Goal: Task Accomplishment & Management: Manage account settings

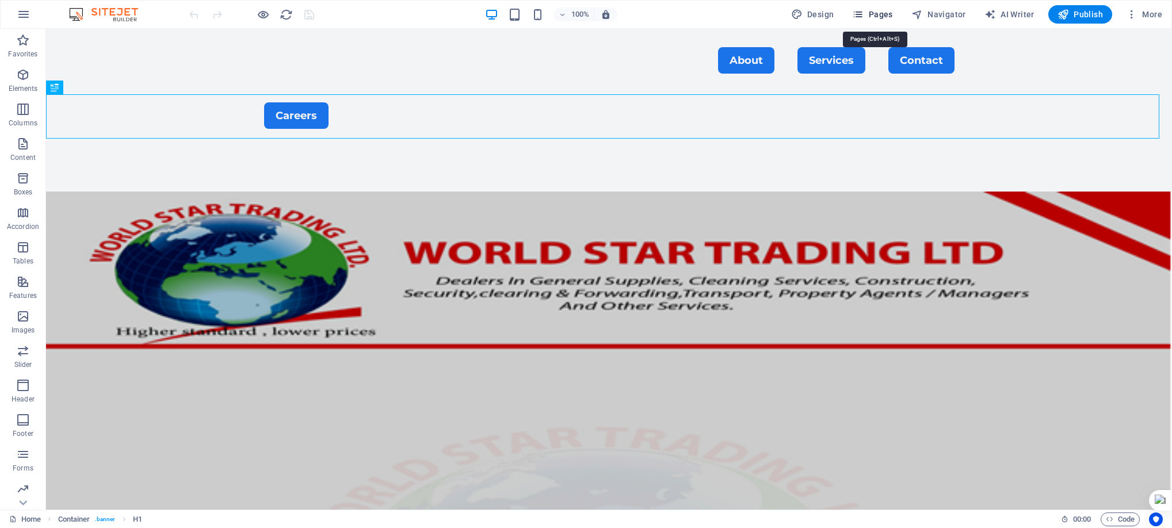
click at [875, 9] on span "Pages" at bounding box center [872, 15] width 40 height 12
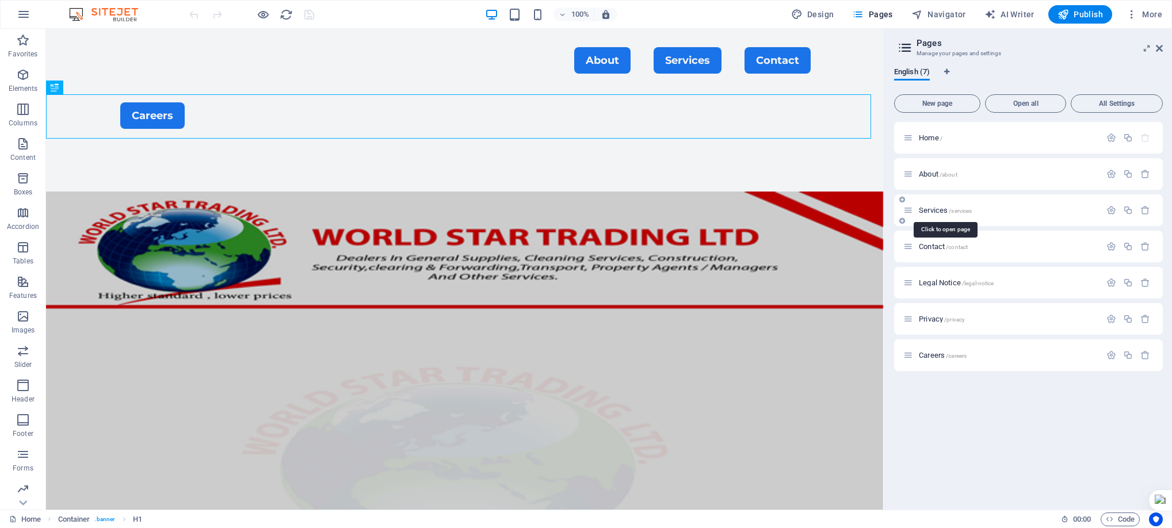
click at [939, 207] on span "Services /services" at bounding box center [945, 210] width 53 height 9
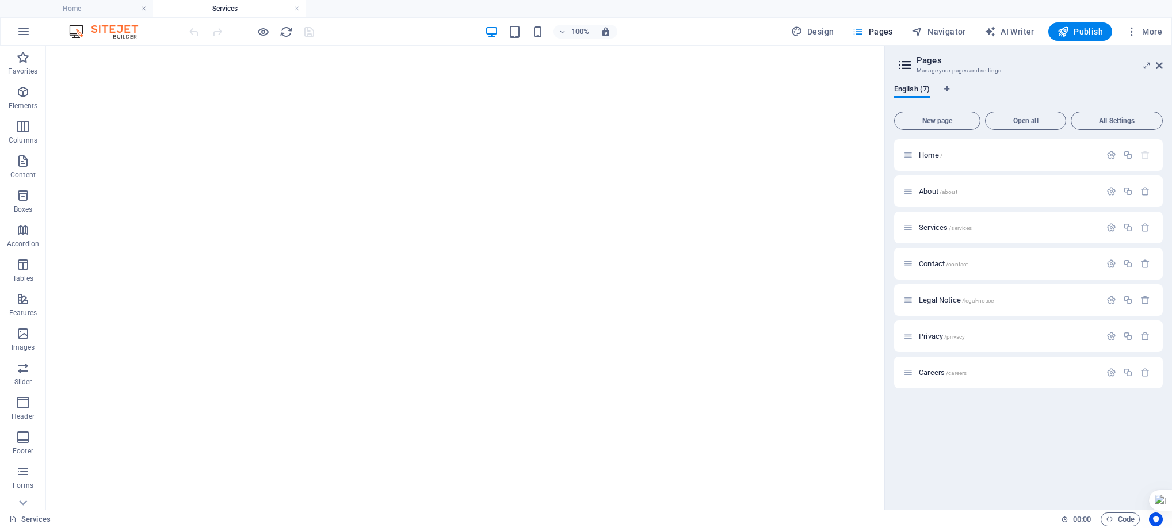
scroll to position [7016, 0]
select select "fade"
select select "ms"
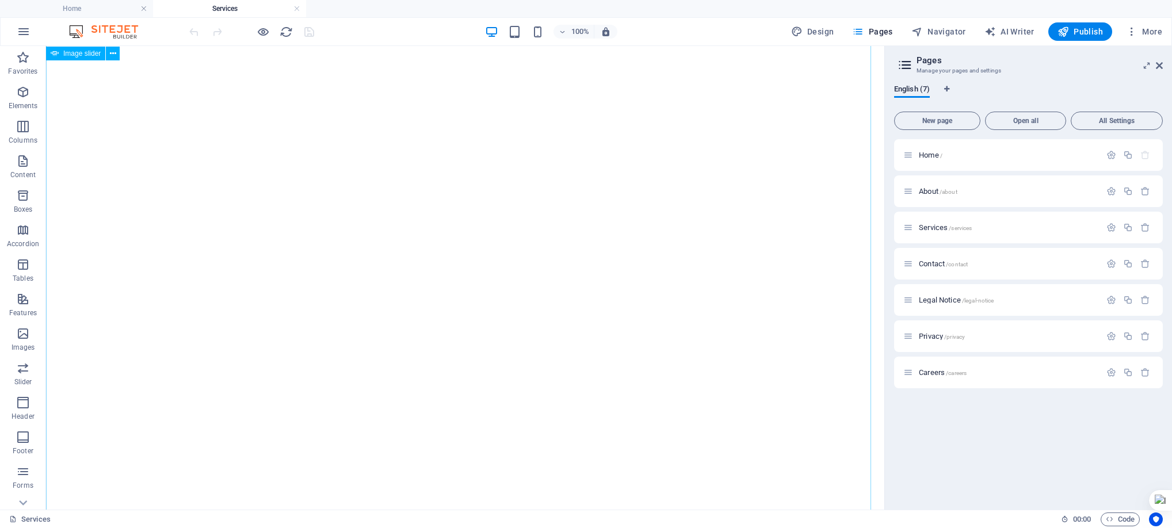
select select "s"
select select "progressive"
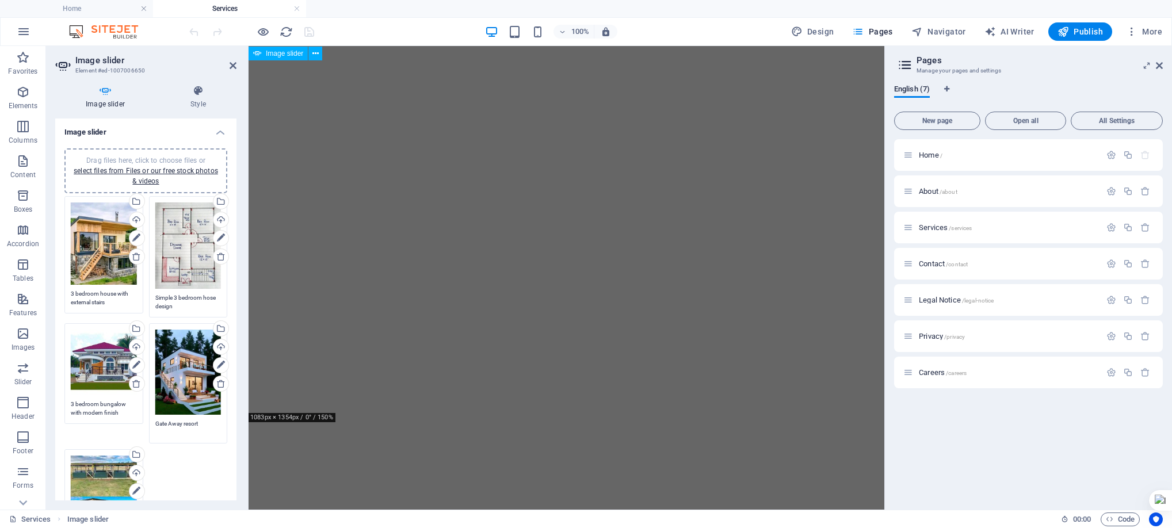
scroll to position [5591, 0]
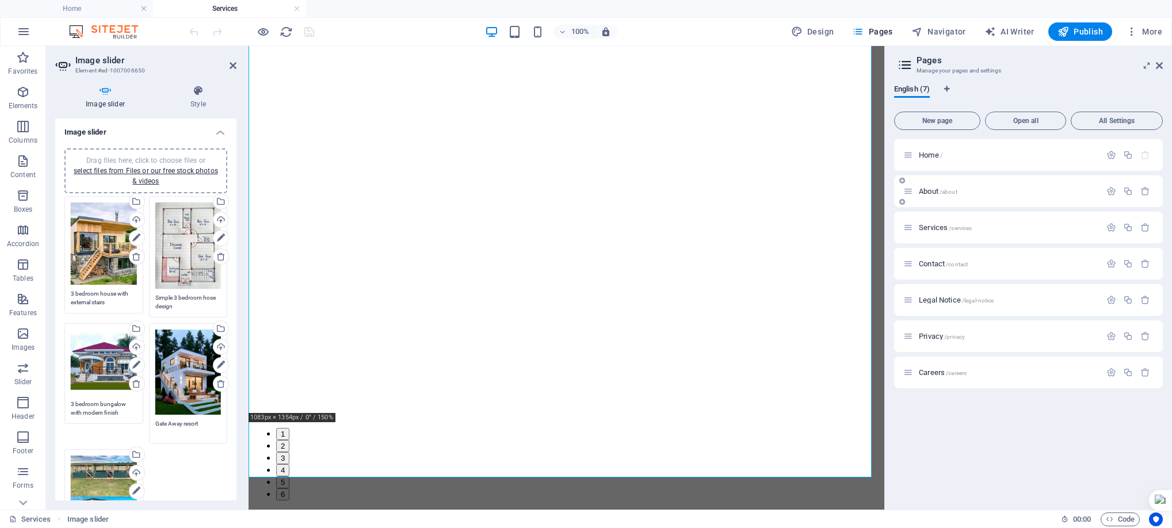
click at [928, 188] on span "About /about" at bounding box center [938, 191] width 39 height 9
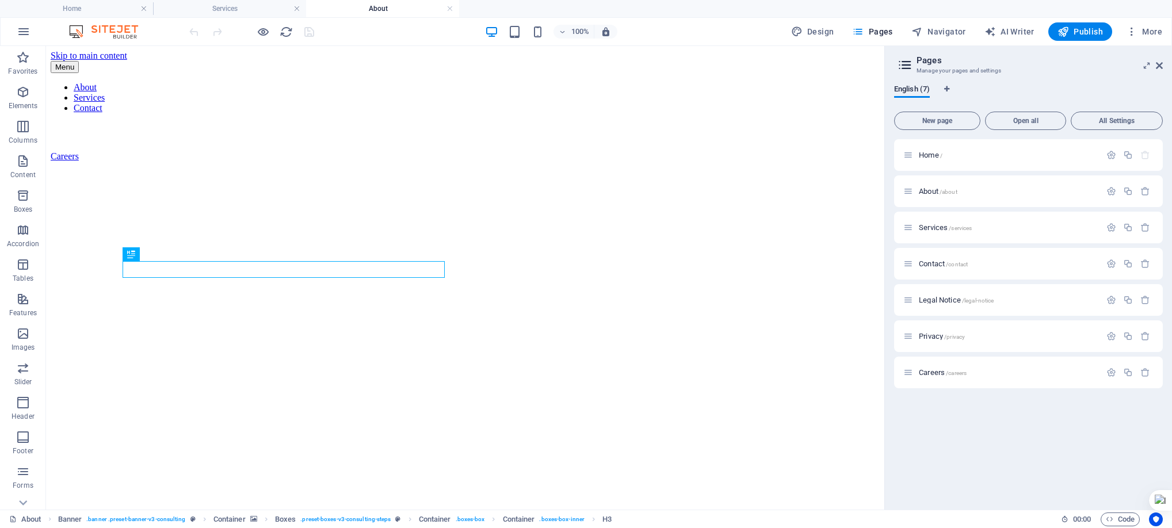
scroll to position [0, 0]
click at [922, 159] on div "Home /" at bounding box center [1001, 154] width 197 height 13
click at [927, 156] on span "Home /" at bounding box center [931, 155] width 24 height 9
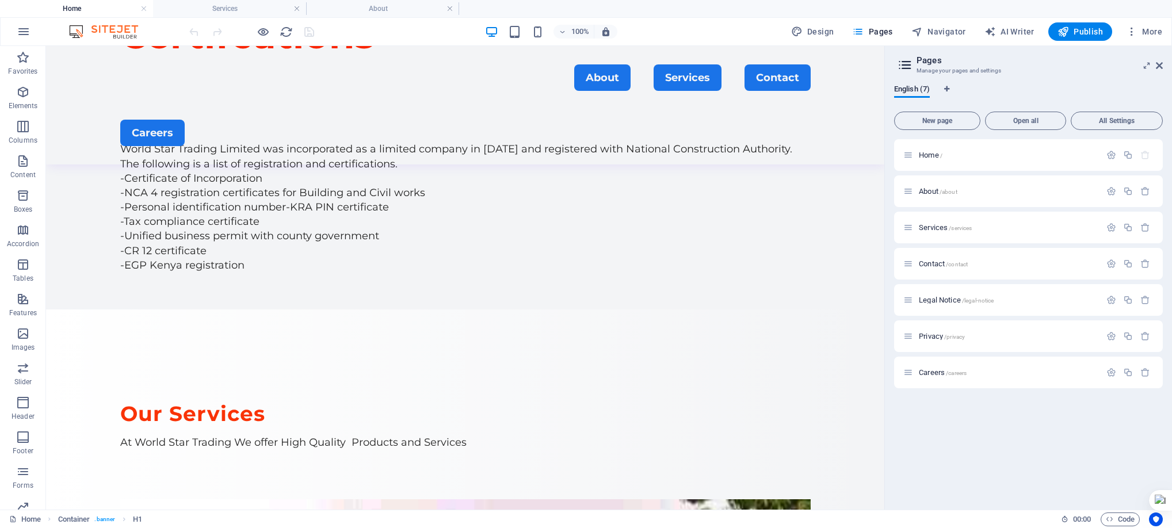
scroll to position [897, 0]
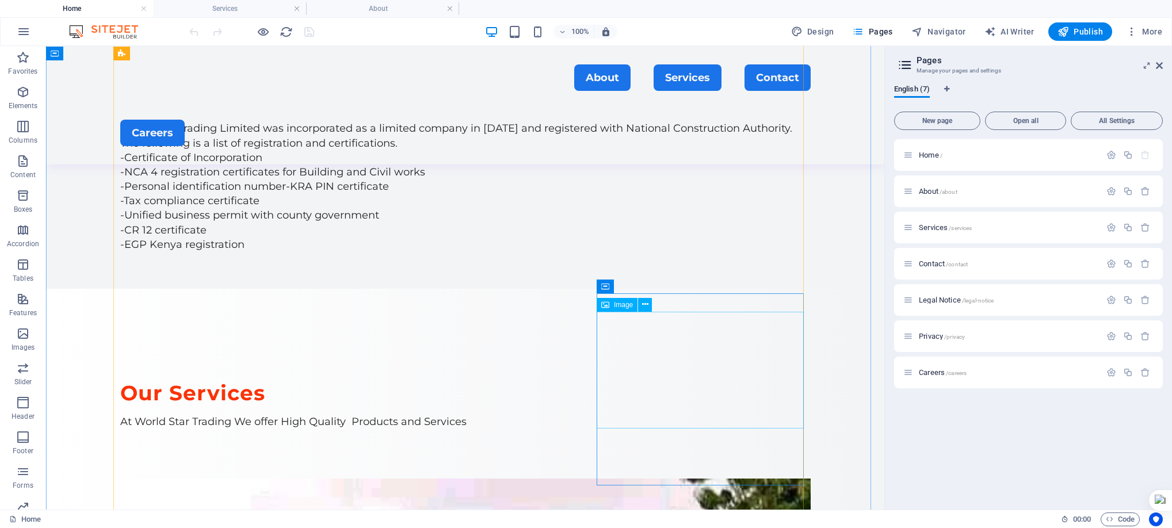
select select "px"
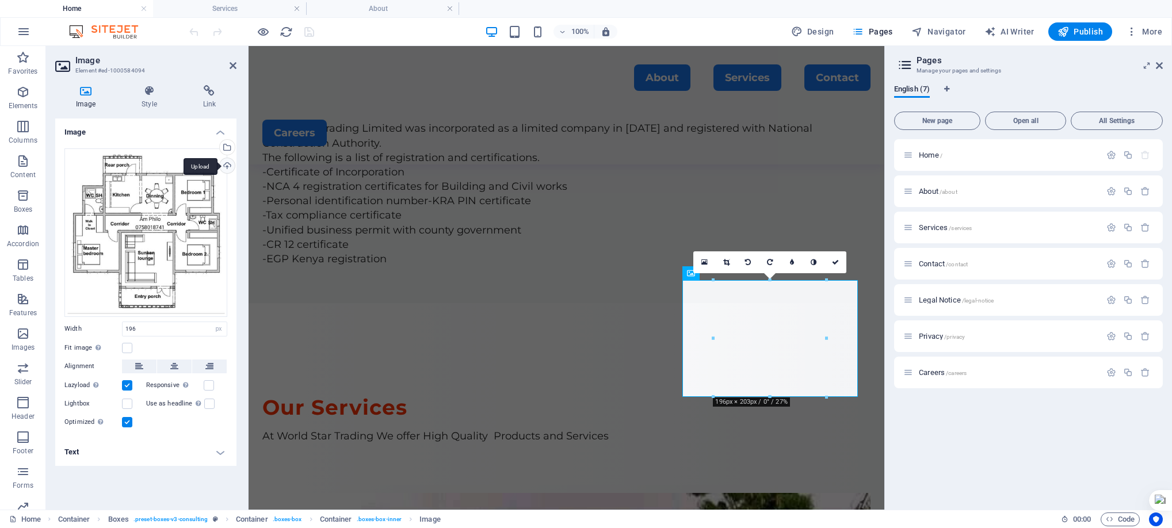
click at [224, 166] on div "Upload" at bounding box center [225, 166] width 17 height 17
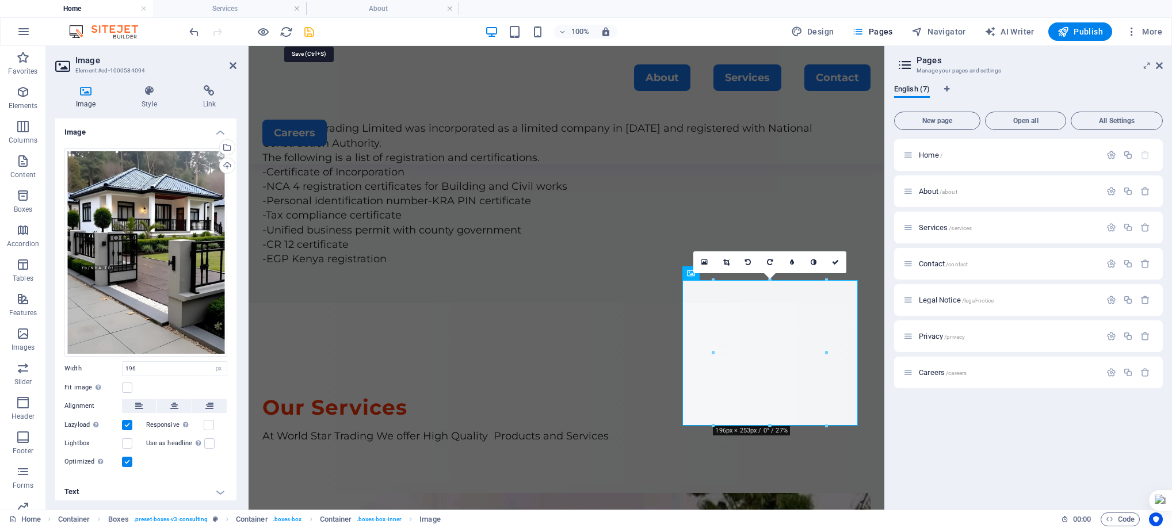
click at [308, 31] on icon "save" at bounding box center [309, 31] width 13 height 13
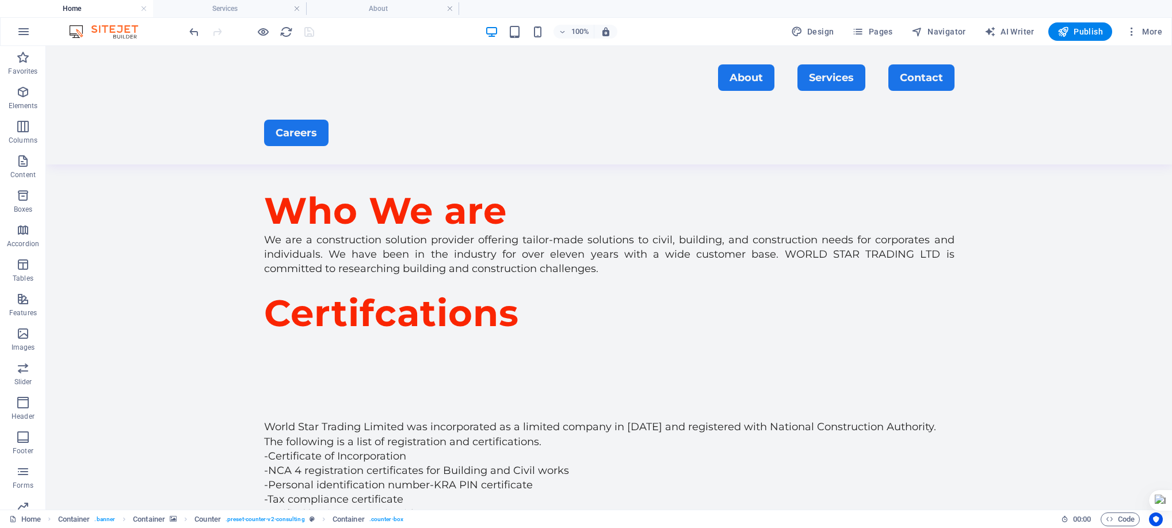
scroll to position [587, 0]
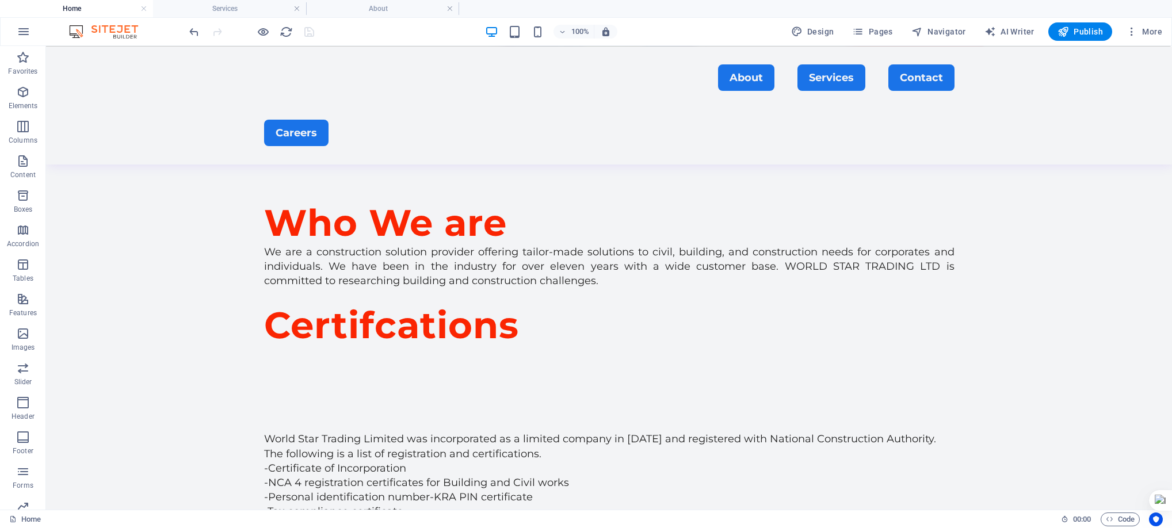
click at [1171, 380] on html "WORLD STAR TRADING LTD Home Services About Favorites Elements Columns Content B…" at bounding box center [586, 264] width 1172 height 528
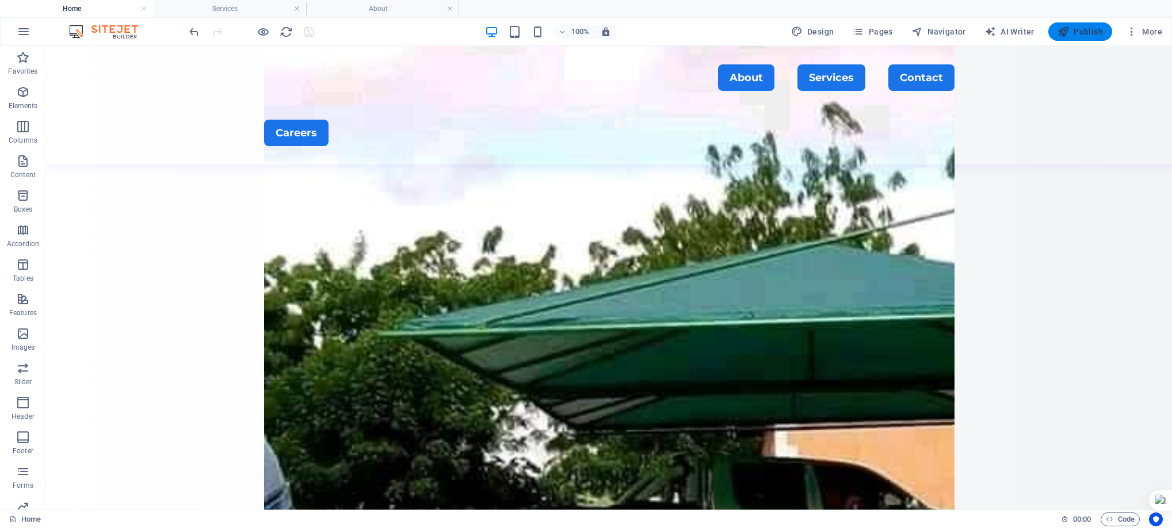
click at [1067, 31] on icon "button" at bounding box center [1063, 32] width 12 height 12
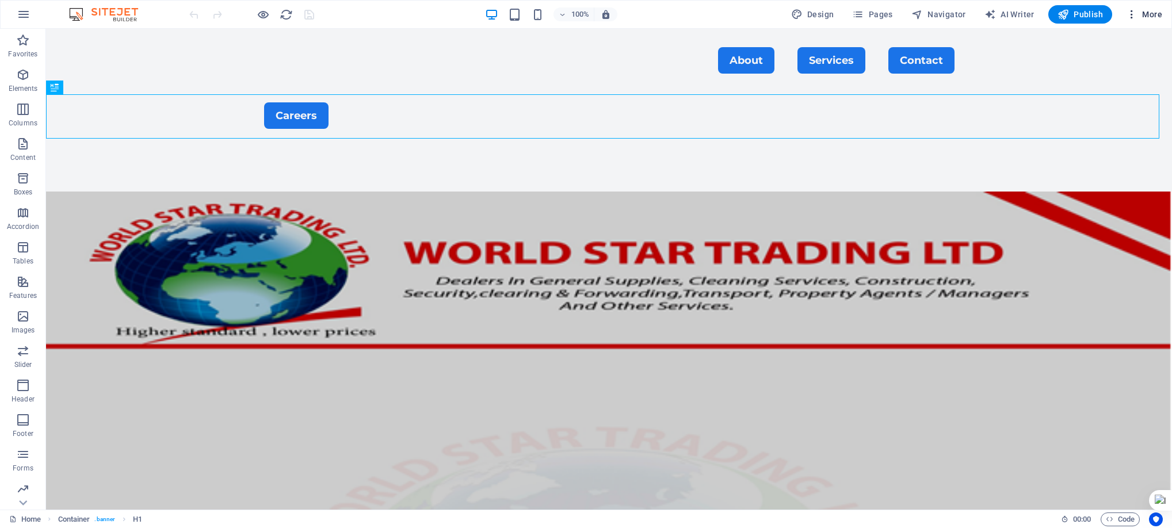
click at [1127, 14] on icon "button" at bounding box center [1132, 15] width 12 height 12
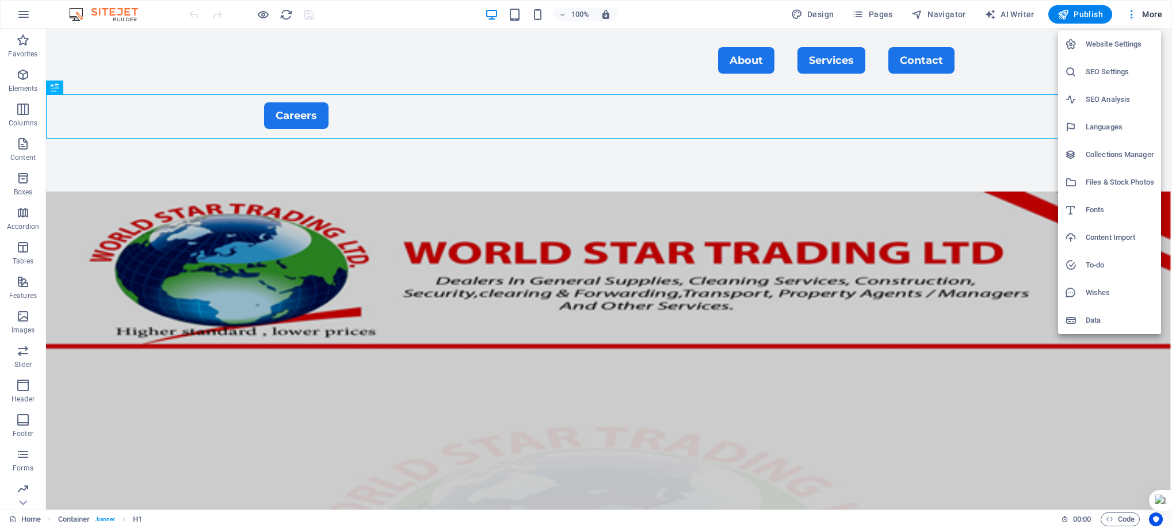
click at [1101, 236] on h6 "Content Import" at bounding box center [1119, 238] width 68 height 14
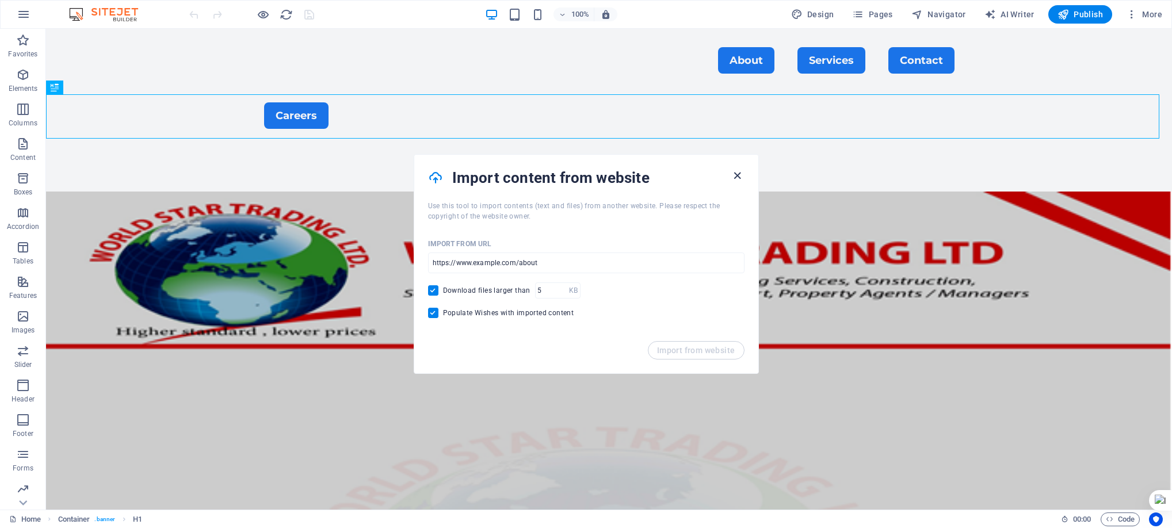
click at [736, 173] on icon "button" at bounding box center [736, 175] width 13 height 13
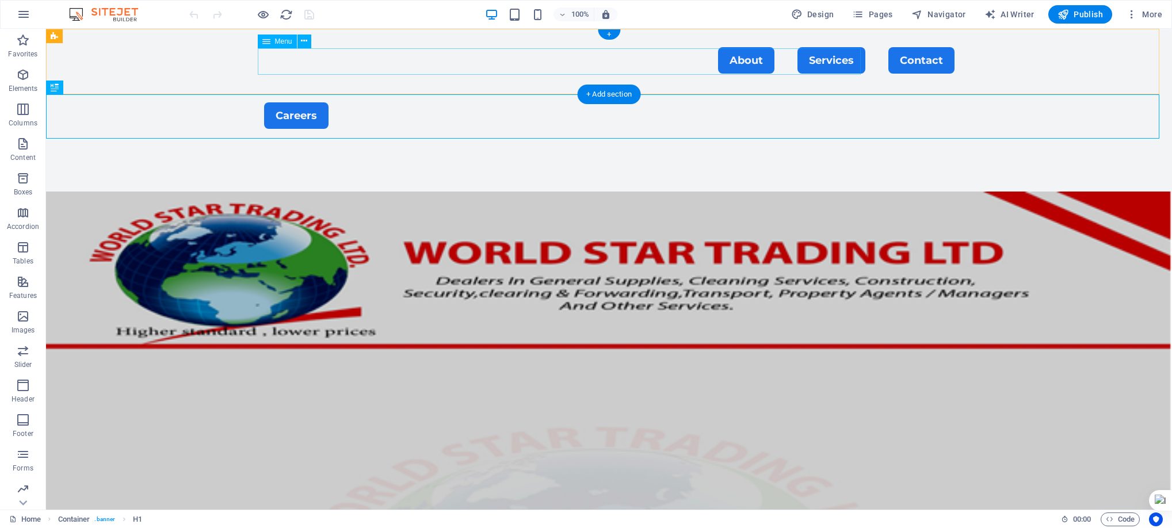
click at [744, 62] on nav "About Services Contact" at bounding box center [609, 60] width 690 height 26
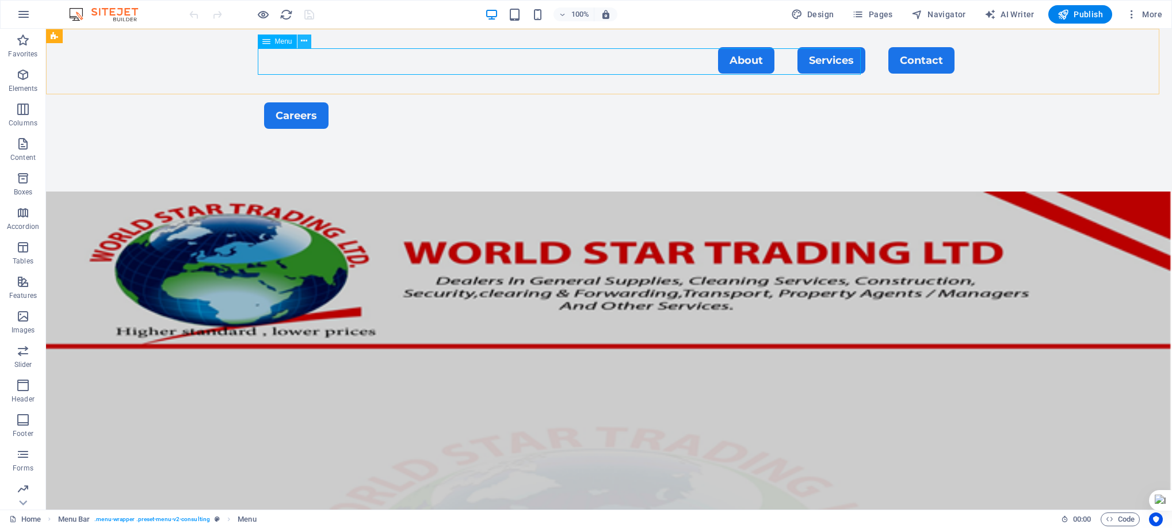
click at [304, 42] on icon at bounding box center [304, 41] width 6 height 12
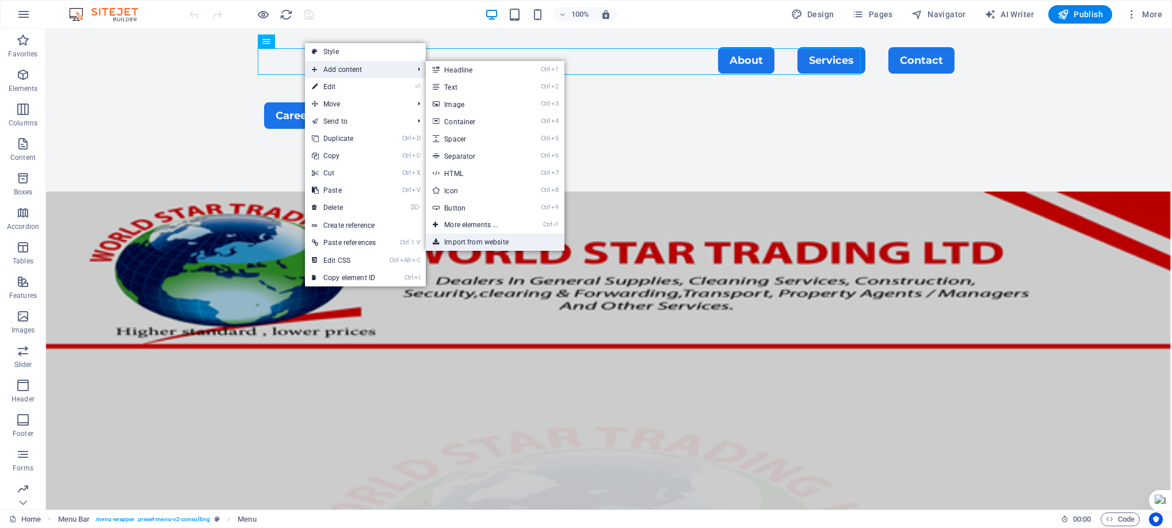
click at [463, 239] on link "Import from website" at bounding box center [495, 242] width 138 height 17
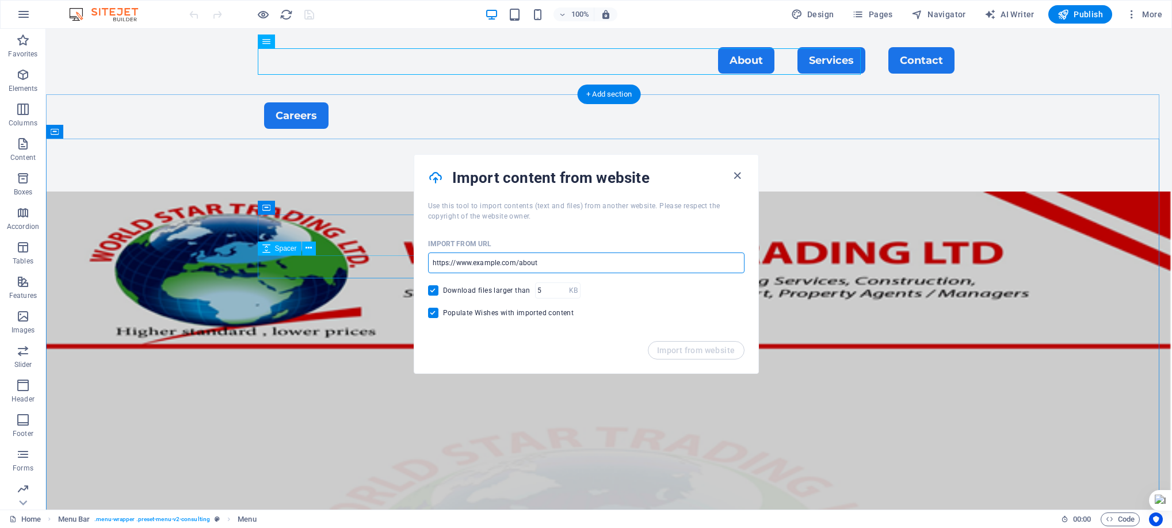
drag, startPoint x: 612, startPoint y: 288, endPoint x: 305, endPoint y: 257, distance: 308.1
click at [561, 259] on input "url" at bounding box center [586, 262] width 316 height 21
drag, startPoint x: 561, startPoint y: 259, endPoint x: 419, endPoint y: 257, distance: 142.1
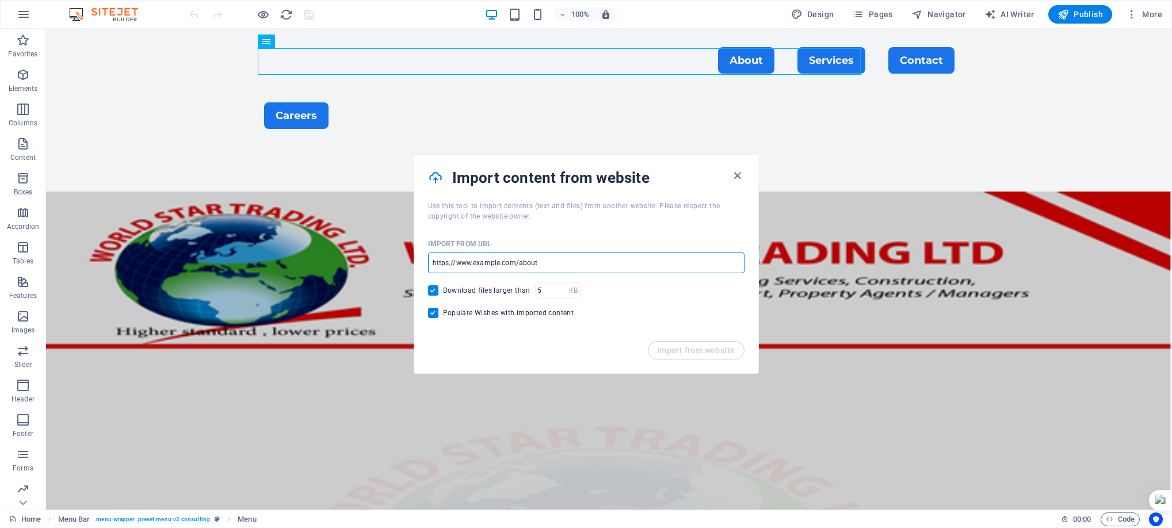
click at [419, 257] on div "Import from URL ​ Download files larger than KB ​ Populate Wishes with imported…" at bounding box center [586, 281] width 344 height 120
click at [520, 266] on input "url" at bounding box center [586, 262] width 316 height 21
paste input "[URL][DOMAIN_NAME]"
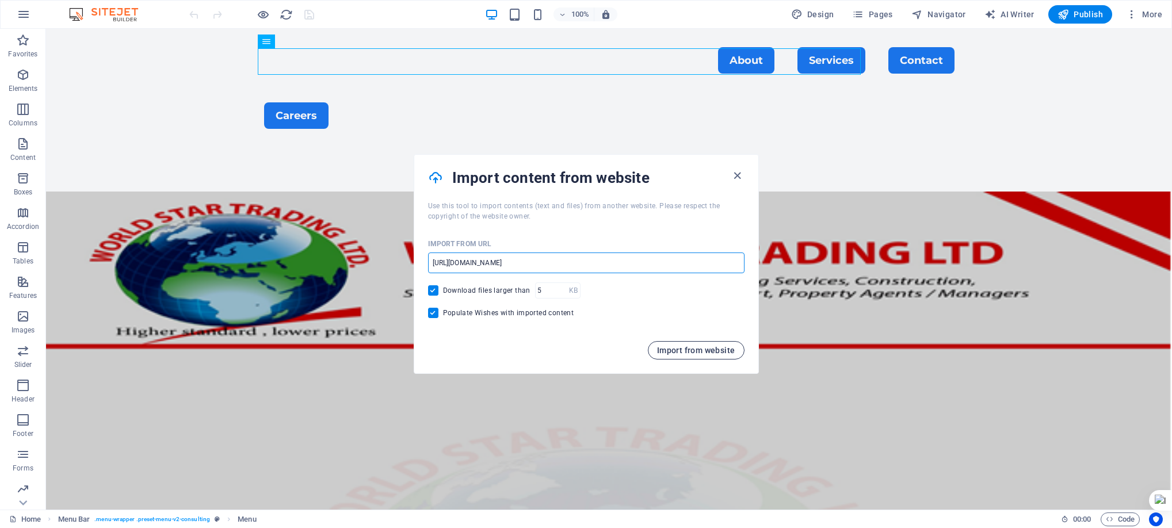
type input "[URL][DOMAIN_NAME]"
click at [695, 351] on span "Import from website" at bounding box center [696, 350] width 78 height 9
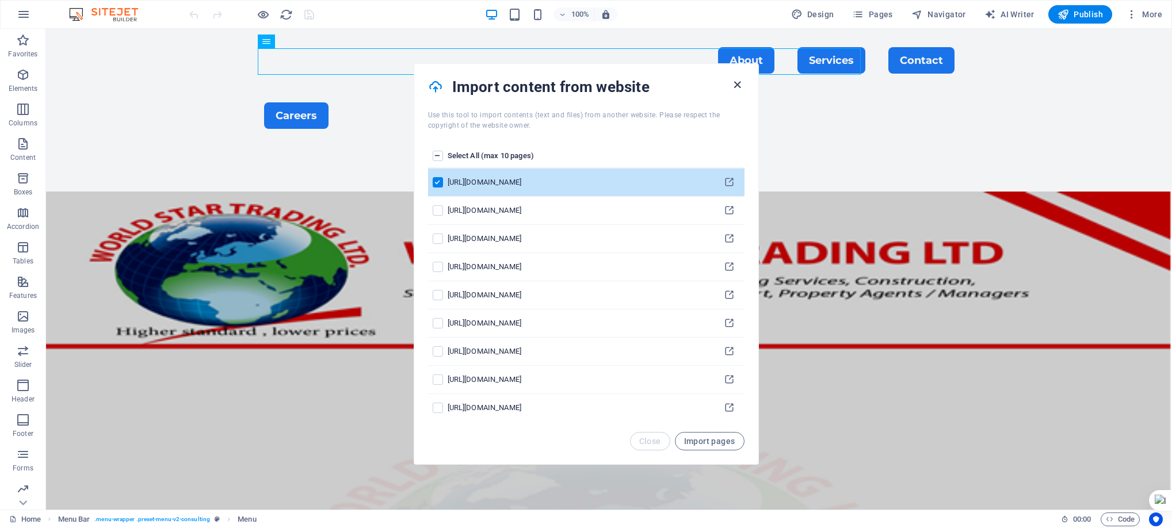
click at [737, 81] on icon "button" at bounding box center [736, 84] width 13 height 13
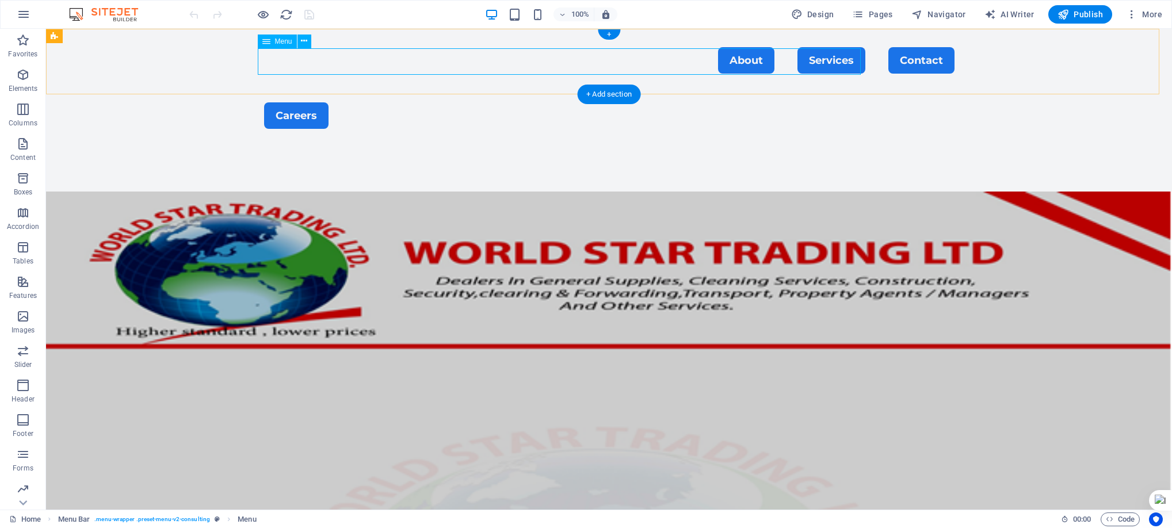
click at [730, 59] on nav "About Services Contact" at bounding box center [609, 60] width 690 height 26
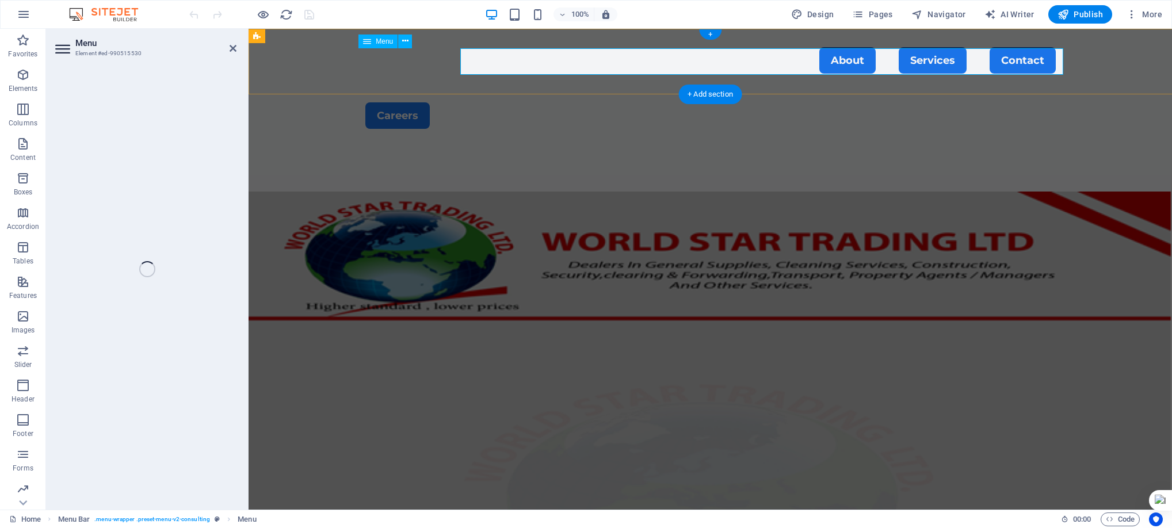
select select "1"
select select
select select "primary"
select select "2"
select select
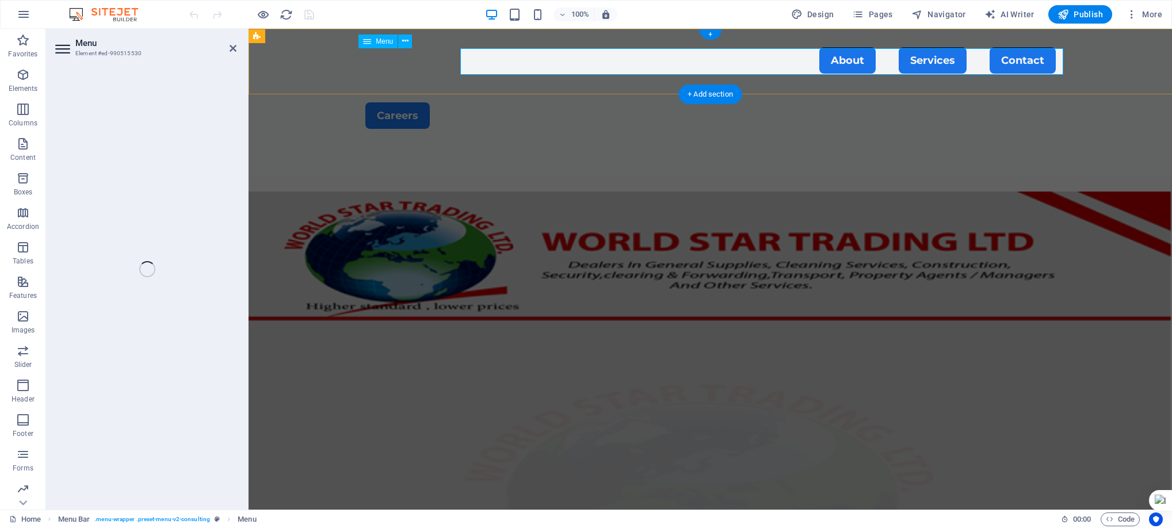
select select "primary"
select select "3"
select select
select select "primary"
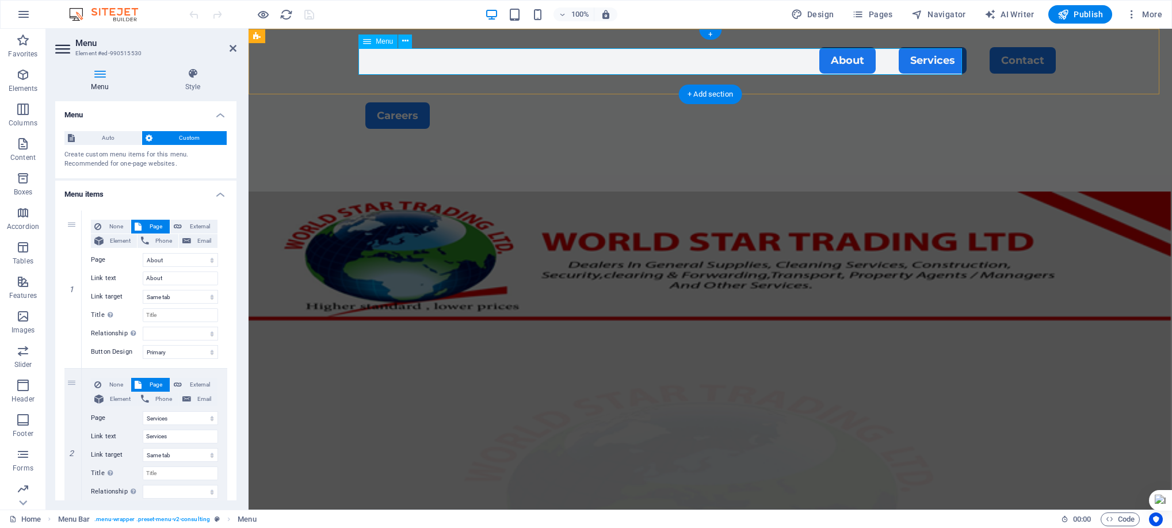
click at [830, 60] on nav "About Services Contact" at bounding box center [710, 60] width 690 height 26
click at [751, 61] on nav "About Services Contact" at bounding box center [710, 60] width 690 height 26
click at [818, 66] on nav "About Services Contact" at bounding box center [710, 60] width 690 height 26
click at [171, 435] on input "Services" at bounding box center [180, 437] width 75 height 14
type input "Se"
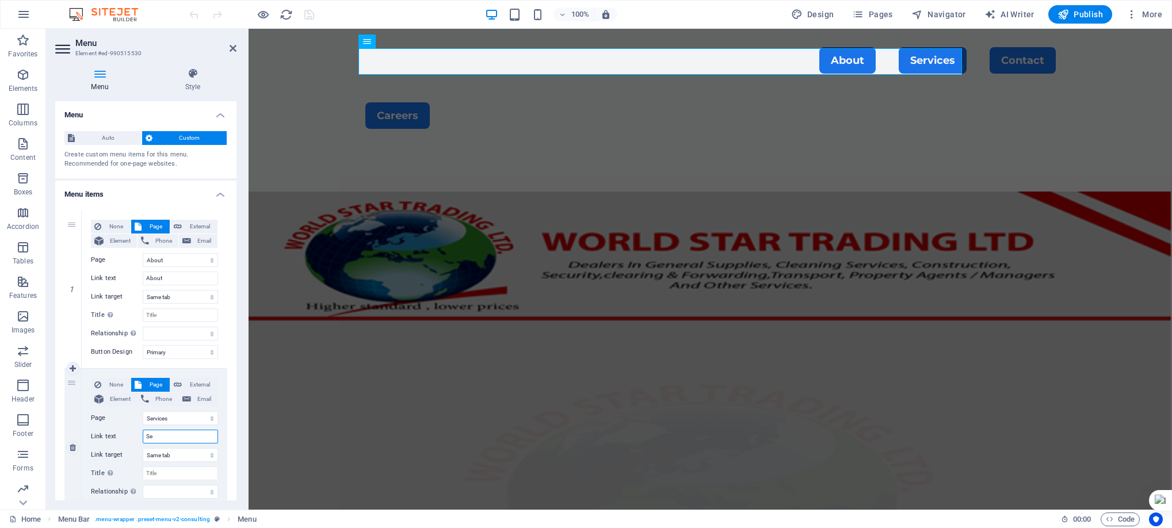
select select
type input "S"
select select
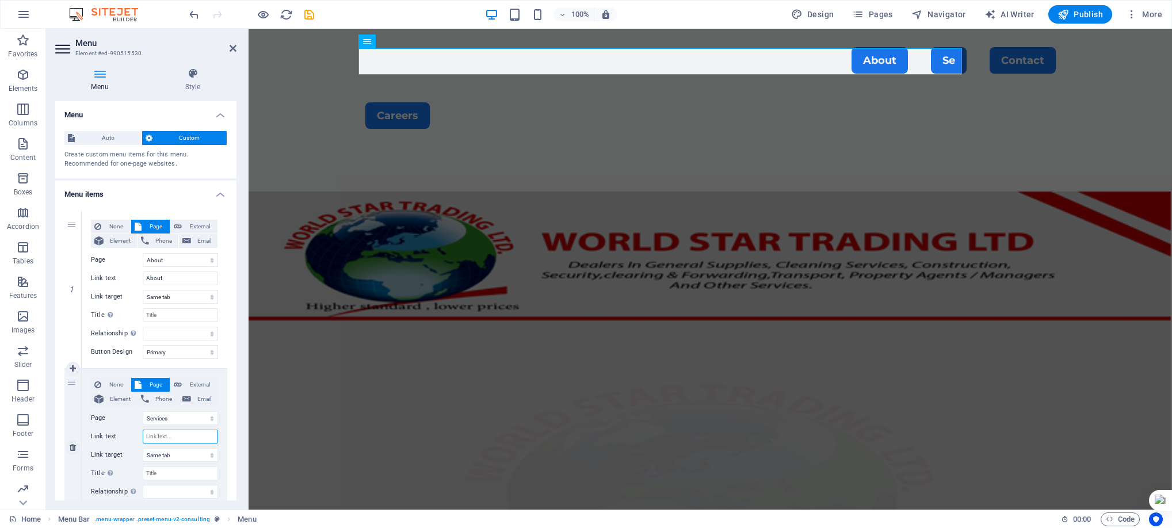
select select
type input "Pri"
select select
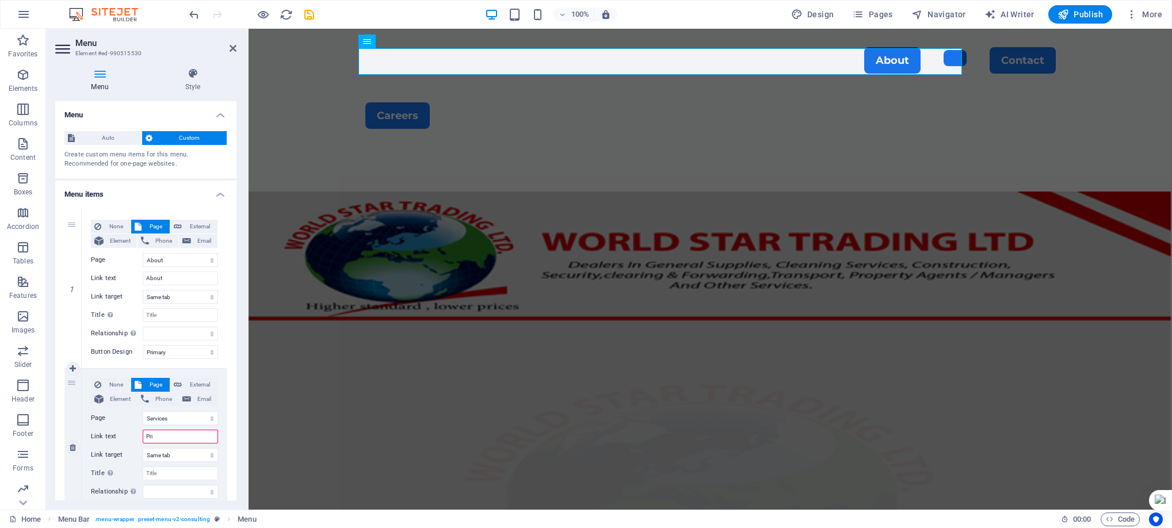
select select
type input "Pr"
select select
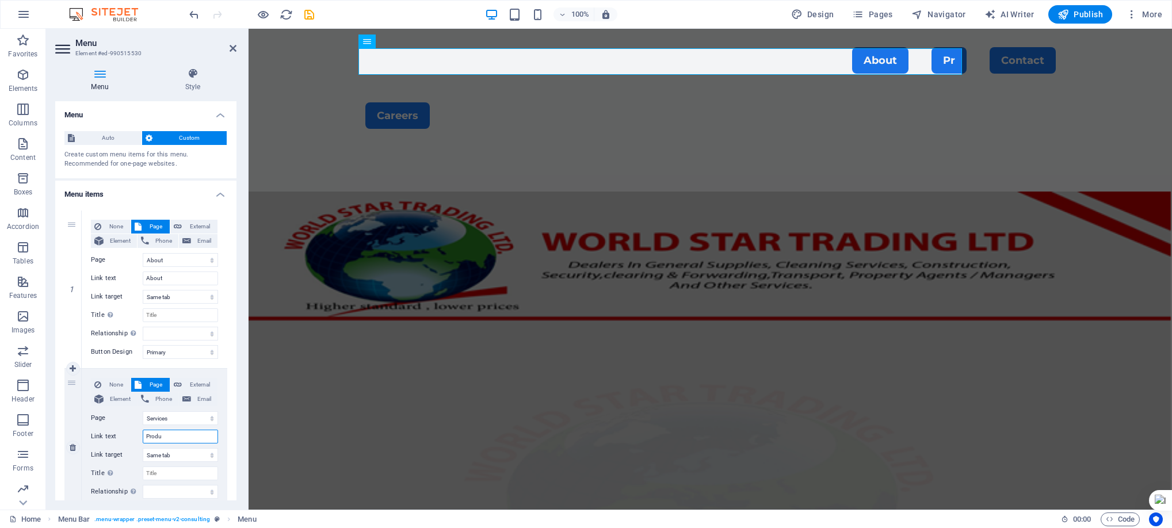
type input "Produc"
select select
type input "Productd"
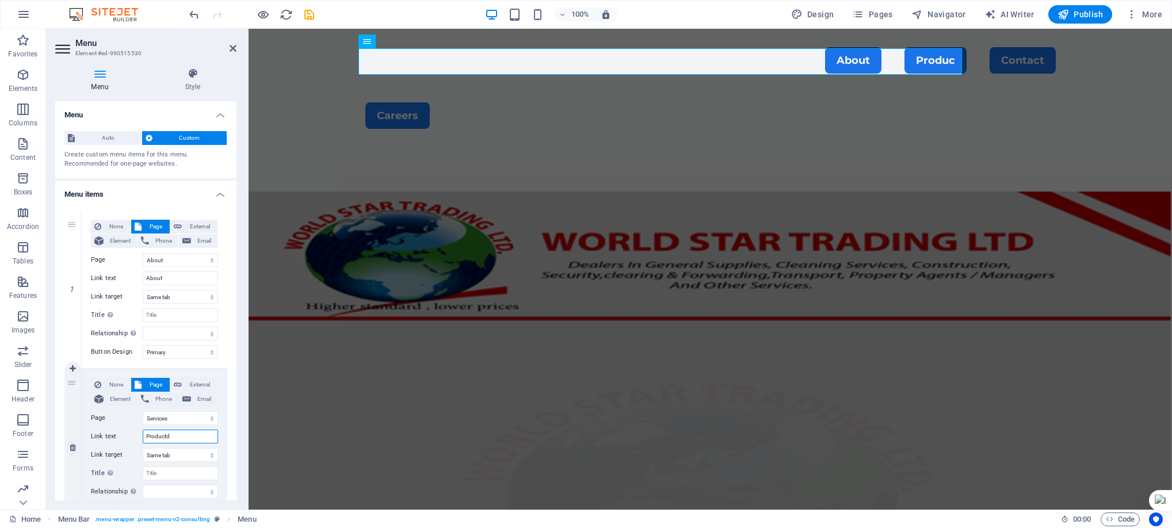
select select
type input "Product"
select select
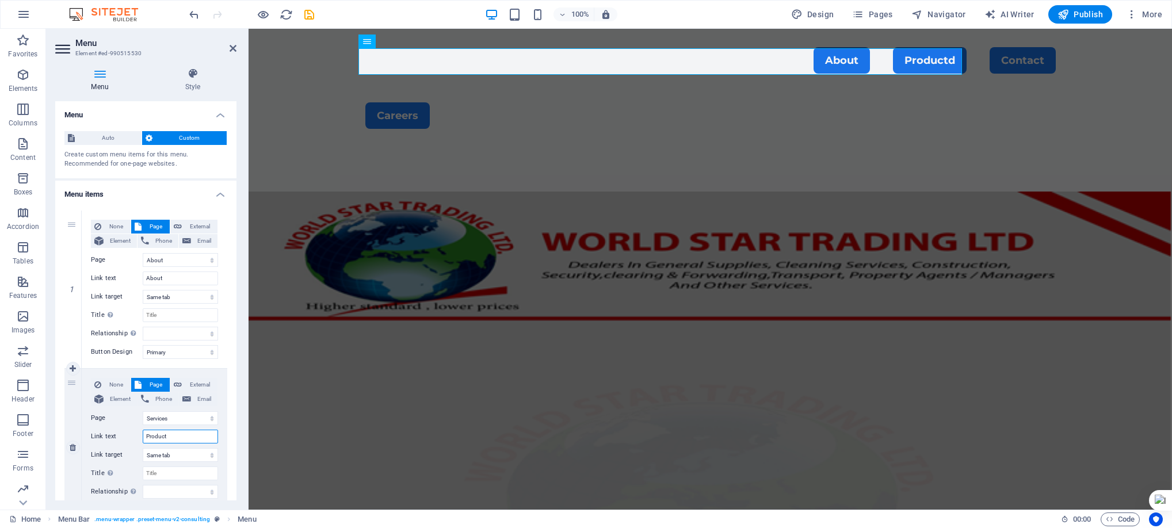
select select
type input "Products"
select select
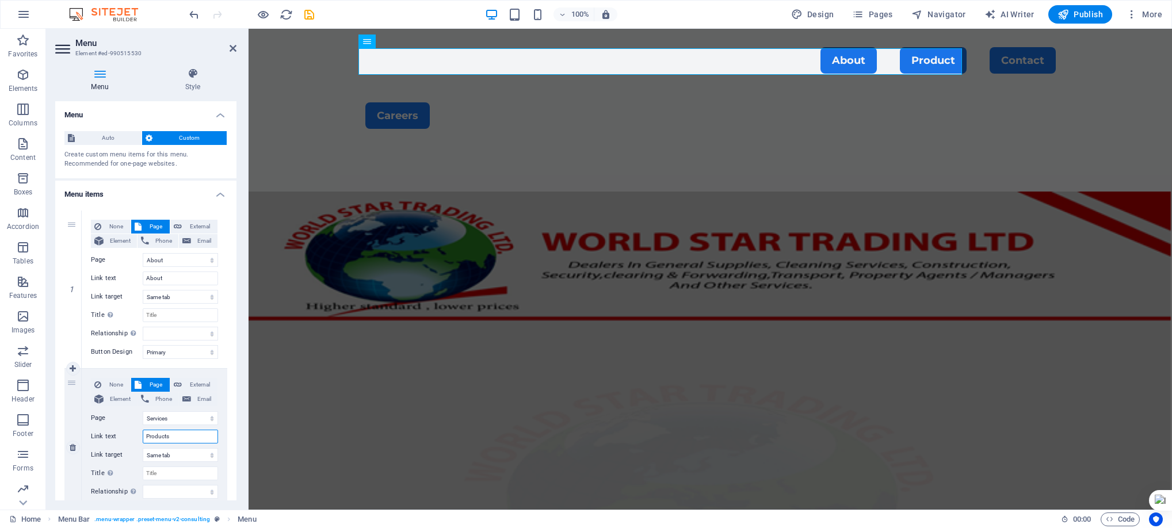
select select
type input "Products a"
select select
type input "Products an"
select select
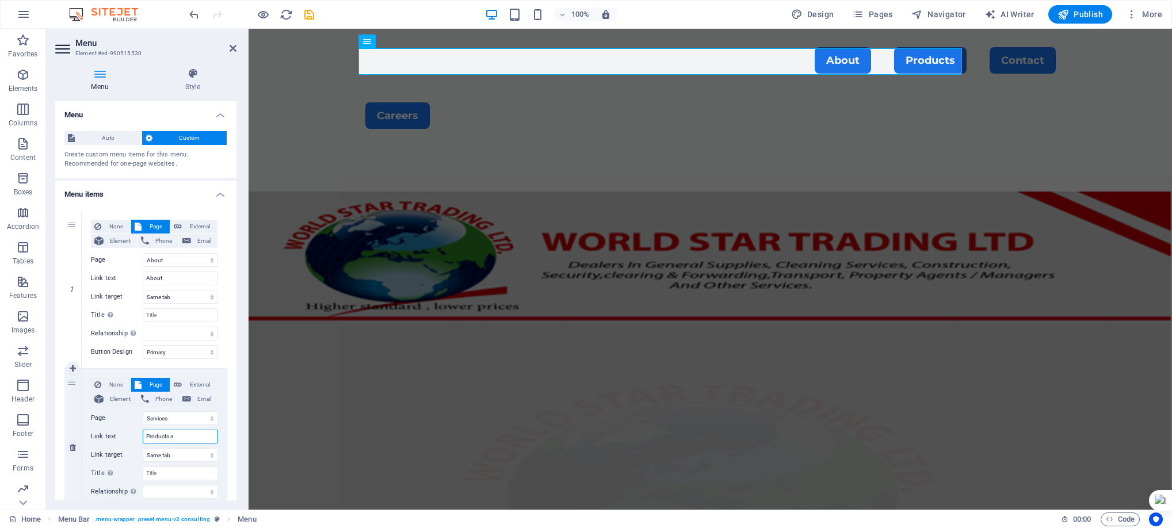
select select
type input "Products and Ser"
select select
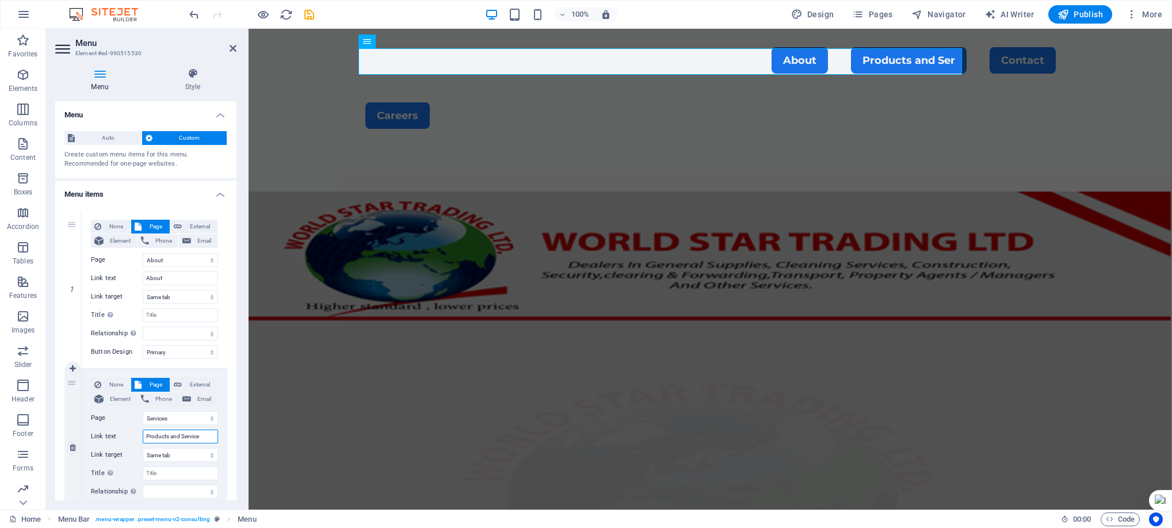
type input "Products and Services"
select select
type input "Products and Services"
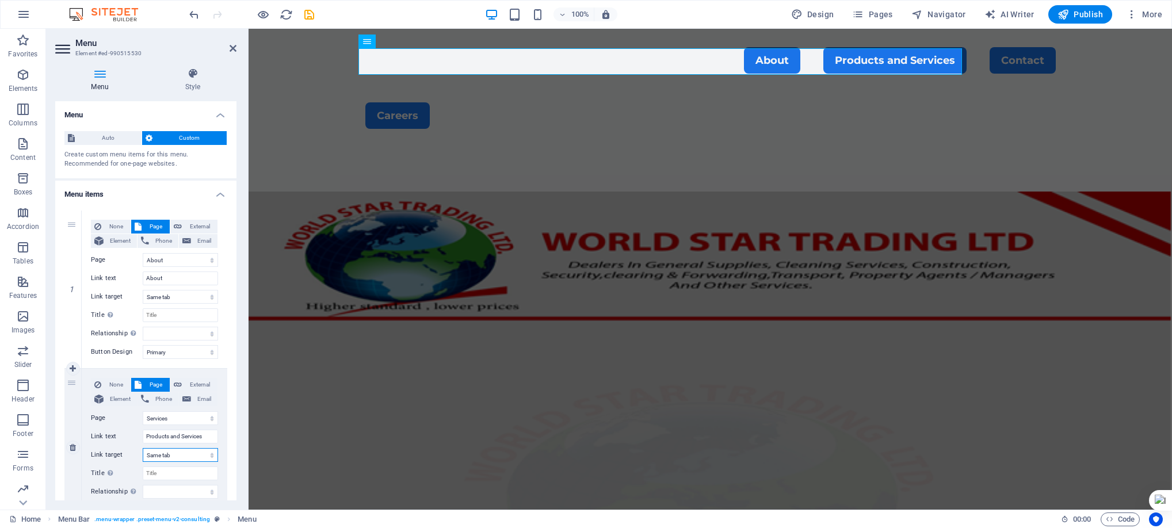
click at [170, 454] on select "New tab Same tab Overlay" at bounding box center [180, 455] width 75 height 14
click at [143, 448] on select "New tab Same tab Overlay" at bounding box center [180, 455] width 75 height 14
click at [309, 16] on icon "save" at bounding box center [309, 14] width 13 height 13
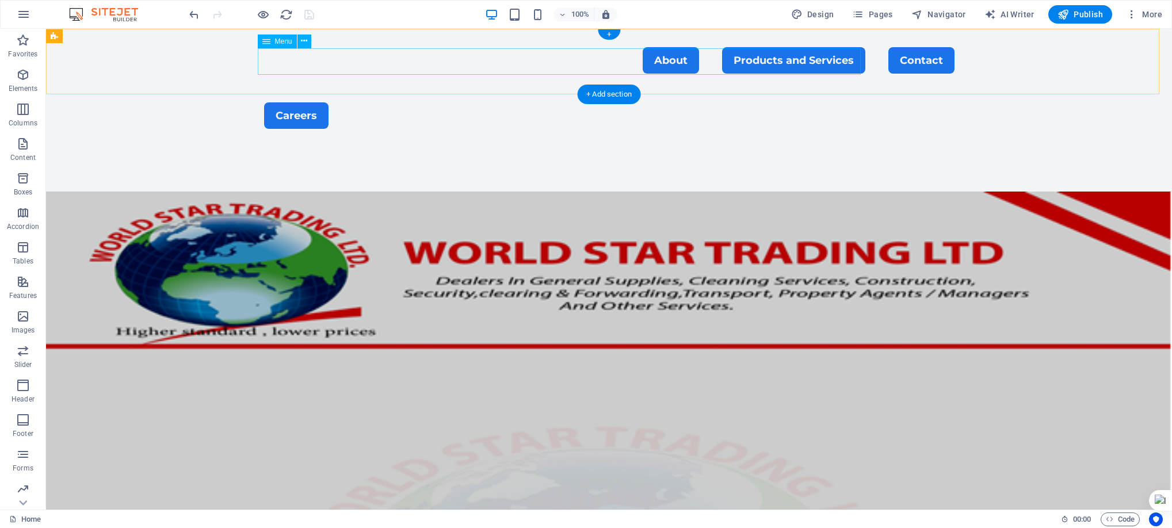
click at [720, 59] on nav "About Products and Services Contact" at bounding box center [609, 60] width 690 height 26
select select "1"
select select
select select "primary"
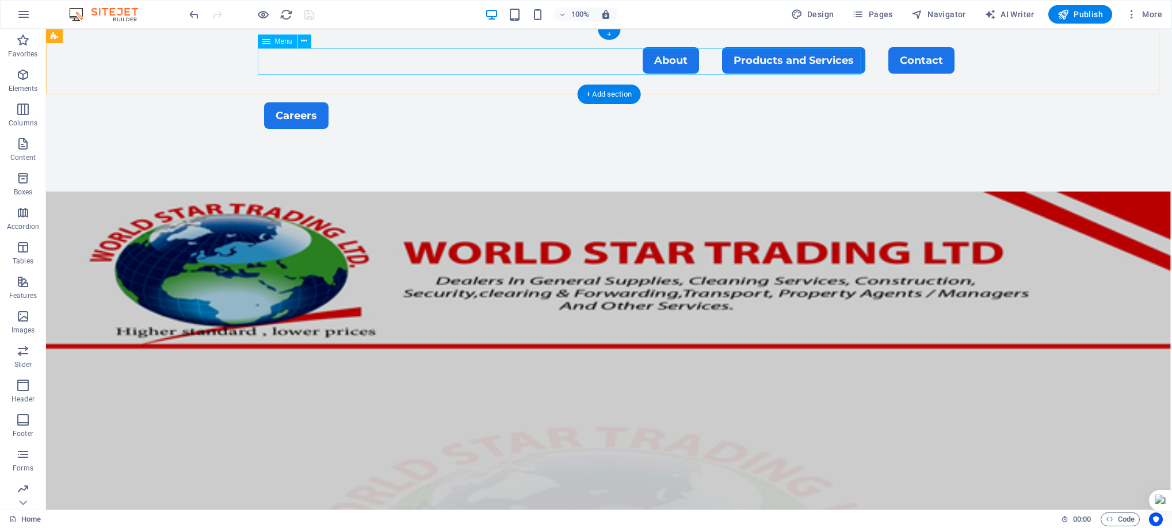
select select "2"
select select
select select "primary"
select select "3"
select select
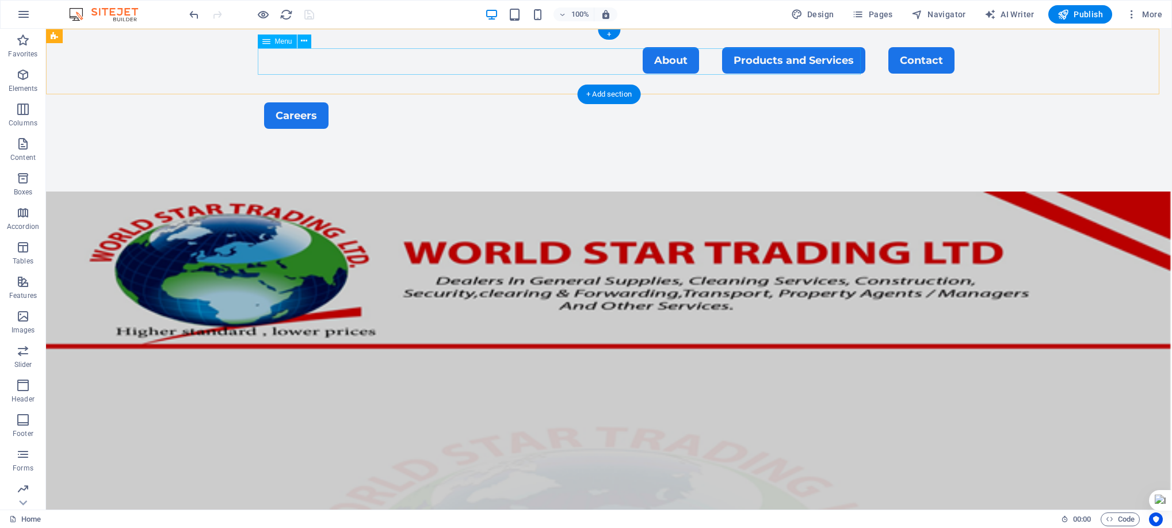
select select "primary"
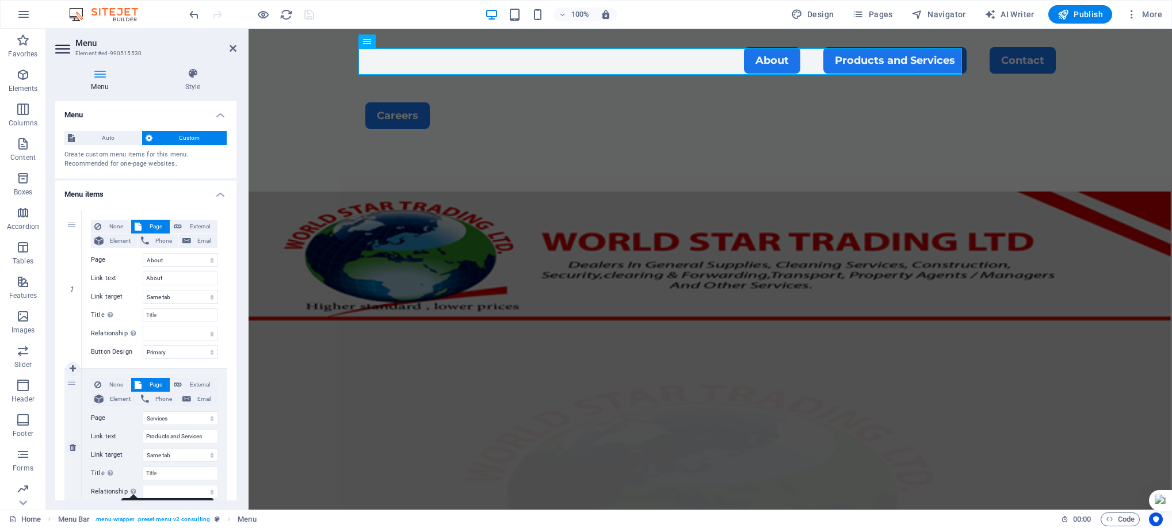
click at [129, 498] on div "Sets the relationship of this link to the link target . For example, the value …" at bounding box center [167, 528] width 92 height 60
click at [143, 490] on select "alternate author bookmark external help license next nofollow noreferrer noopen…" at bounding box center [180, 492] width 75 height 14
click at [132, 498] on div "Sets the relationship of this link to the link target . For example, the value …" at bounding box center [167, 528] width 92 height 60
click at [143, 491] on select "alternate author bookmark external help license next nofollow noreferrer noopen…" at bounding box center [180, 492] width 75 height 14
drag, startPoint x: 233, startPoint y: 342, endPoint x: 237, endPoint y: 387, distance: 45.0
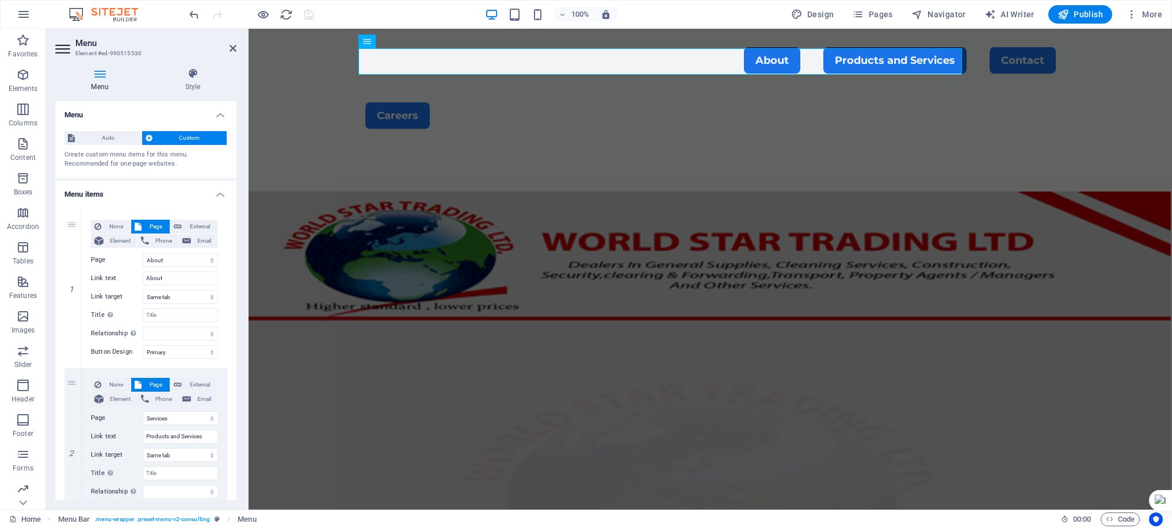
click at [237, 389] on div "Menu Style Menu Auto Custom Create custom menu items for this menu. Recommended…" at bounding box center [146, 284] width 200 height 451
drag, startPoint x: 232, startPoint y: 328, endPoint x: 234, endPoint y: 347, distance: 19.1
click at [234, 347] on div "1 None Page External Element Phone Email Page Home About Services Contact Legal…" at bounding box center [145, 447] width 181 height 492
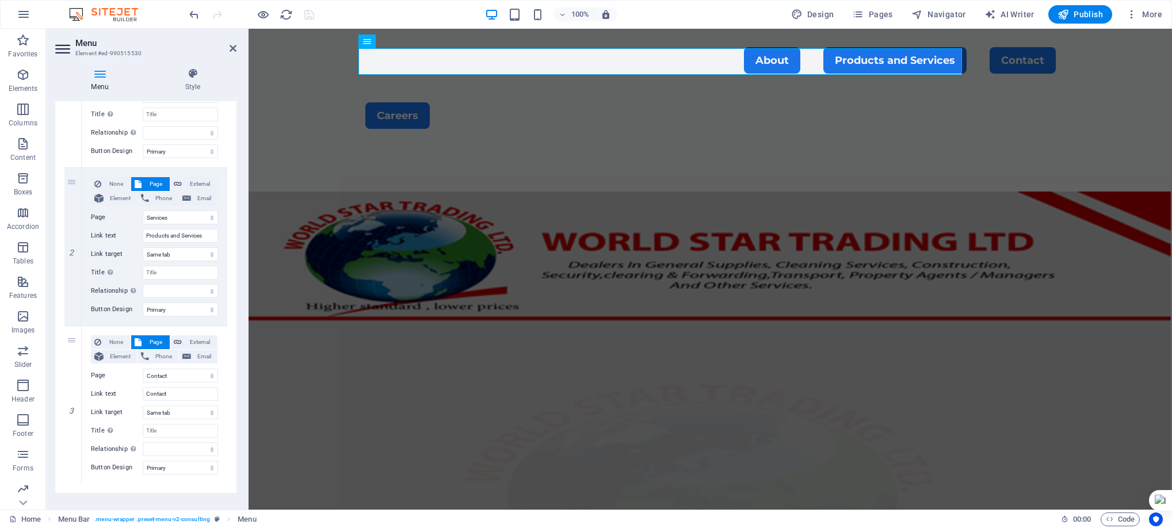
scroll to position [217, 0]
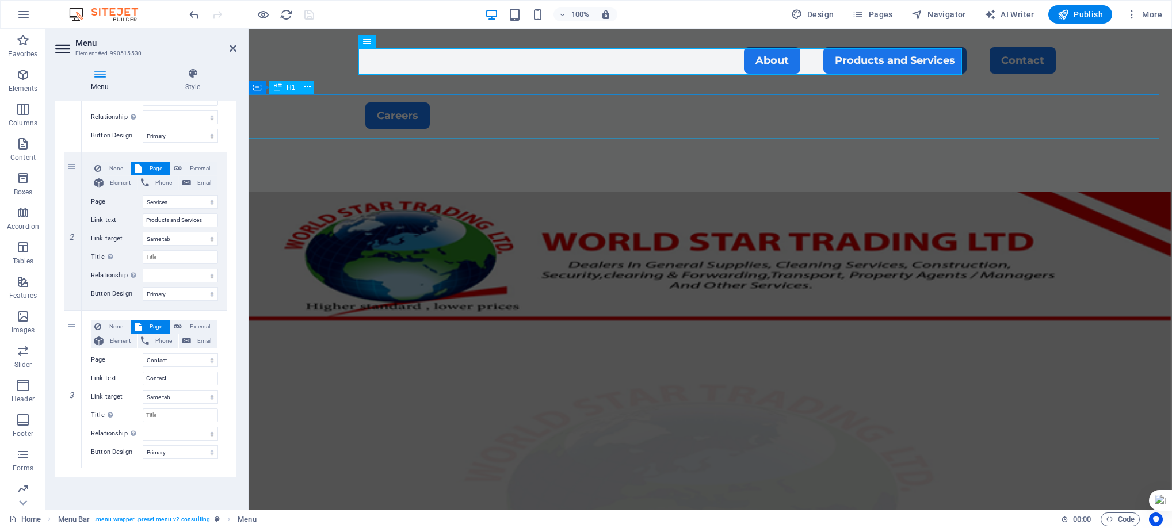
click at [556, 147] on div at bounding box center [709, 169] width 923 height 44
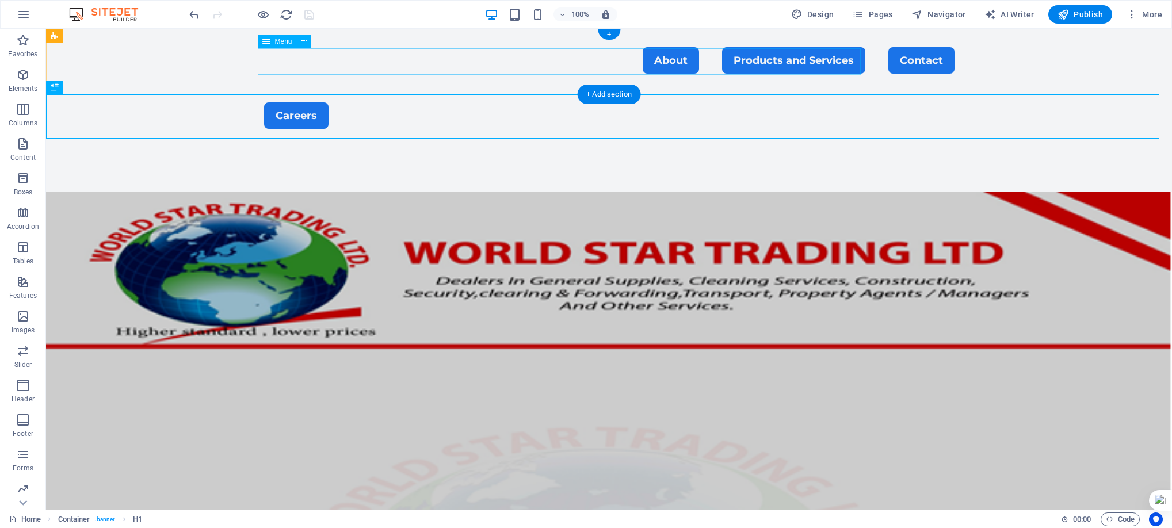
click at [744, 64] on nav "About Products and Services Contact" at bounding box center [609, 60] width 690 height 26
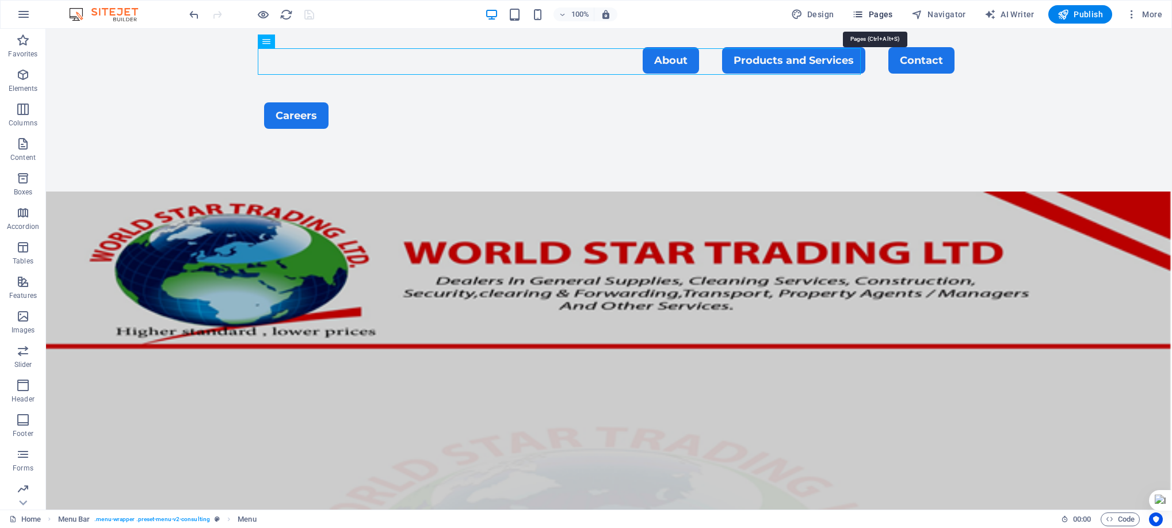
click at [863, 12] on icon "button" at bounding box center [858, 15] width 12 height 12
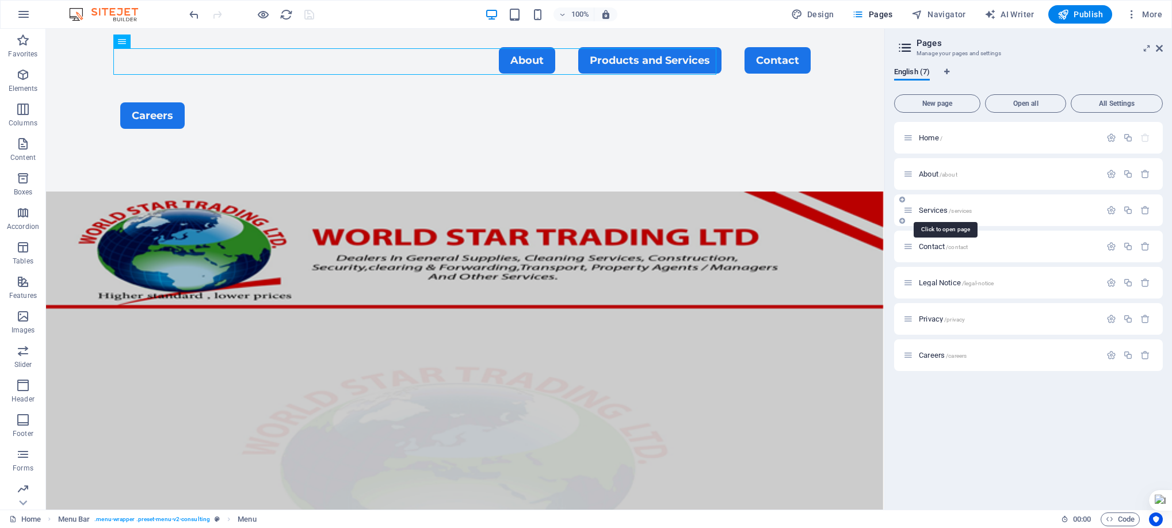
click at [932, 211] on span "Services /services" at bounding box center [945, 210] width 53 height 9
click at [932, 211] on div "Services /services" at bounding box center [1028, 210] width 269 height 32
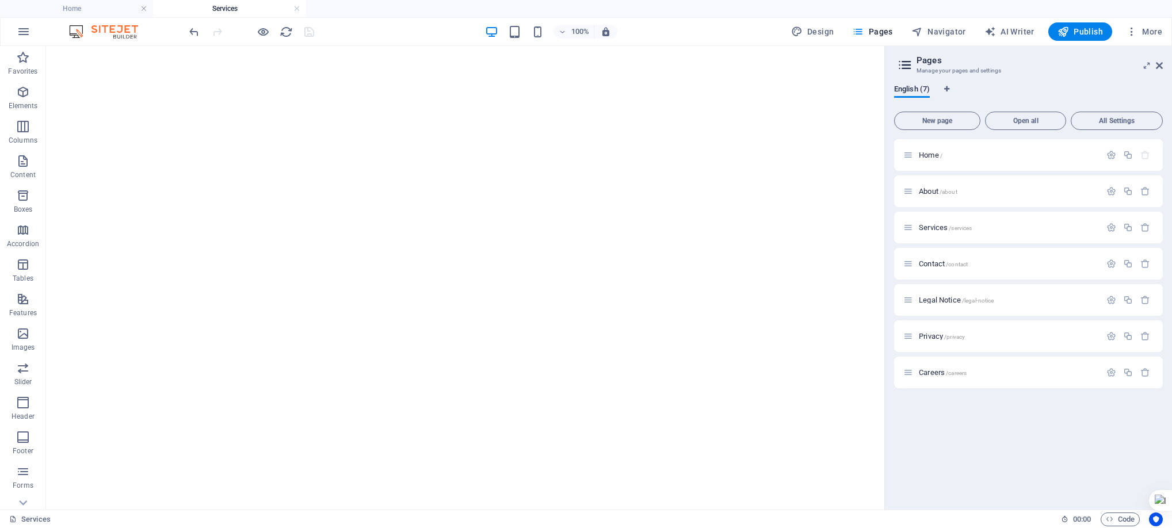
scroll to position [435, 0]
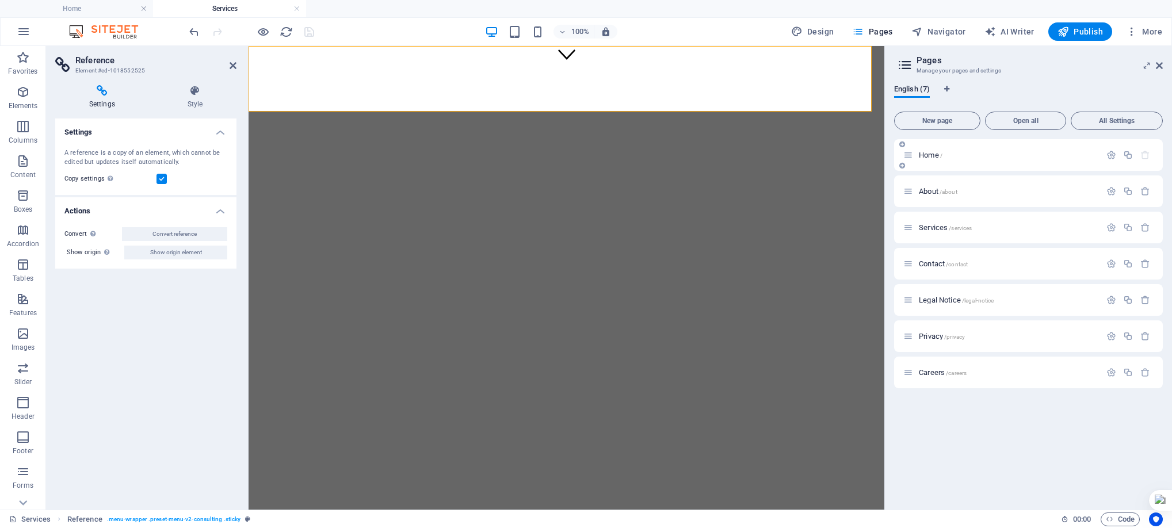
click at [933, 159] on div "Home /" at bounding box center [1001, 154] width 197 height 13
click at [932, 154] on span "Home /" at bounding box center [931, 155] width 24 height 9
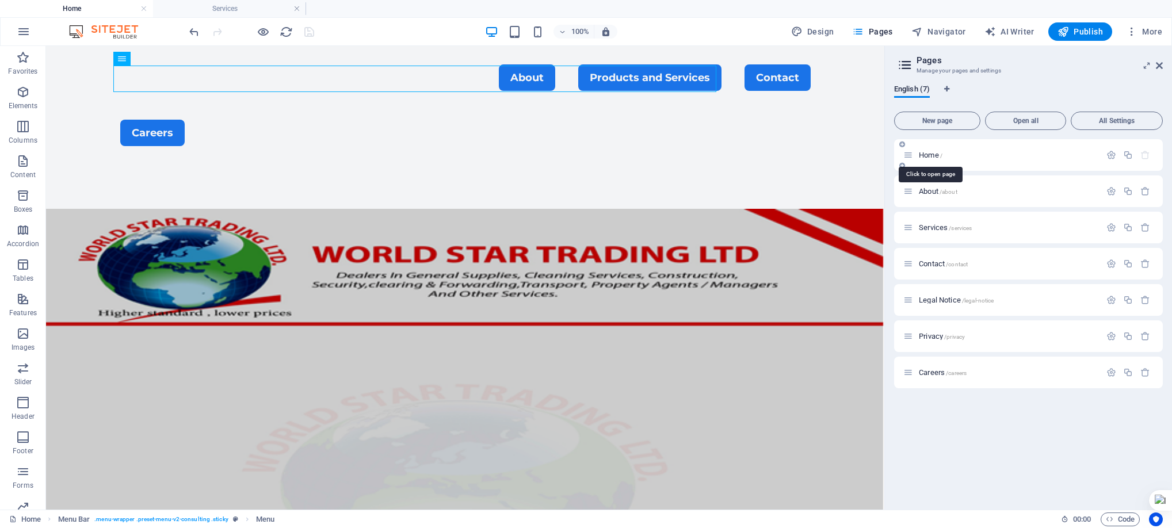
scroll to position [0, 0]
click at [546, 81] on nav "About Products and Services Contact" at bounding box center [465, 77] width 690 height 26
select select "1"
select select
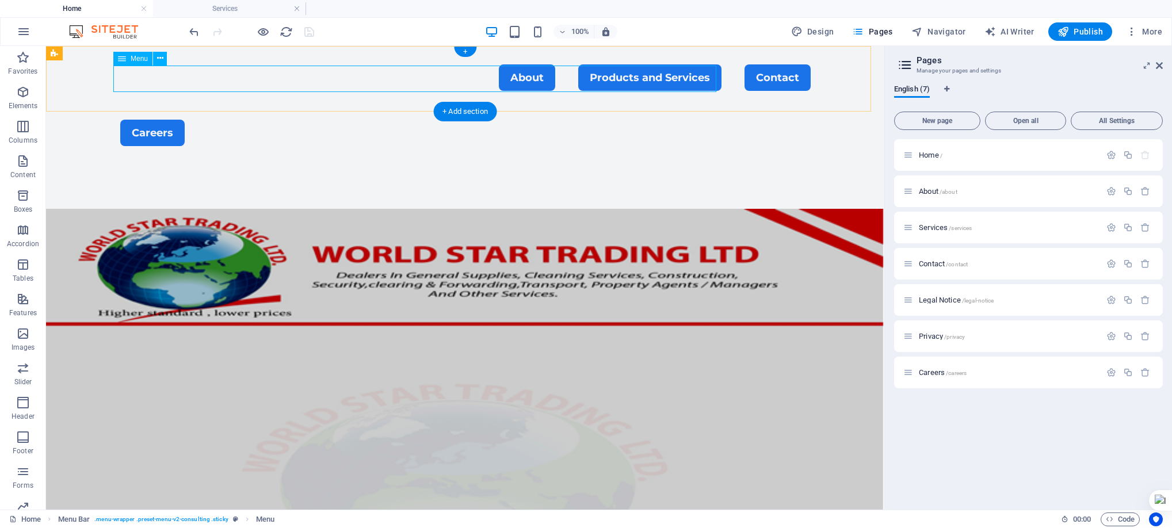
select select "primary"
select select "2"
select select
select select "primary"
select select "3"
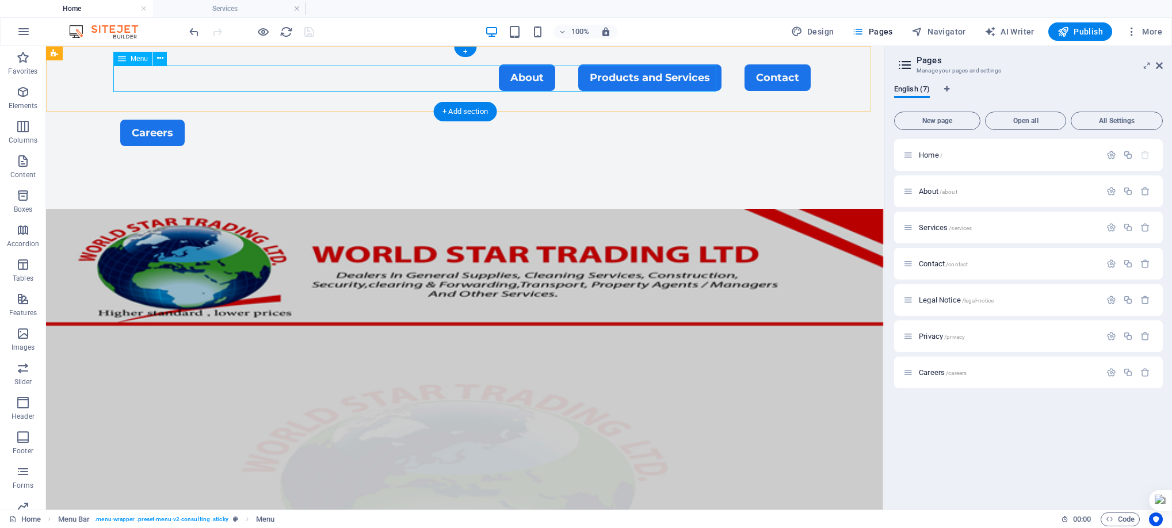
select select
select select "primary"
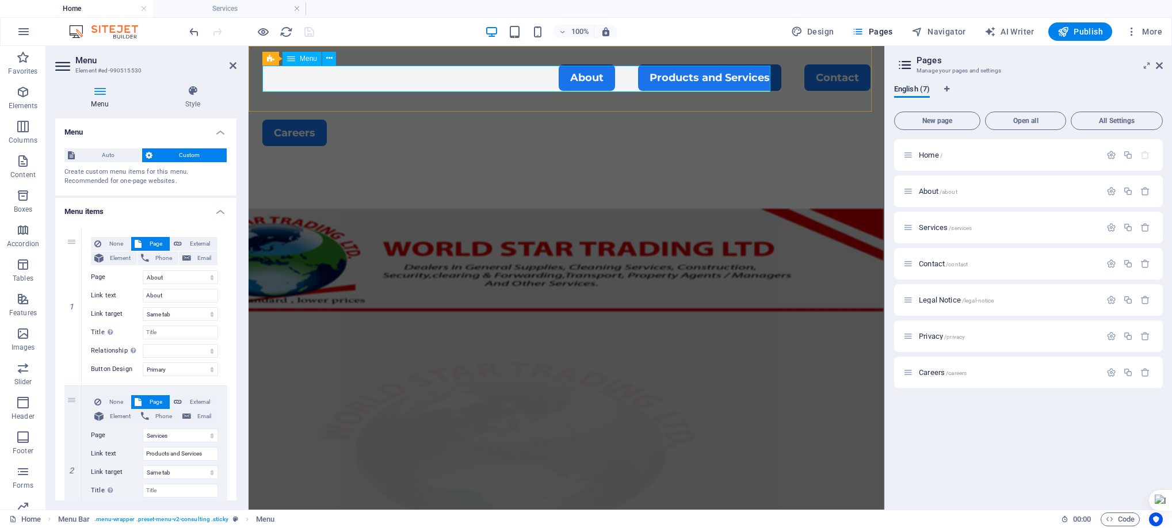
click at [617, 79] on nav "About Products and Services Contact" at bounding box center [566, 77] width 608 height 26
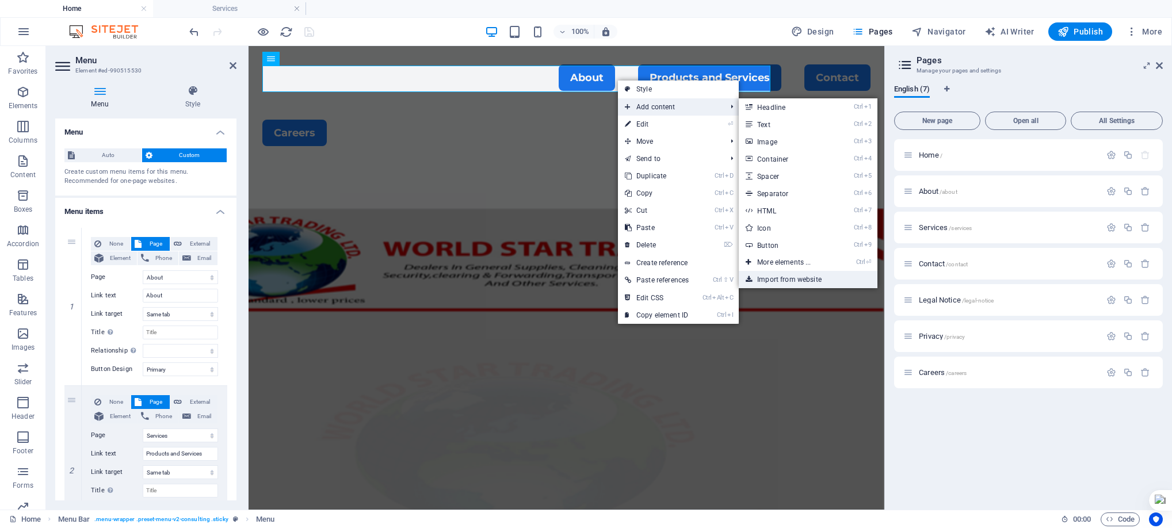
click at [789, 274] on link "Import from website" at bounding box center [807, 279] width 138 height 17
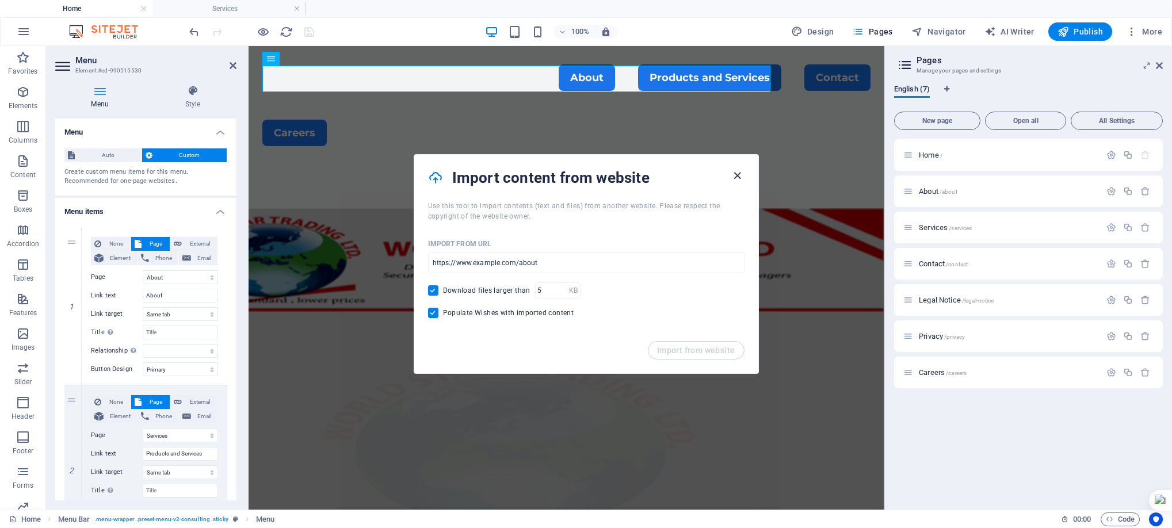
click at [737, 173] on icon "button" at bounding box center [736, 175] width 13 height 13
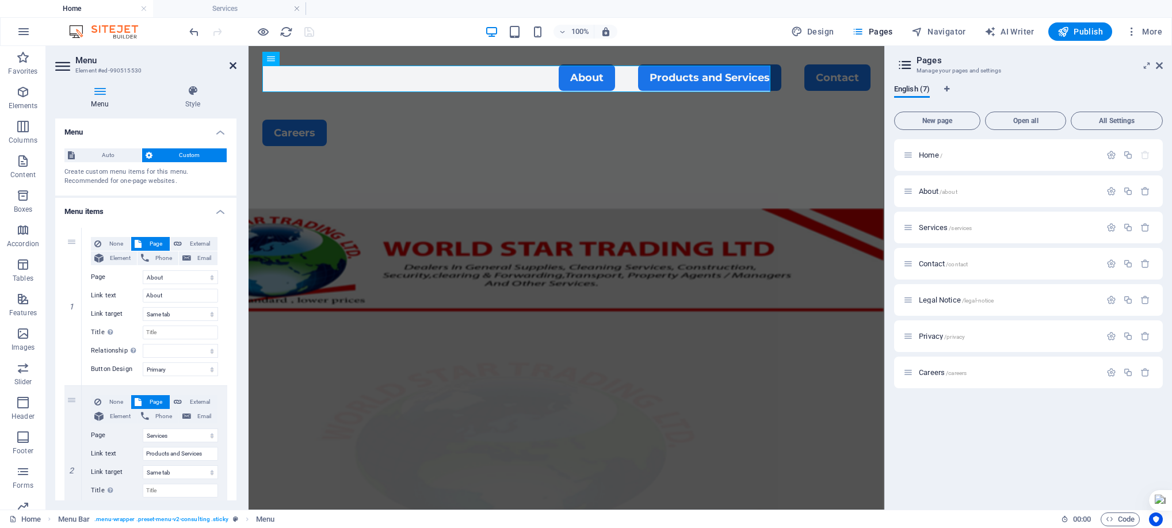
click at [232, 63] on icon at bounding box center [232, 65] width 7 height 9
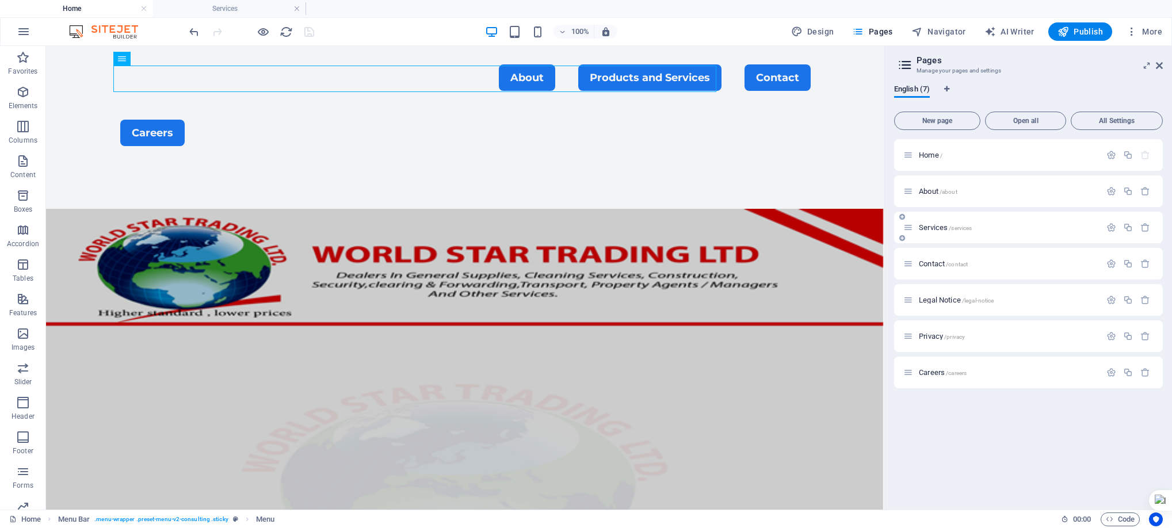
click at [959, 227] on span "/services" at bounding box center [959, 228] width 23 height 6
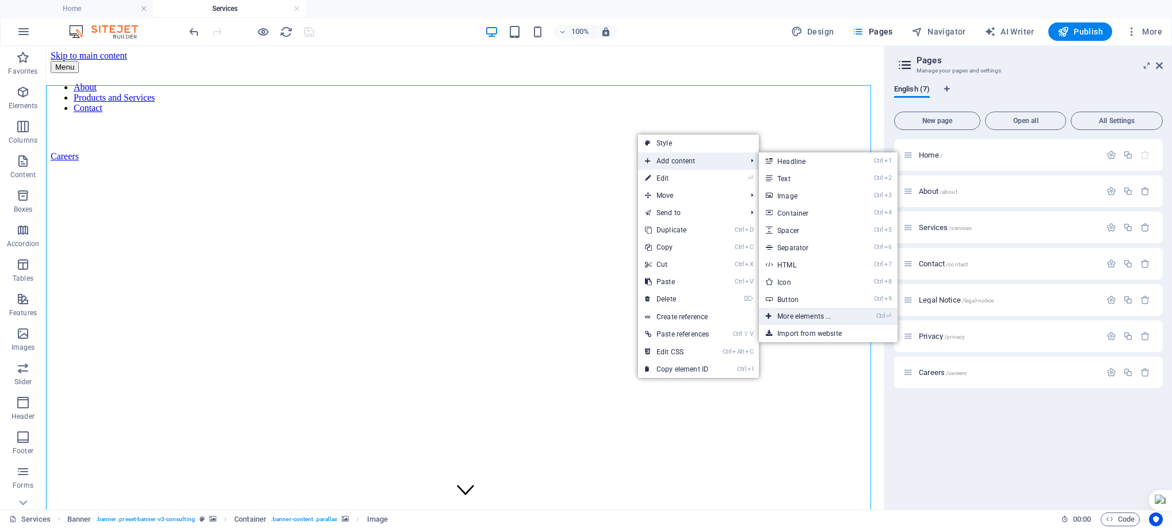
click at [799, 313] on link "Ctrl ⏎ More elements ..." at bounding box center [806, 316] width 95 height 17
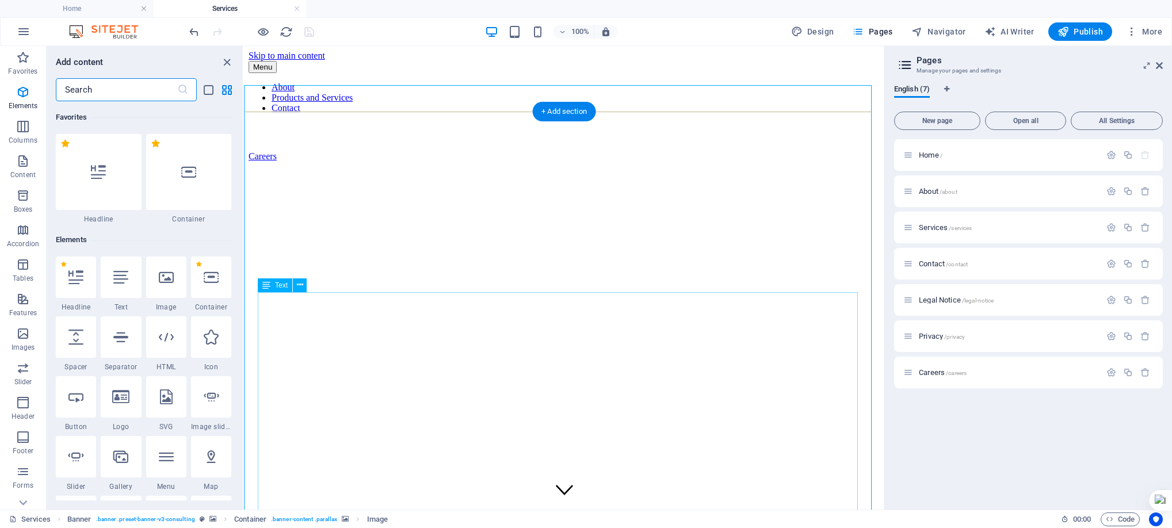
scroll to position [123, 0]
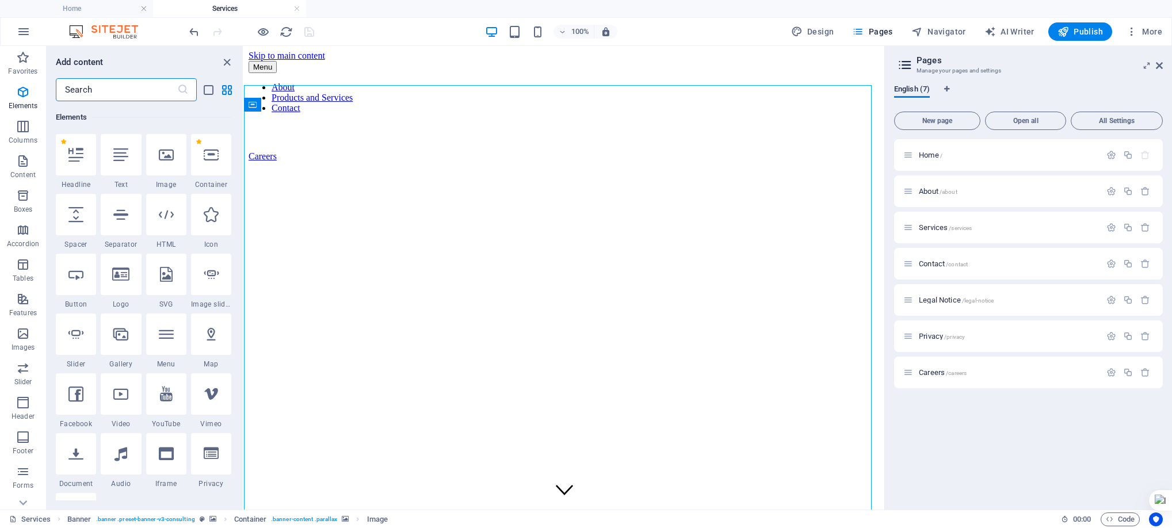
click at [113, 88] on input "text" at bounding box center [116, 89] width 121 height 23
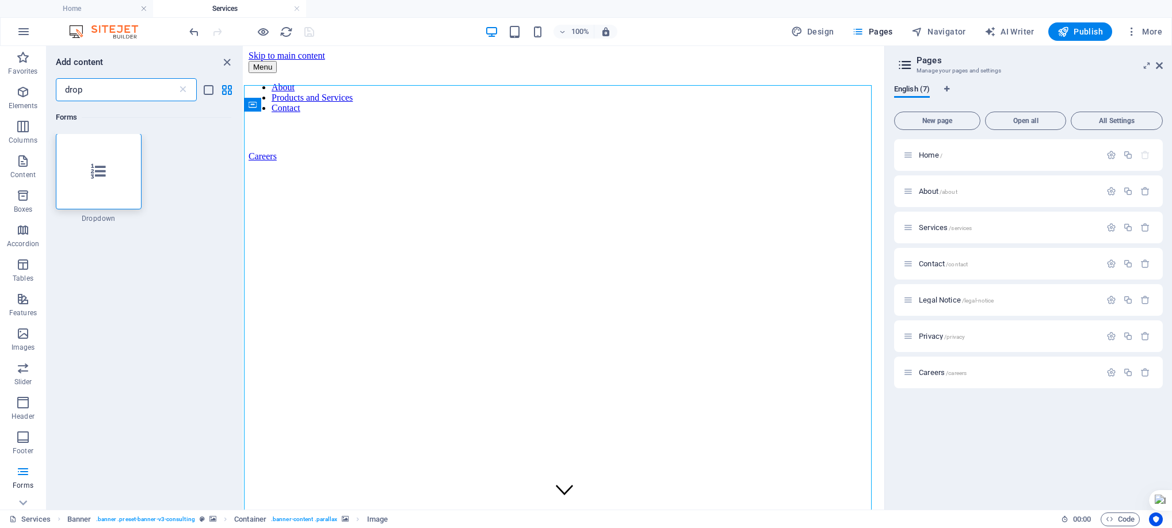
scroll to position [0, 0]
type input "d"
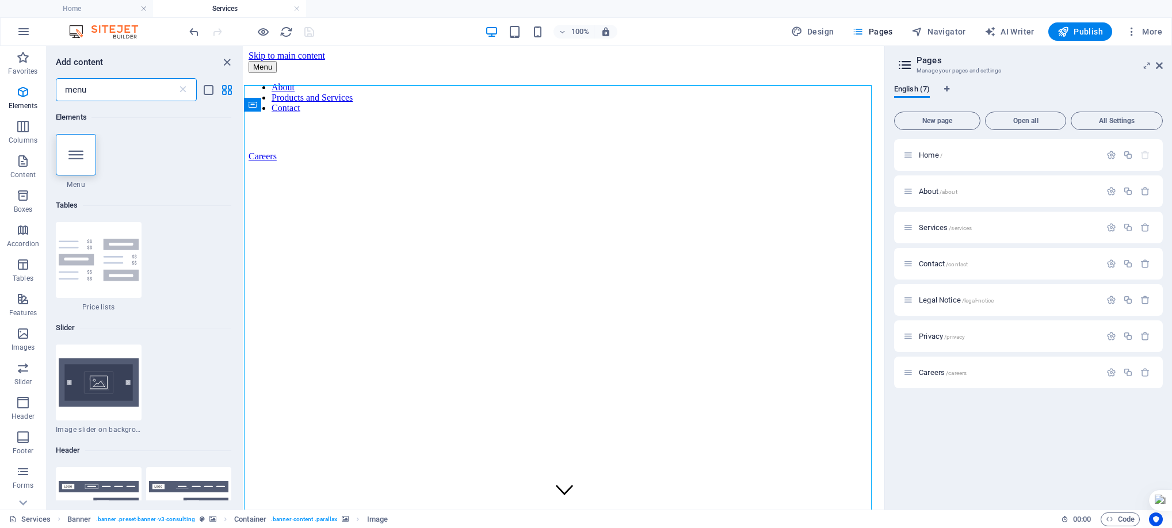
type input "menu"
drag, startPoint x: 238, startPoint y: 190, endPoint x: 238, endPoint y: 211, distance: 20.1
click at [238, 211] on div "Elements 1 Star Menu Tables 1 Star Price lists Slider 1 Star Image slider on ba…" at bounding box center [145, 300] width 196 height 399
drag, startPoint x: 240, startPoint y: 213, endPoint x: 236, endPoint y: 254, distance: 41.0
click at [236, 254] on div "Elements 1 Star Menu Tables 1 Star Price lists Slider 1 Star Image slider on ba…" at bounding box center [145, 300] width 196 height 399
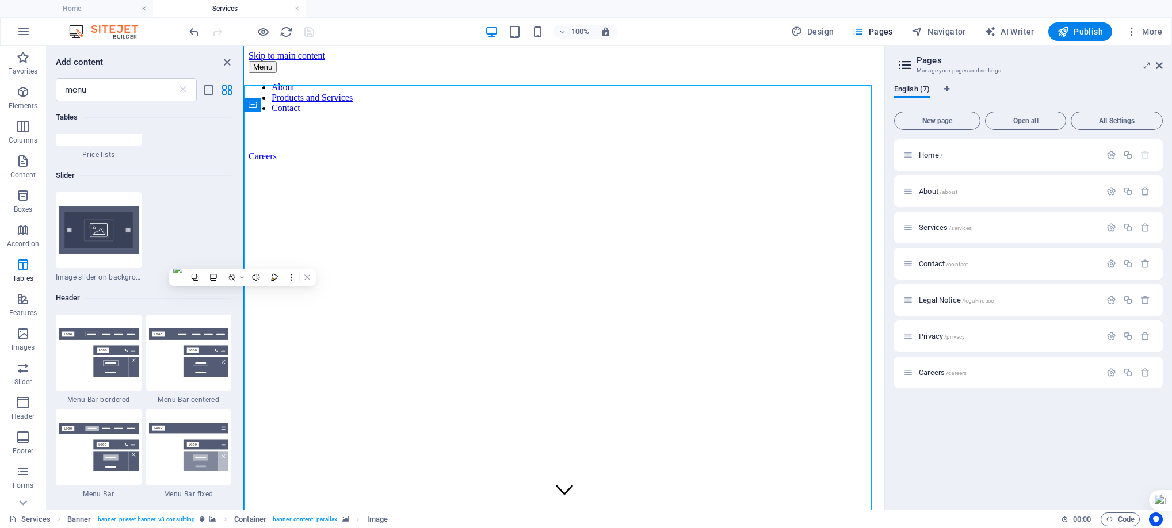
scroll to position [155, 0]
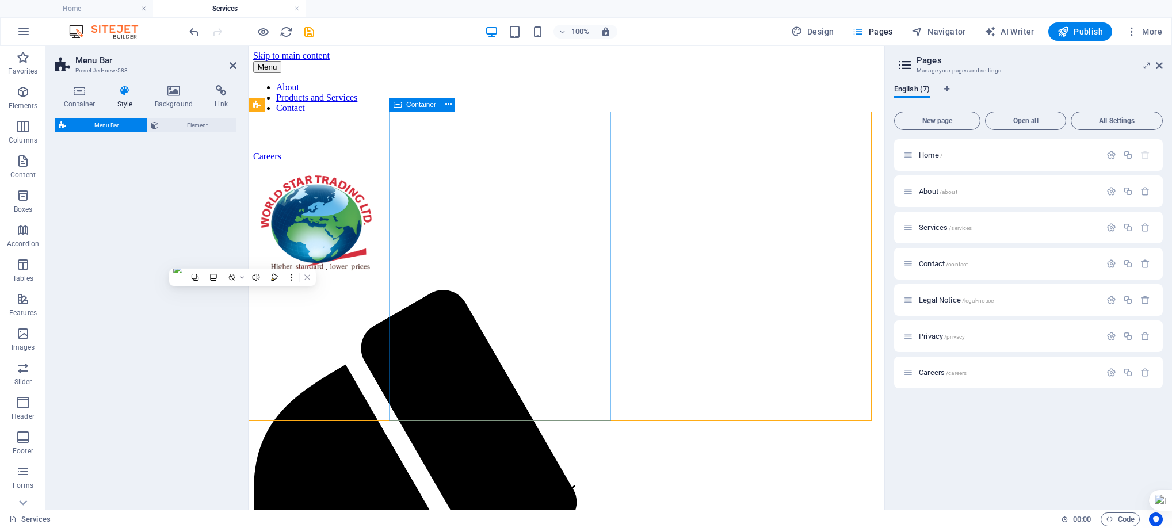
select select "rem"
select select "preset-menu-v2-centered"
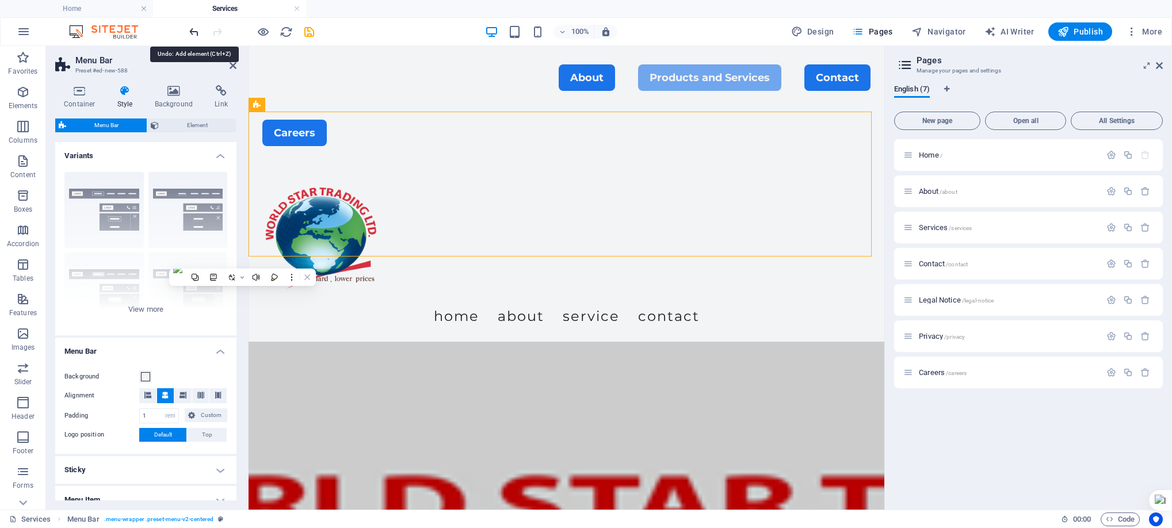
click at [196, 31] on icon "undo" at bounding box center [193, 31] width 13 height 13
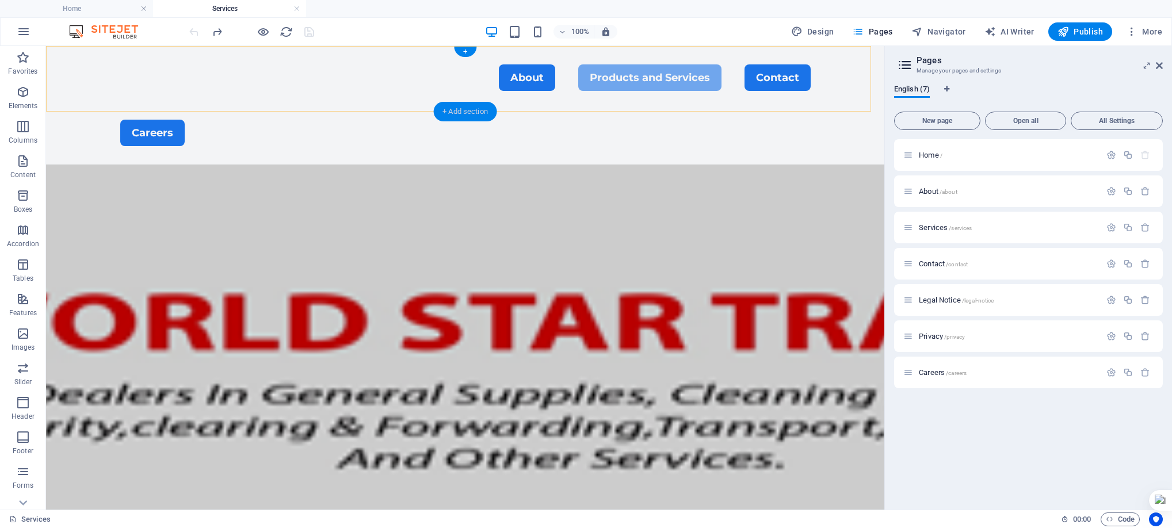
click at [465, 106] on div "+ Add section" at bounding box center [465, 112] width 64 height 20
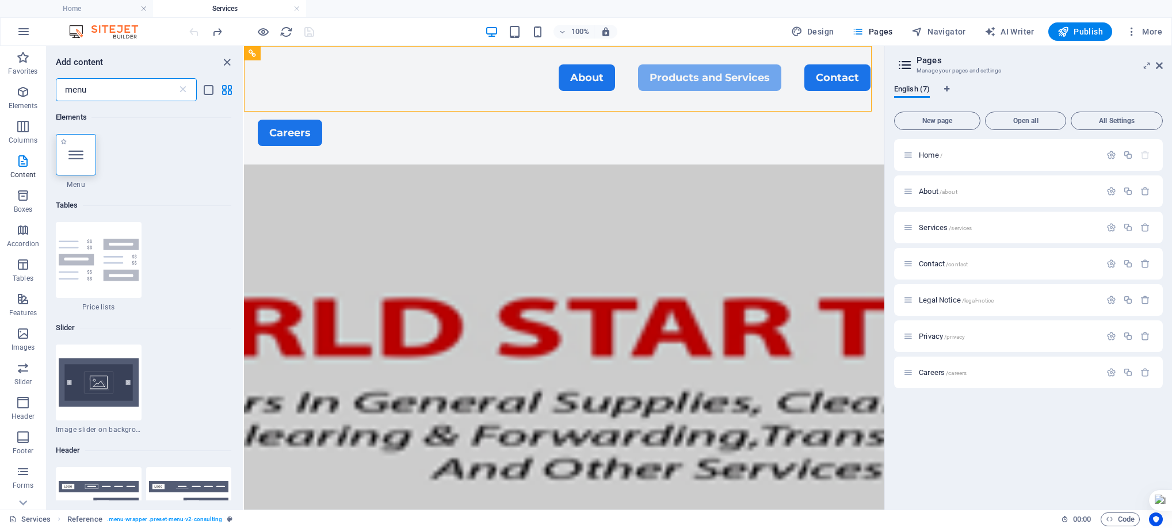
click at [82, 150] on icon at bounding box center [75, 154] width 15 height 15
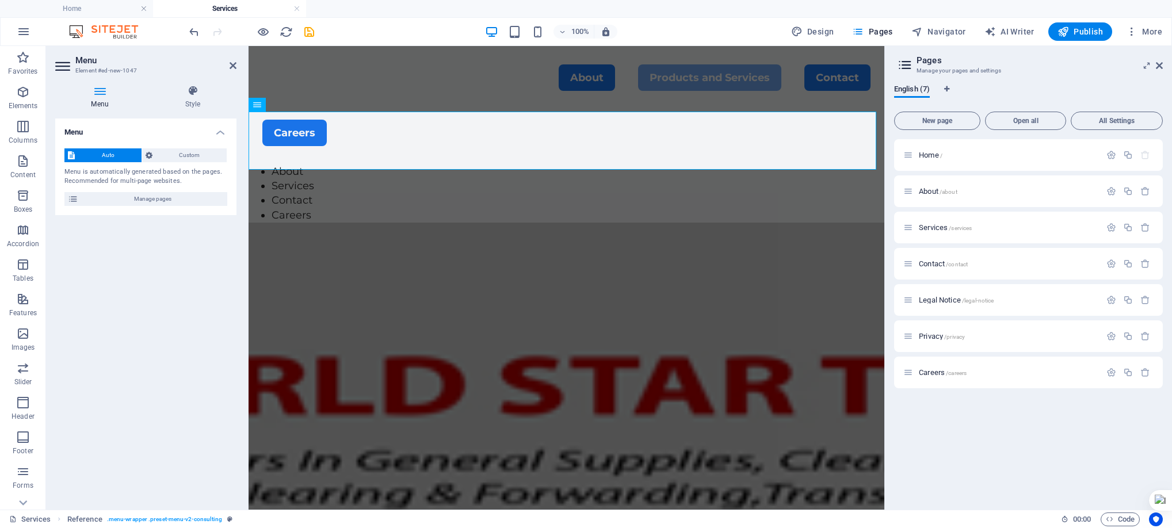
click at [82, 150] on span "Auto" at bounding box center [108, 155] width 60 height 14
click at [166, 154] on span "Custom" at bounding box center [190, 155] width 68 height 14
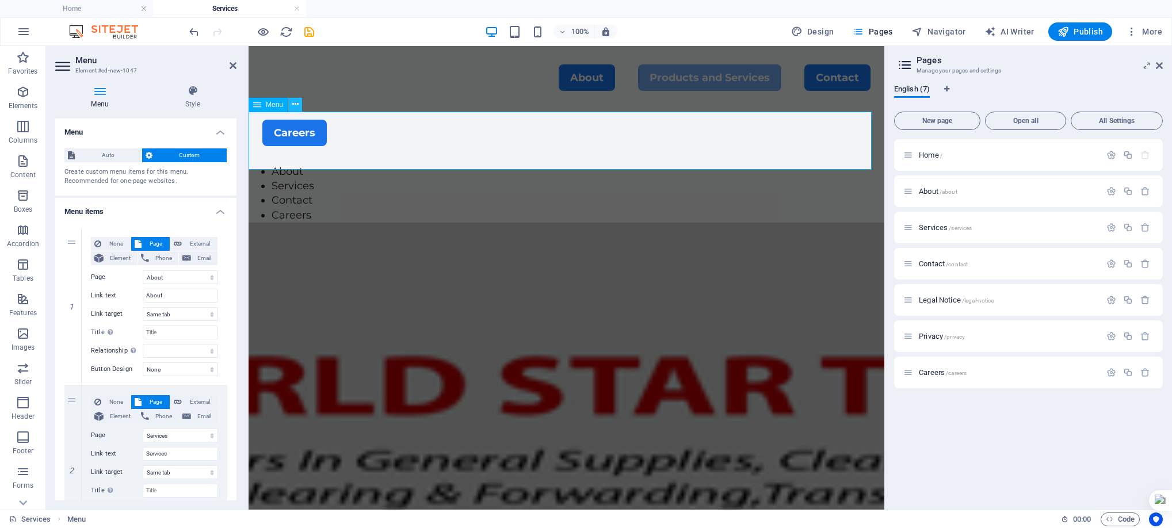
click at [299, 102] on button at bounding box center [295, 105] width 14 height 14
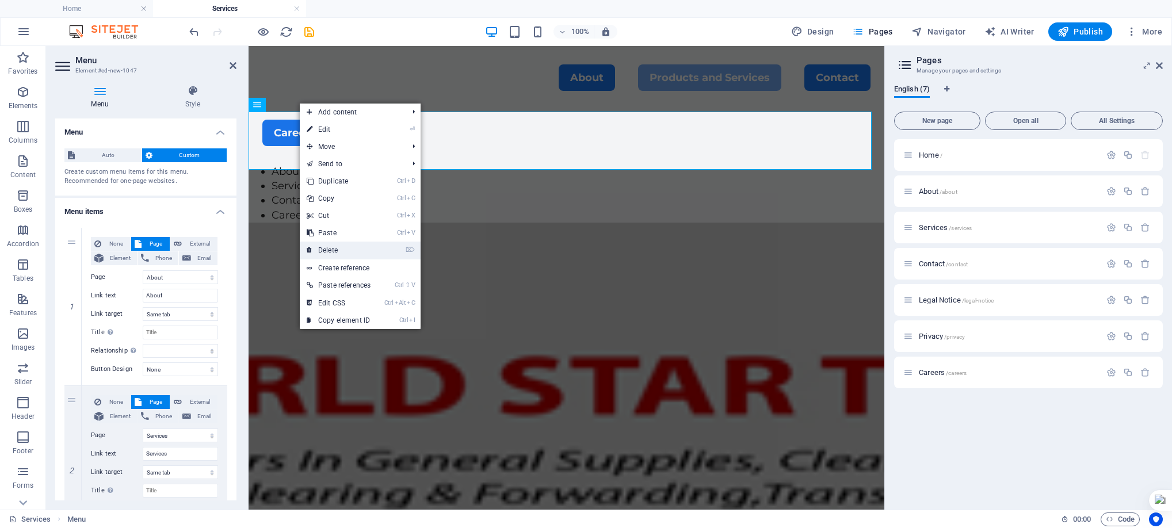
click at [335, 250] on link "⌦ Delete" at bounding box center [339, 250] width 78 height 17
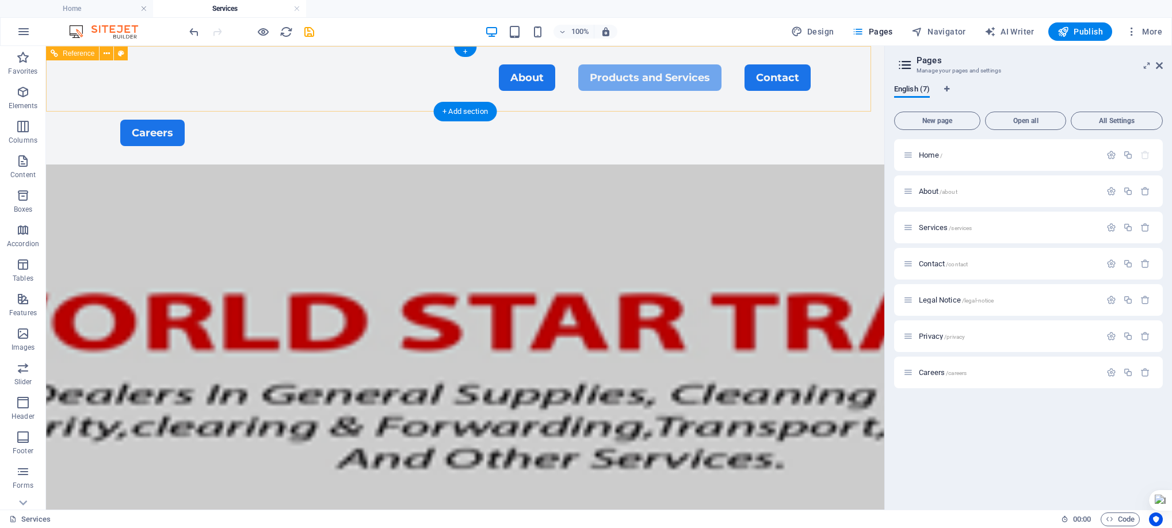
click at [556, 76] on nav "About Products and Services Contact" at bounding box center [465, 77] width 690 height 26
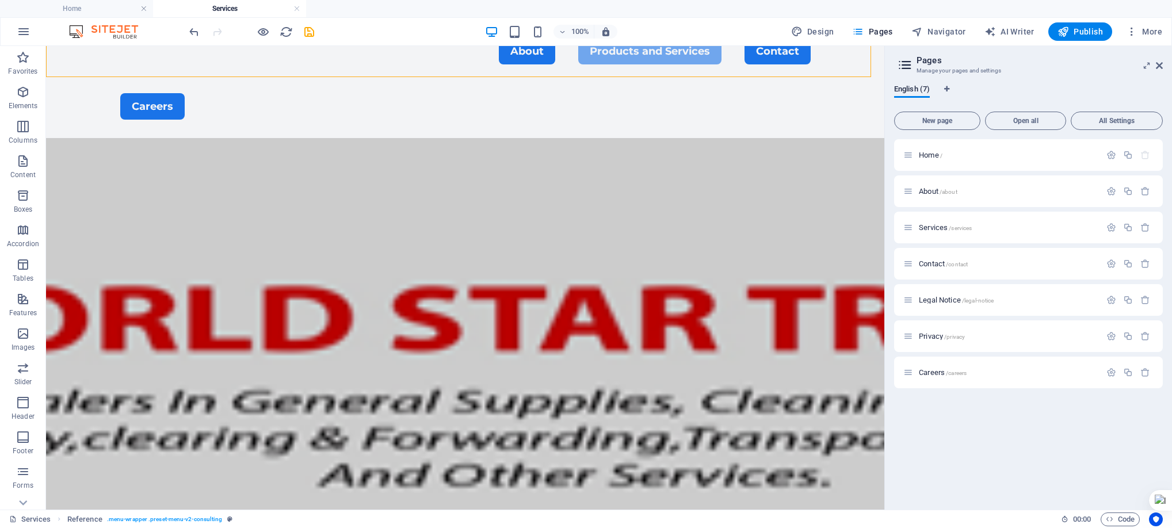
scroll to position [0, 0]
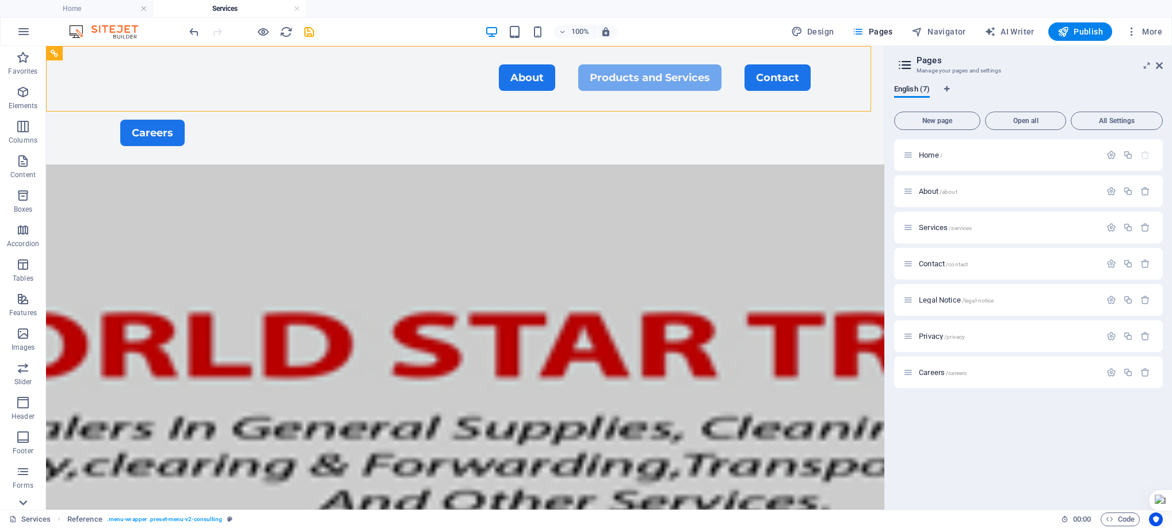
click at [24, 500] on icon at bounding box center [23, 503] width 16 height 16
click at [24, 500] on p "Collections" at bounding box center [22, 500] width 35 height 9
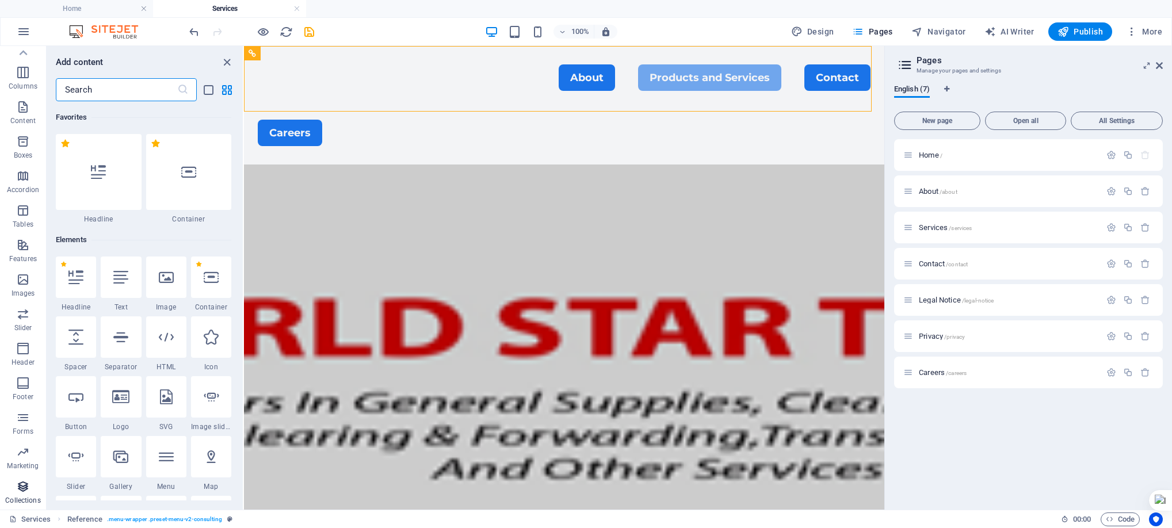
scroll to position [10528, 0]
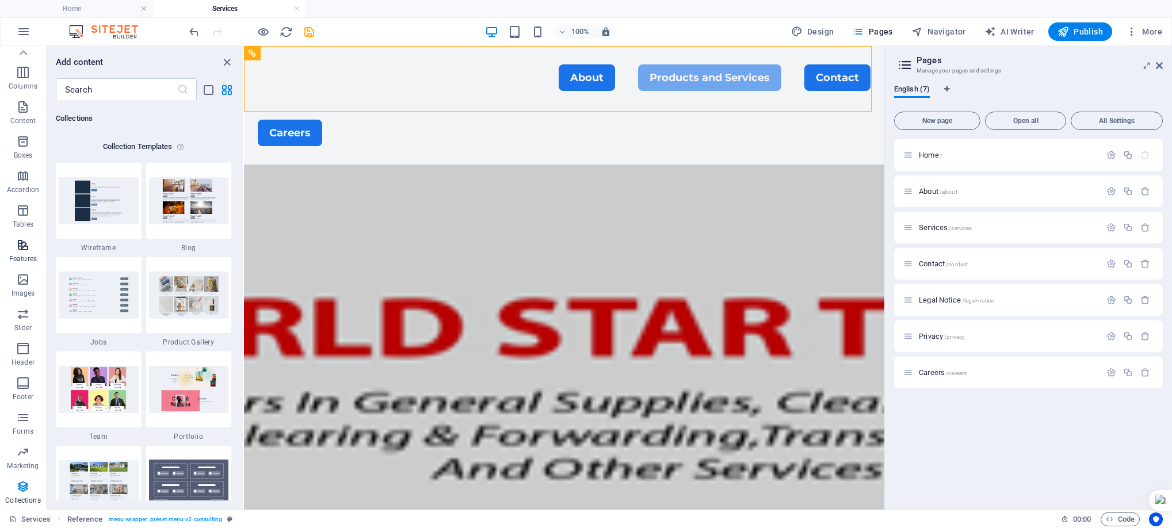
click at [25, 247] on icon "button" at bounding box center [23, 245] width 14 height 14
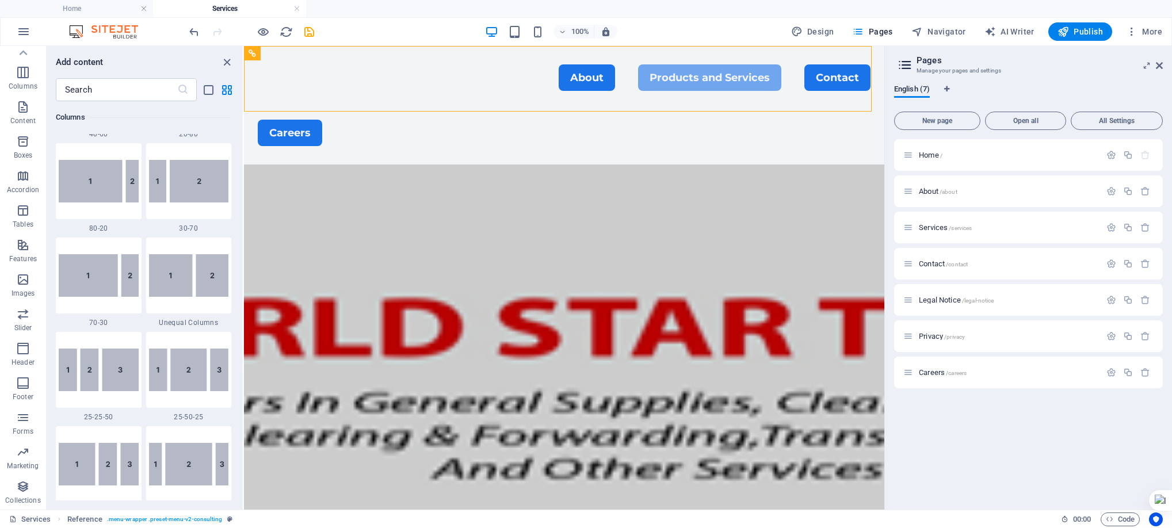
scroll to position [0, 0]
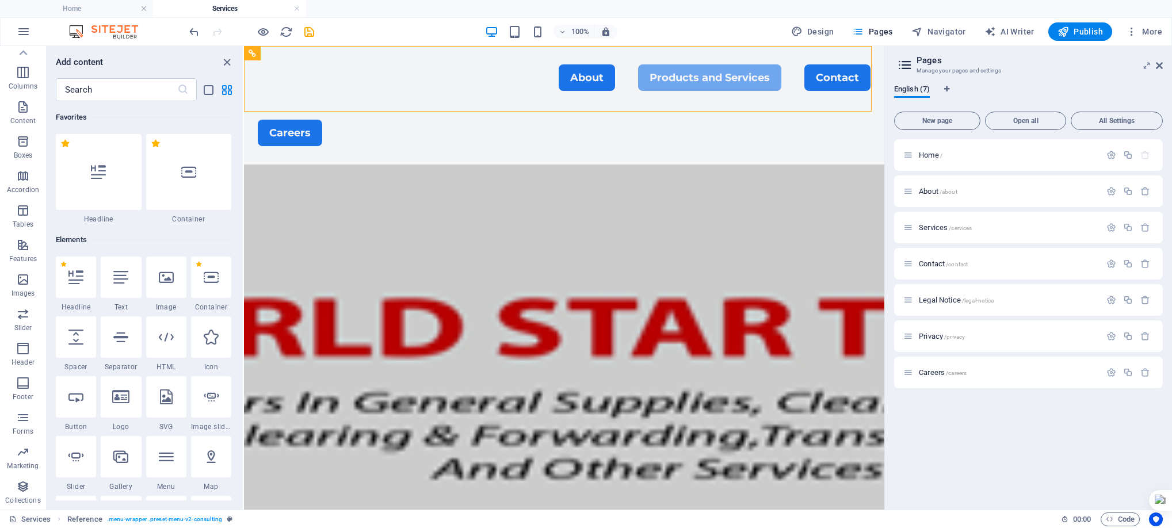
drag, startPoint x: 240, startPoint y: 264, endPoint x: 13, endPoint y: 58, distance: 307.0
click at [25, 187] on p "Accordion" at bounding box center [23, 189] width 32 height 9
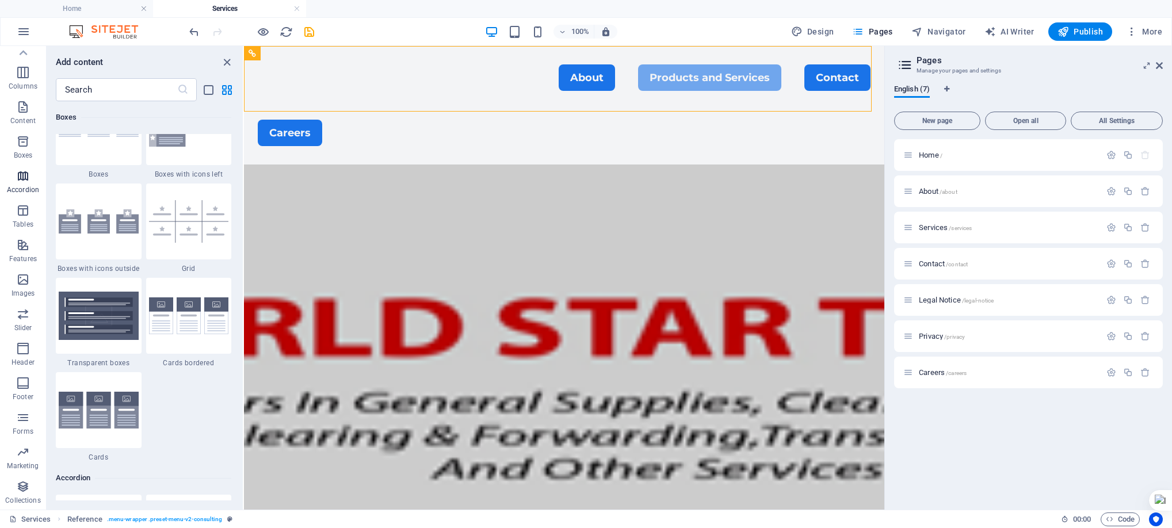
scroll to position [3672, 0]
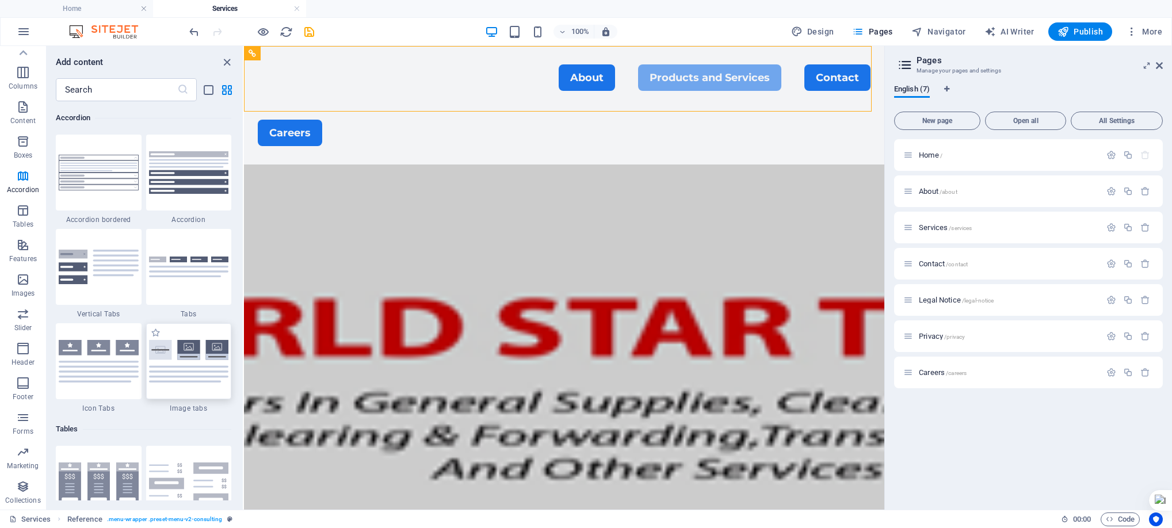
click at [207, 361] on img at bounding box center [189, 361] width 80 height 43
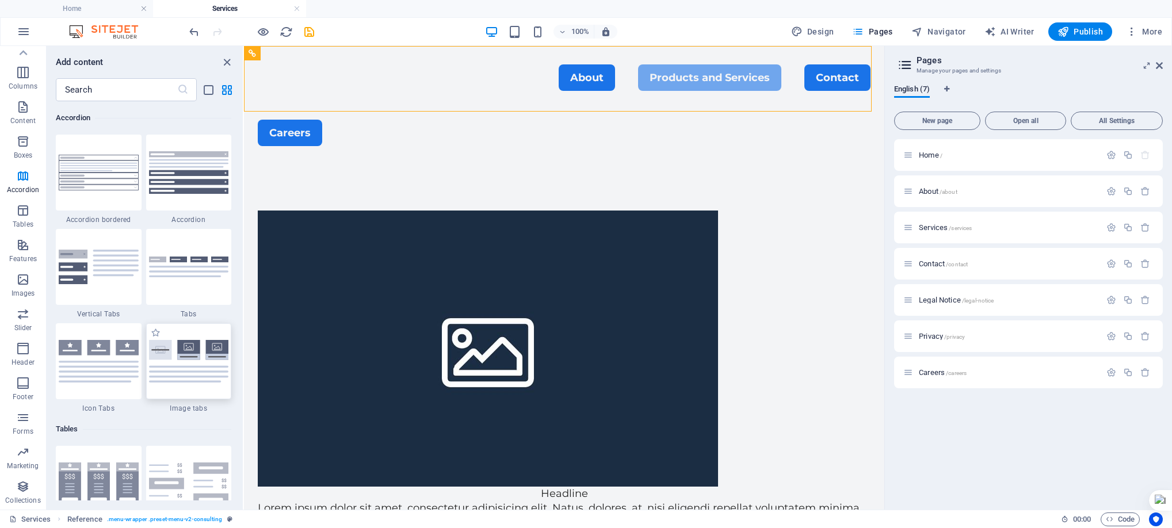
click at [244, 361] on div "H1 Banner Banner Container Reference Banner Container Banner Image Text Text Sp…" at bounding box center [564, 278] width 640 height 464
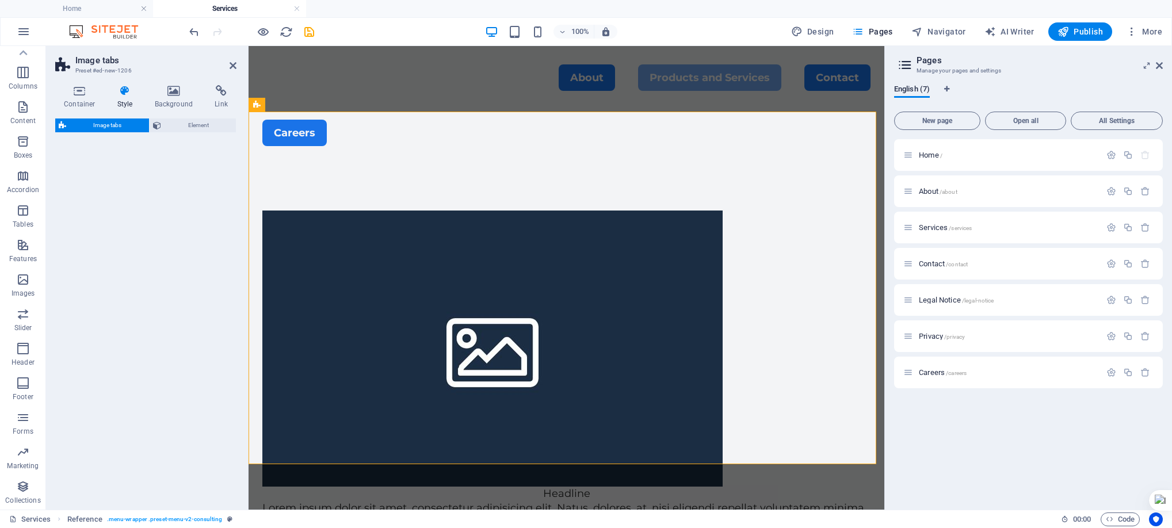
select select "rem"
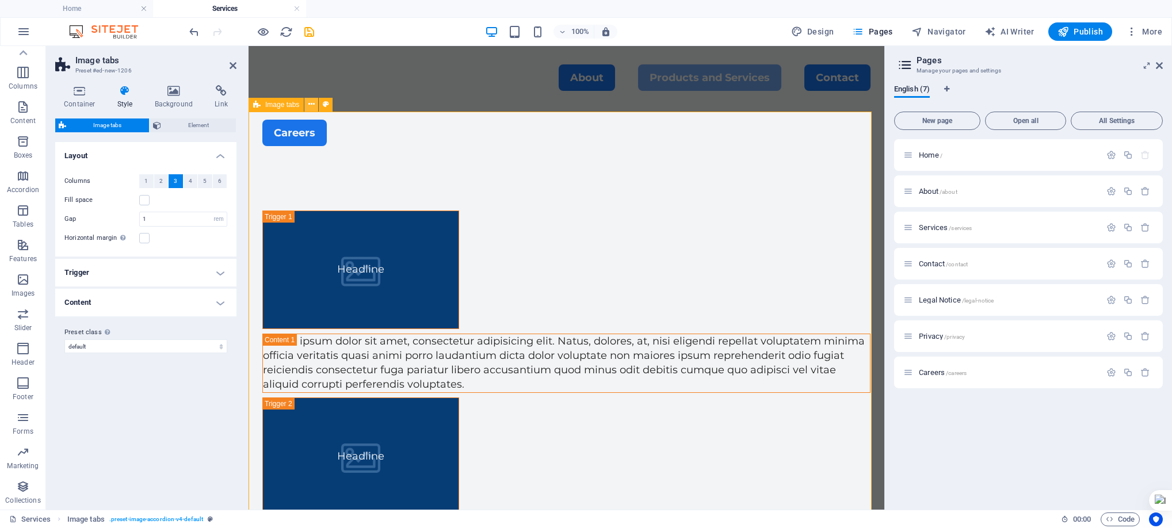
click at [309, 108] on icon at bounding box center [311, 104] width 6 height 12
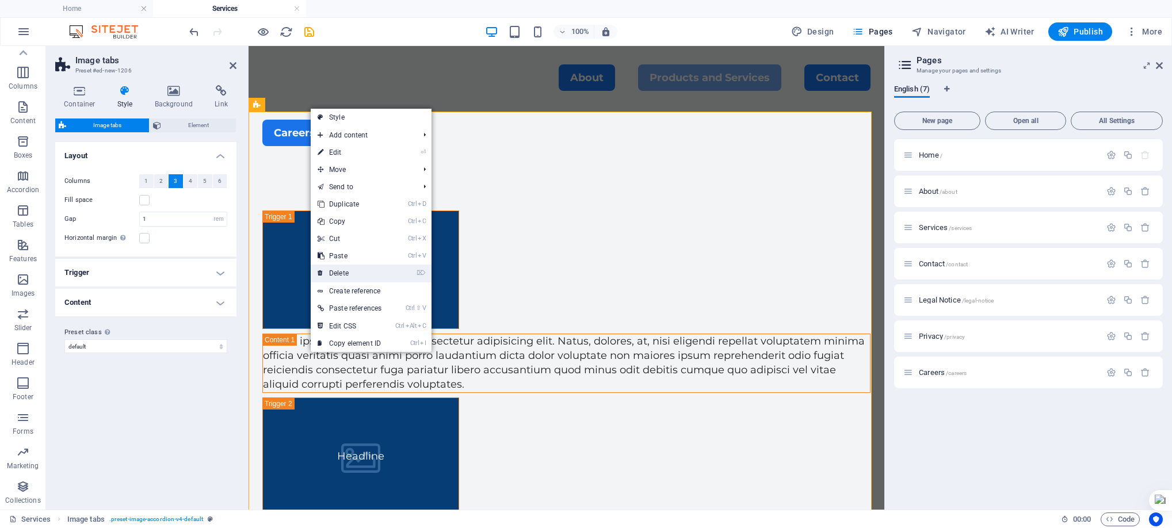
click at [354, 269] on link "⌦ Delete" at bounding box center [350, 273] width 78 height 17
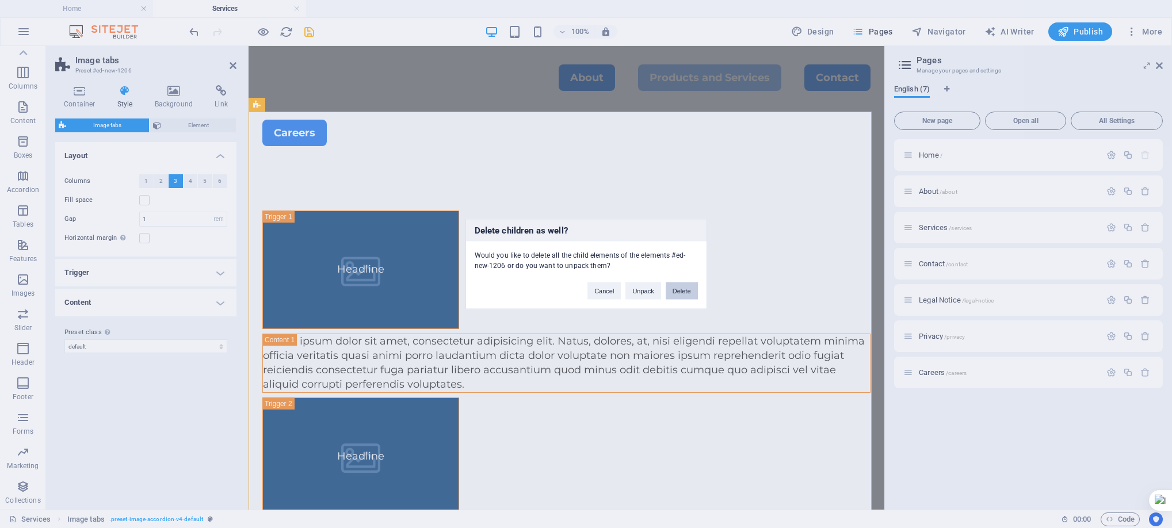
click at [690, 285] on button "Delete" at bounding box center [681, 290] width 32 height 17
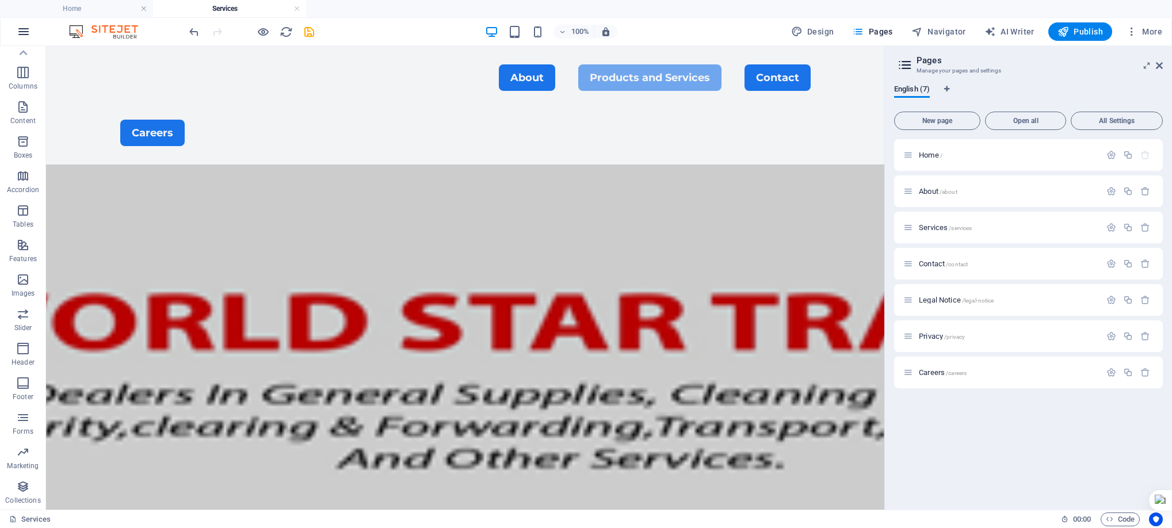
click at [21, 35] on icon "button" at bounding box center [24, 32] width 14 height 14
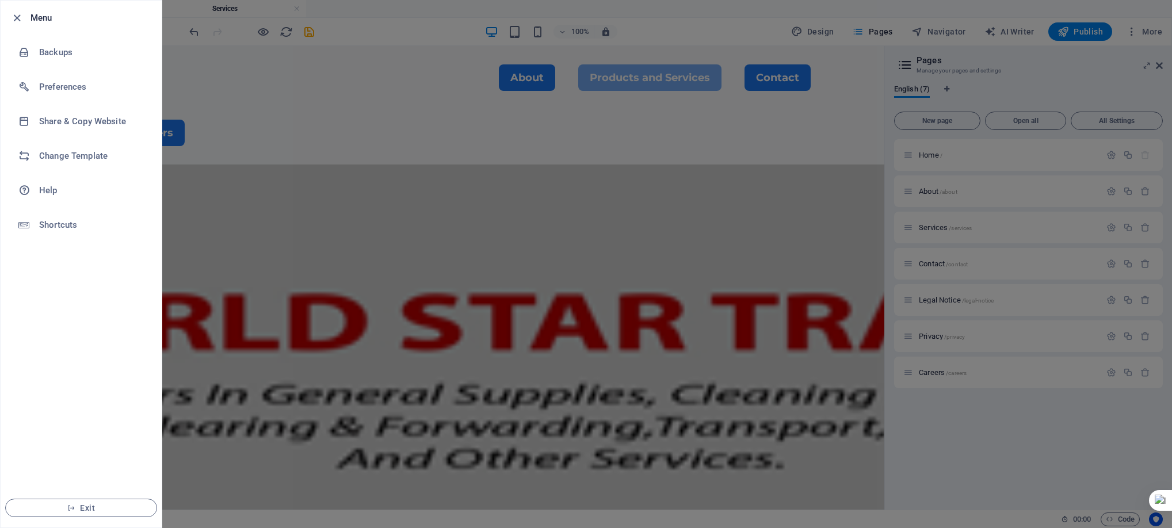
click at [345, 171] on div at bounding box center [586, 264] width 1172 height 528
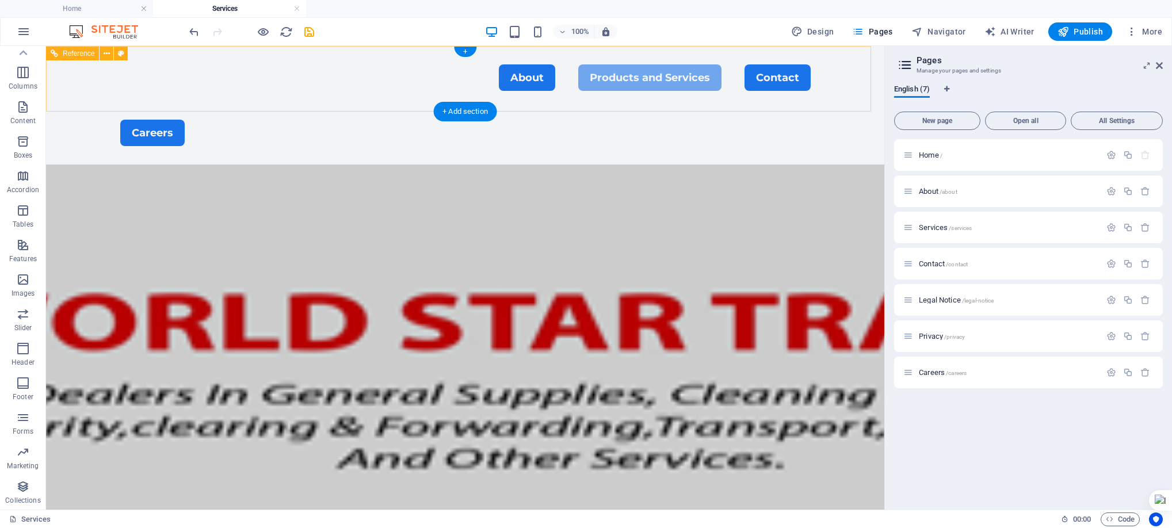
click at [538, 76] on nav "About Products and Services Contact" at bounding box center [465, 77] width 690 height 26
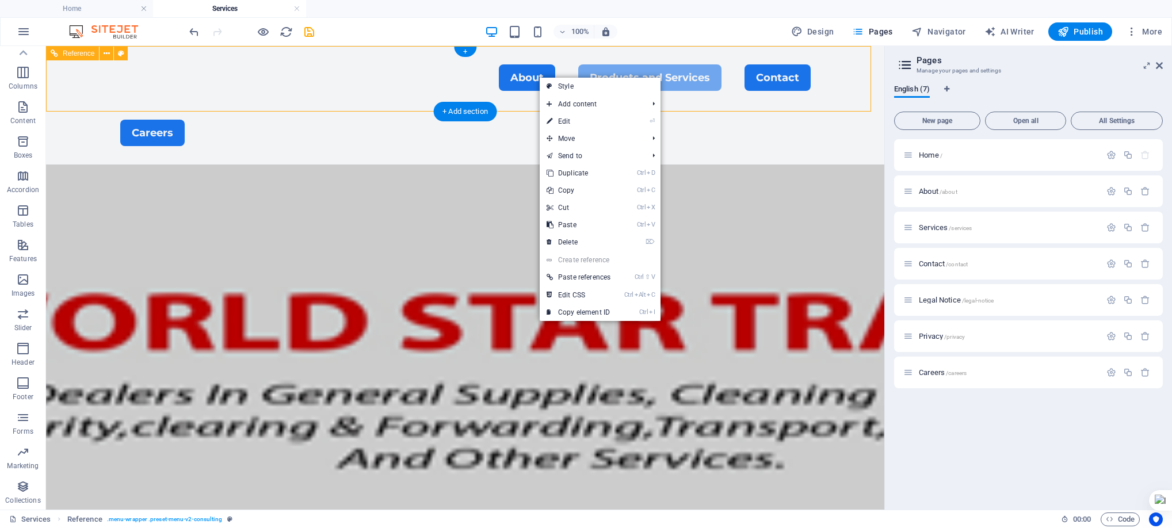
click at [535, 75] on nav "About Products and Services Contact" at bounding box center [465, 77] width 690 height 26
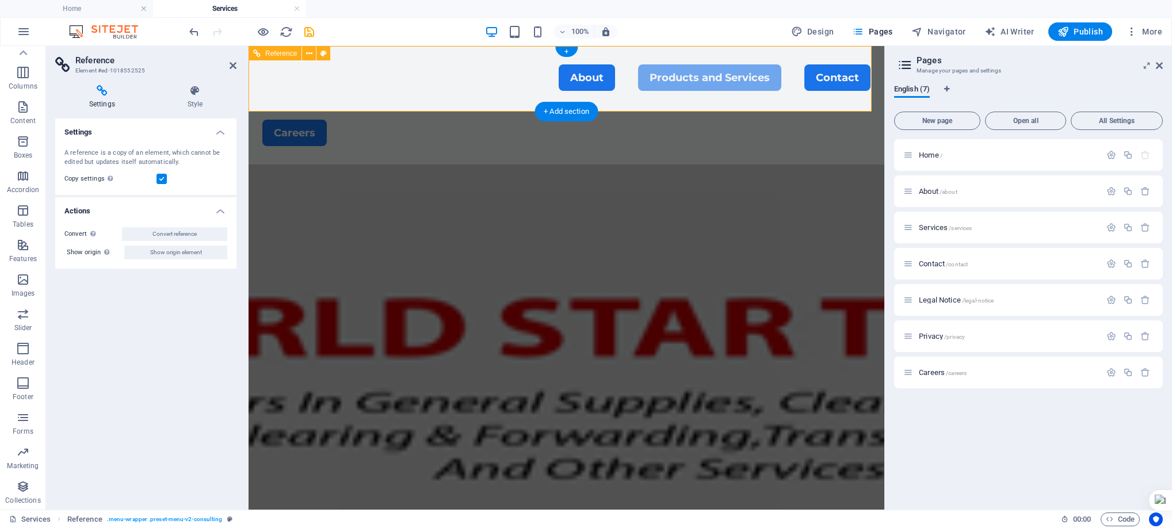
click at [594, 76] on nav "About Products and Services Contact" at bounding box center [566, 77] width 608 height 26
click at [228, 64] on h2 "Reference" at bounding box center [155, 60] width 161 height 10
click at [932, 154] on span "Home /" at bounding box center [931, 155] width 24 height 9
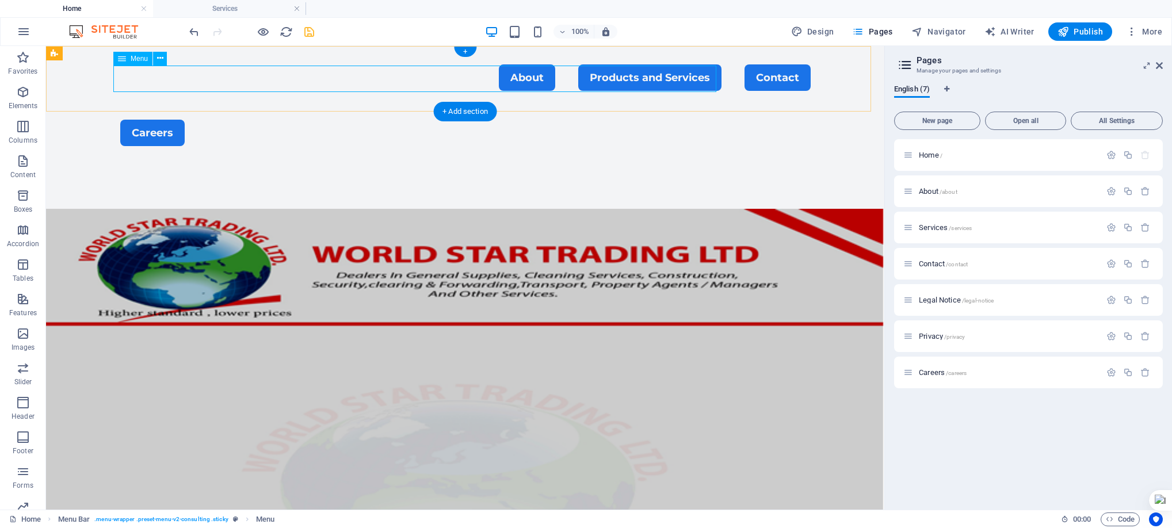
click at [585, 76] on nav "About Products and Services Contact" at bounding box center [465, 77] width 690 height 26
select select "1"
select select
select select "primary"
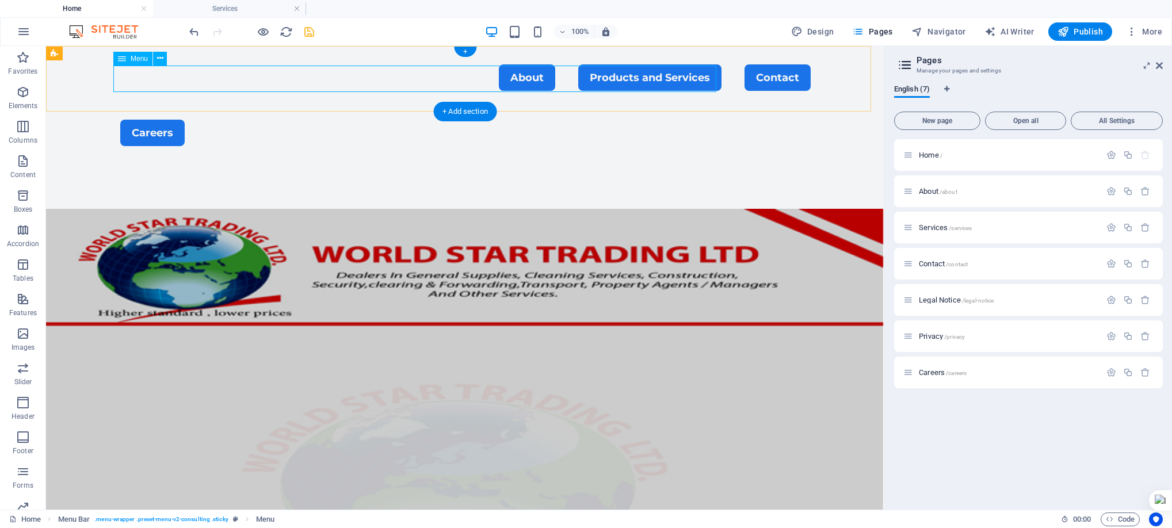
select select "2"
select select
select select "primary"
select select "3"
select select
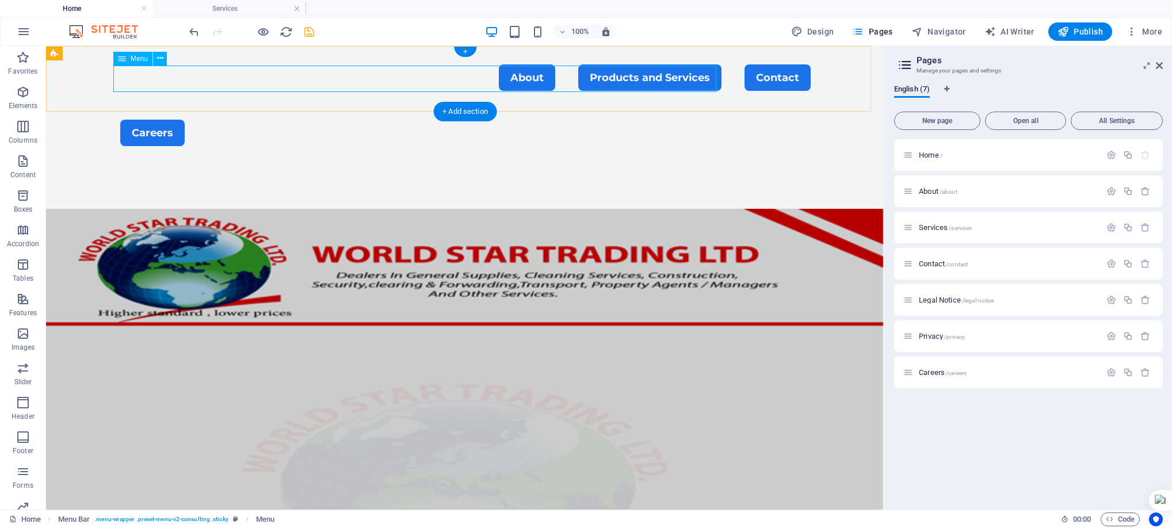
select select "primary"
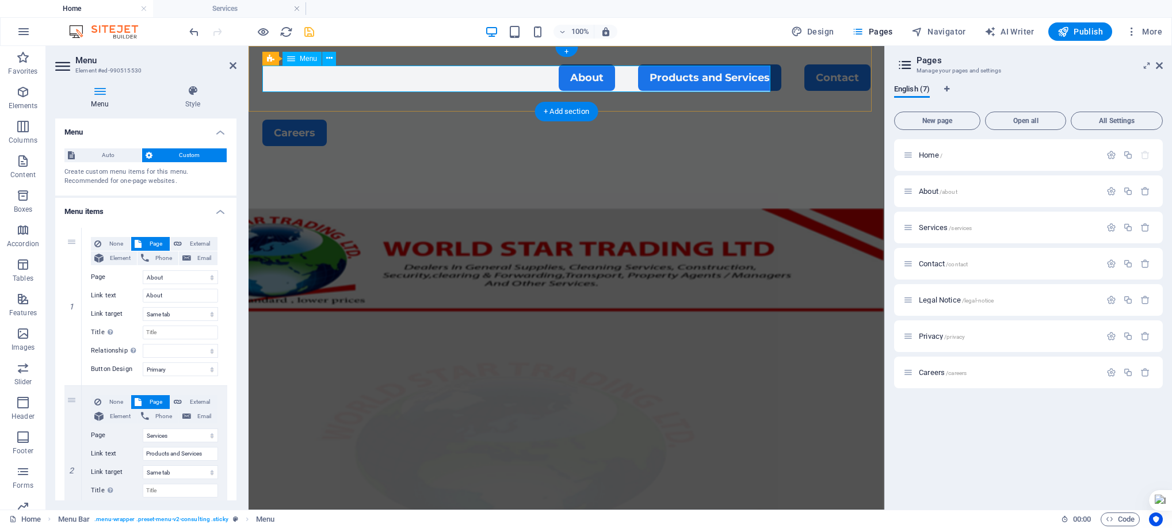
click at [585, 76] on nav "About Products and Services Contact" at bounding box center [566, 77] width 608 height 26
click at [74, 228] on icon at bounding box center [73, 228] width 6 height 8
select select
select select "1"
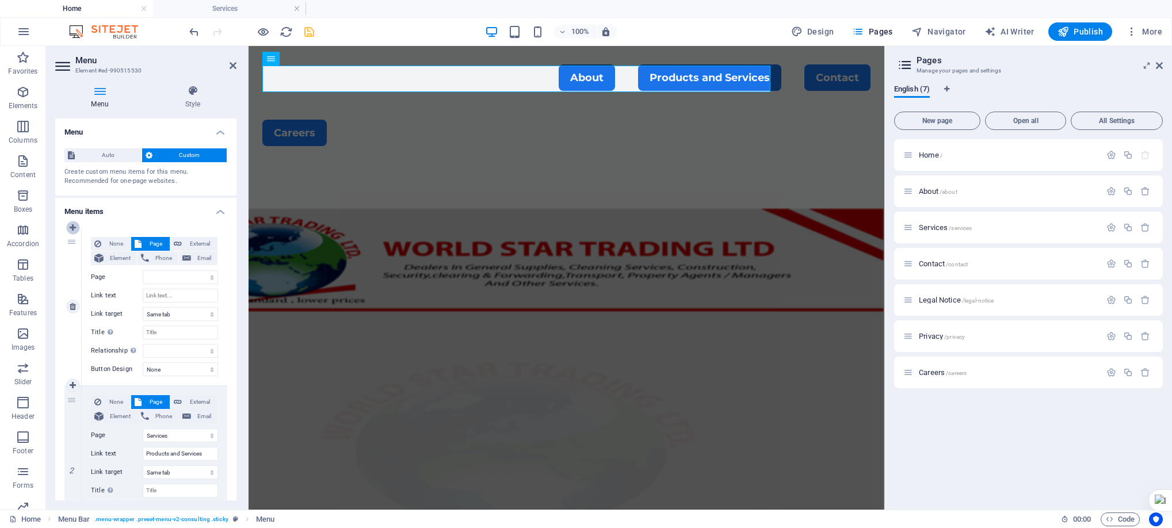
type input "About"
select select
select select "2"
type input "Products and Services"
select select
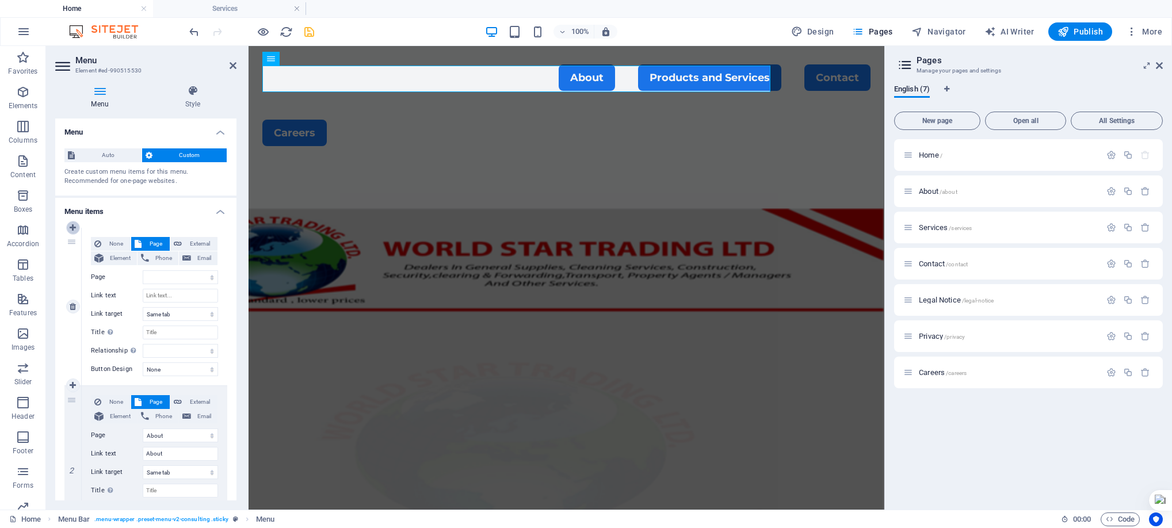
select select "3"
select select
select select "primary"
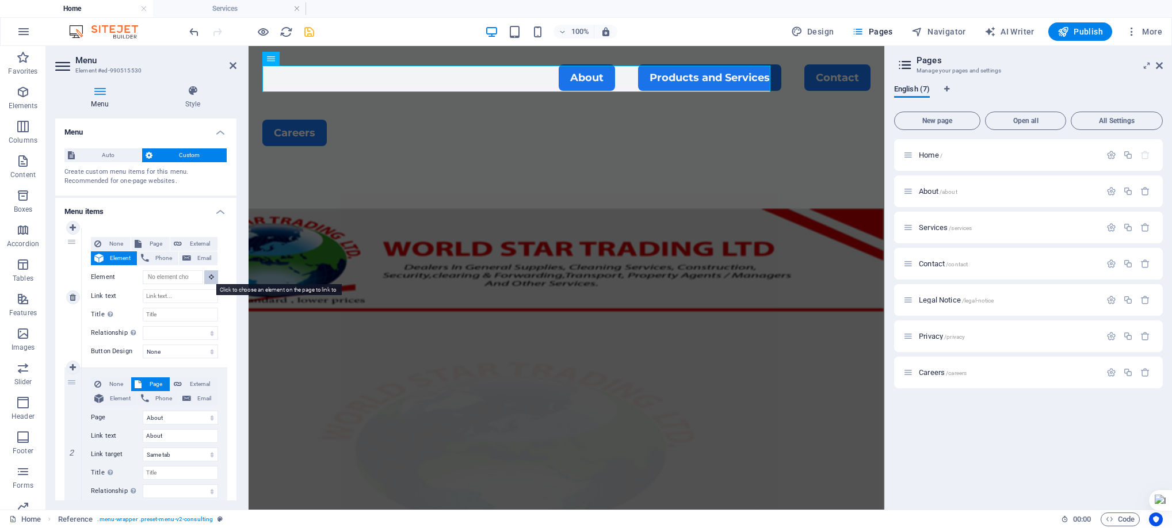
click at [209, 276] on icon at bounding box center [211, 277] width 5 height 6
click at [192, 294] on input "Link text" at bounding box center [180, 296] width 75 height 14
type input "Car"
select select
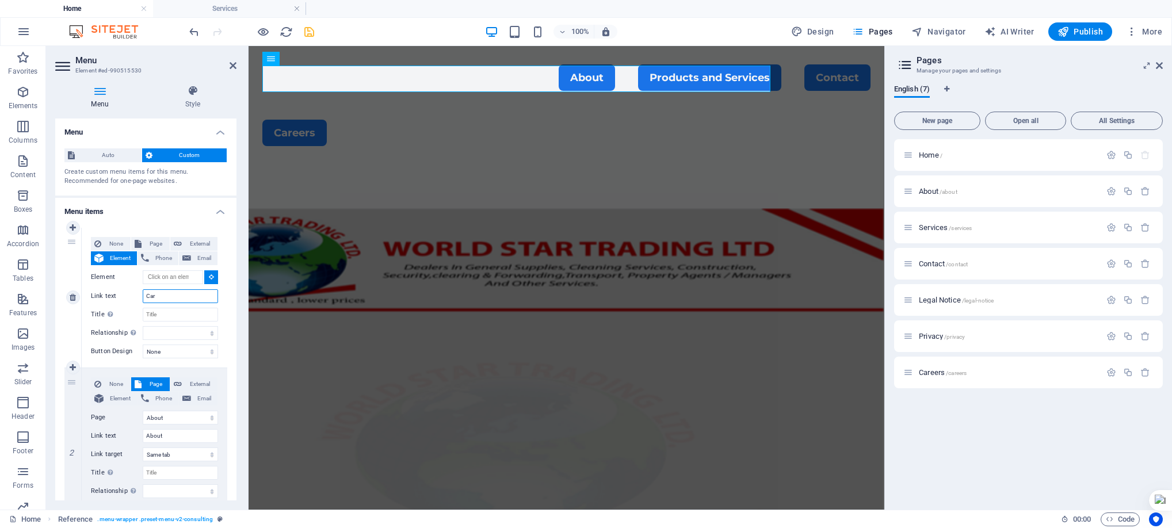
select select
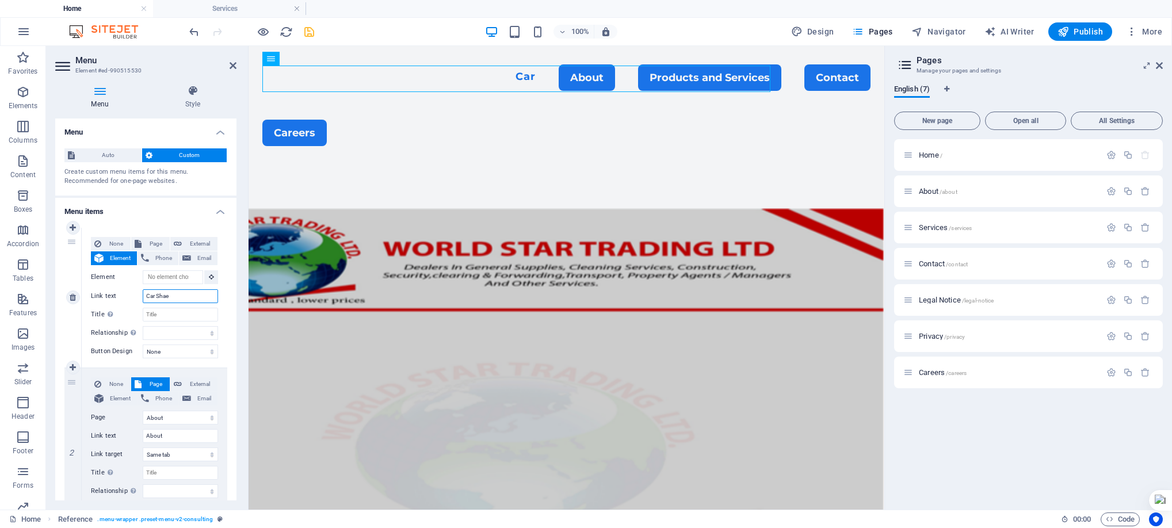
type input "Car Shaes"
select select
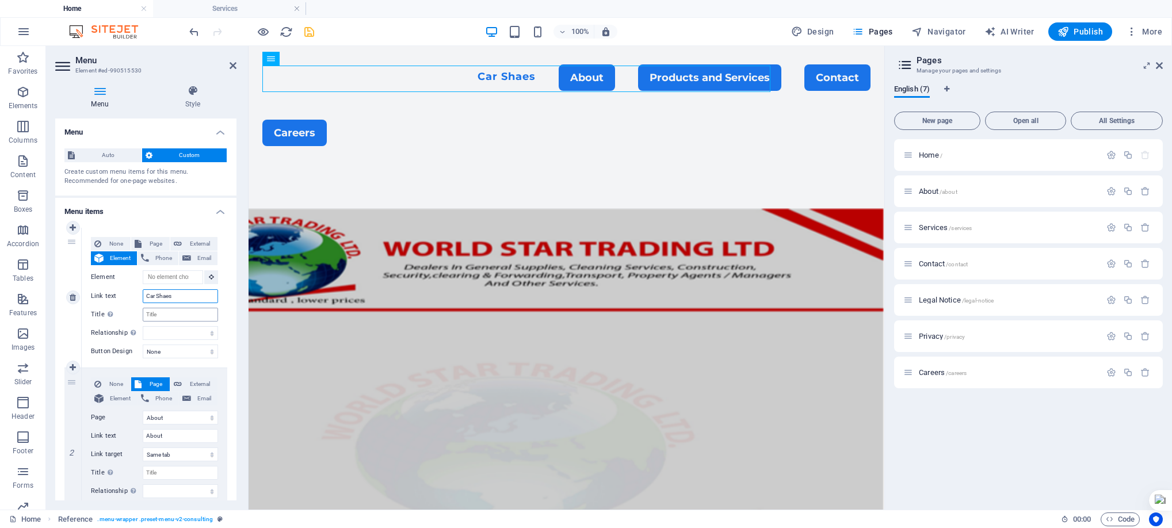
type input "Car Shaes"
click at [176, 312] on input "Title Additional link description, should not be the same as the link text. The…" at bounding box center [180, 315] width 75 height 14
click at [209, 334] on select "alternate author bookmark external help license next nofollow noreferrer noopen…" at bounding box center [180, 333] width 75 height 14
select select "next"
click at [143, 326] on select "alternate author bookmark external help license next nofollow noreferrer noopen…" at bounding box center [180, 333] width 75 height 14
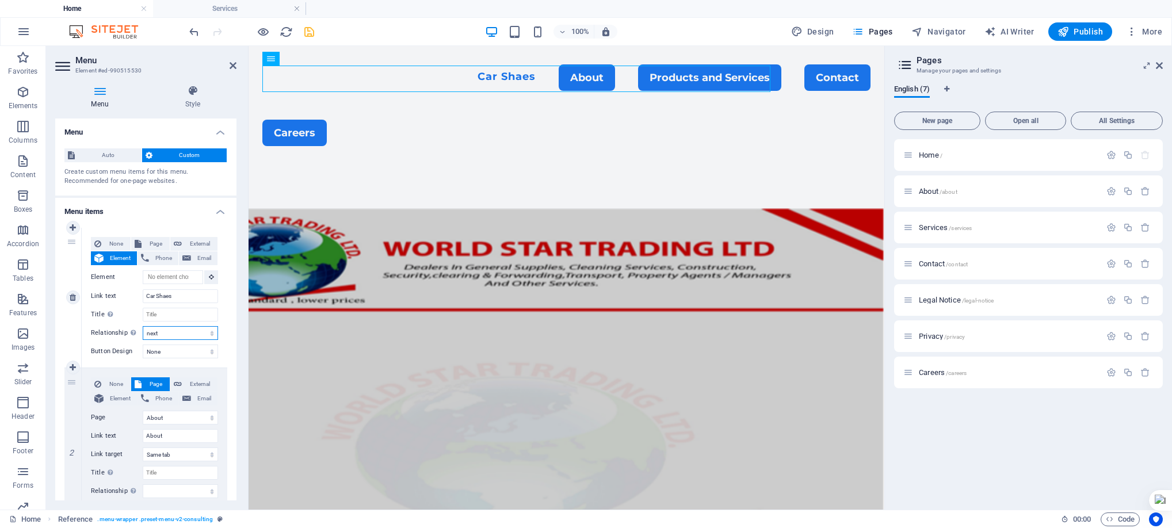
select select
click at [173, 349] on select "None Default Primary Secondary" at bounding box center [180, 352] width 75 height 14
select select "default"
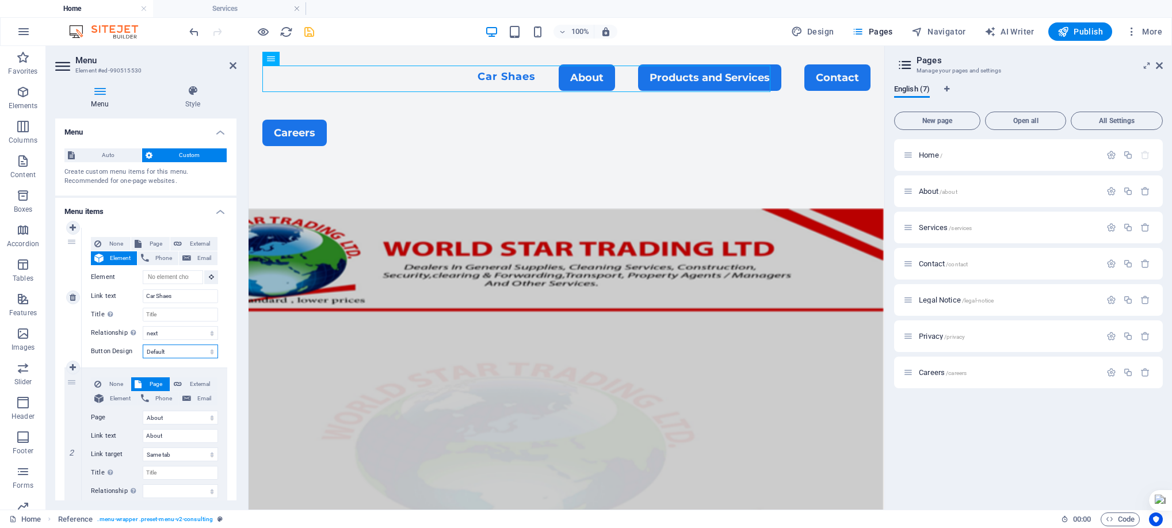
click at [143, 345] on select "None Default Primary Secondary" at bounding box center [180, 352] width 75 height 14
select select
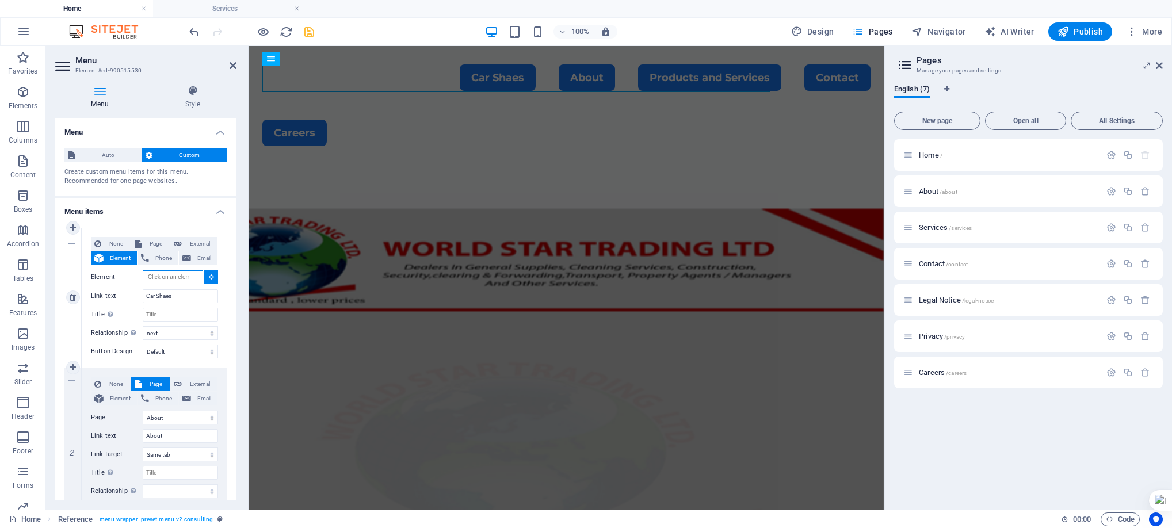
click at [166, 278] on input "Element" at bounding box center [173, 277] width 60 height 14
click at [209, 274] on icon at bounding box center [211, 277] width 5 height 6
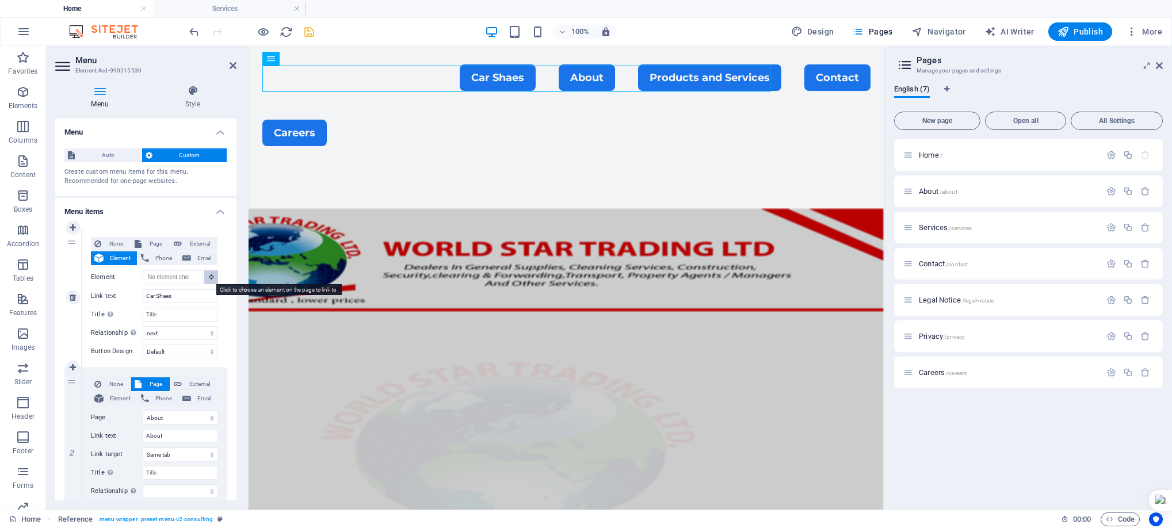
click at [209, 274] on icon at bounding box center [211, 277] width 5 height 6
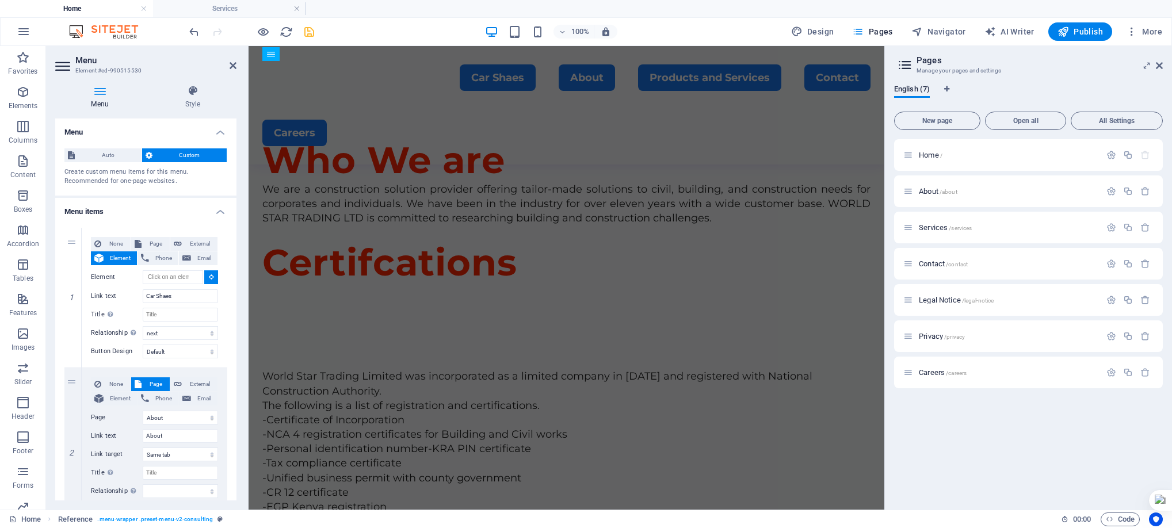
scroll to position [659, 0]
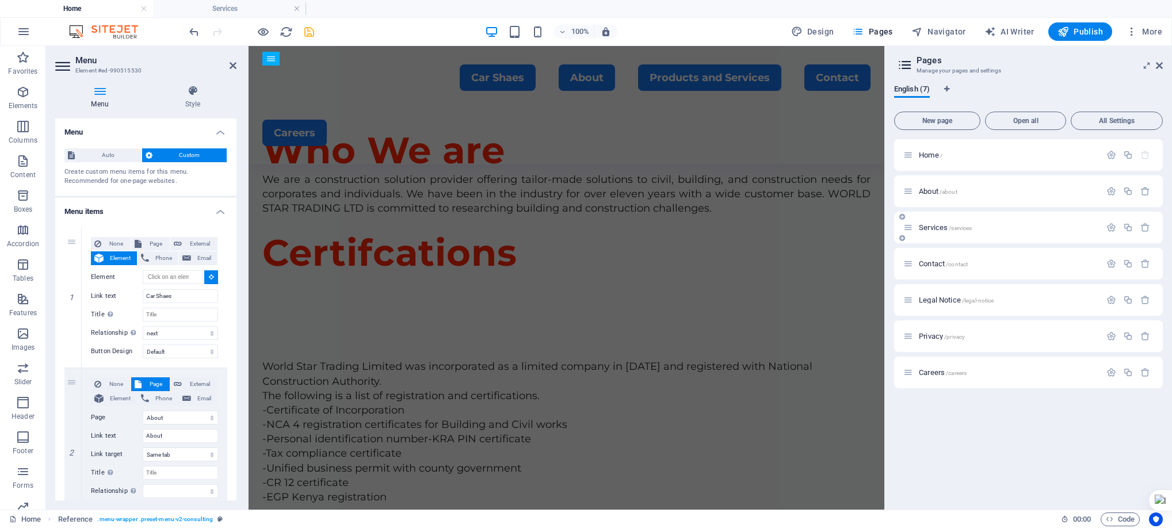
click at [930, 229] on span "Services /services" at bounding box center [945, 227] width 53 height 9
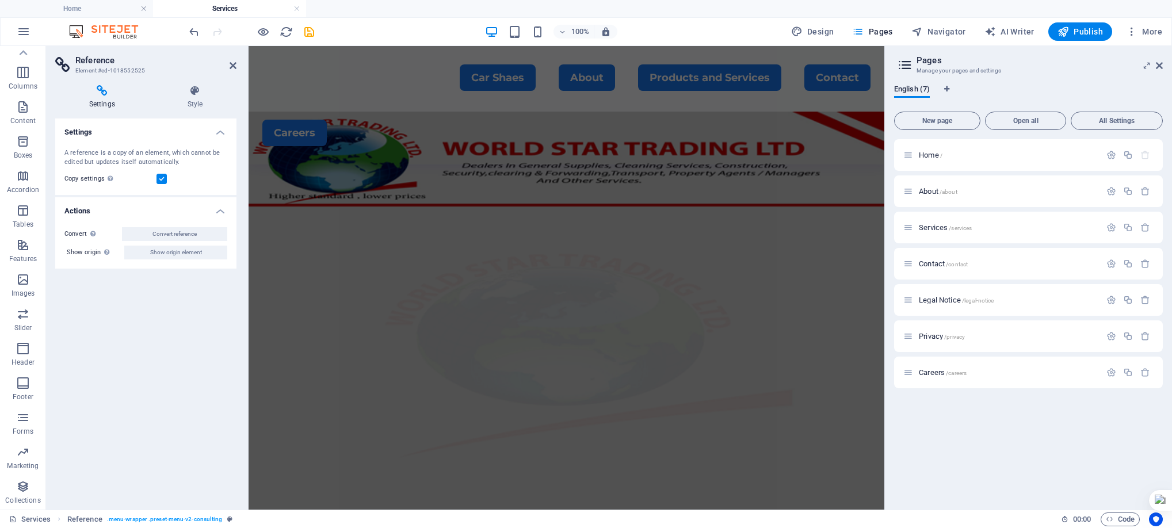
scroll to position [412, 0]
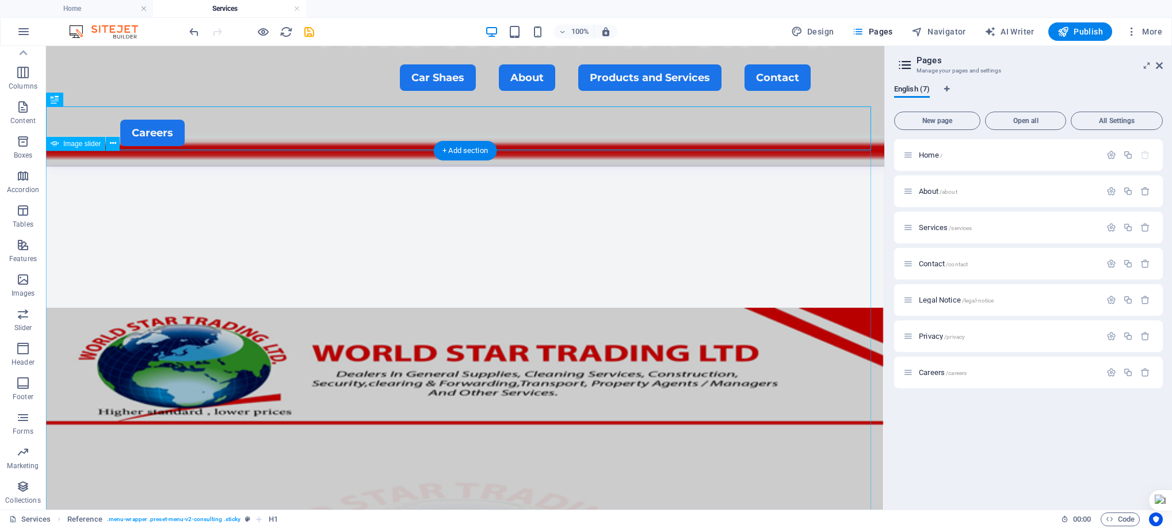
click at [928, 156] on span "Home /" at bounding box center [931, 155] width 24 height 9
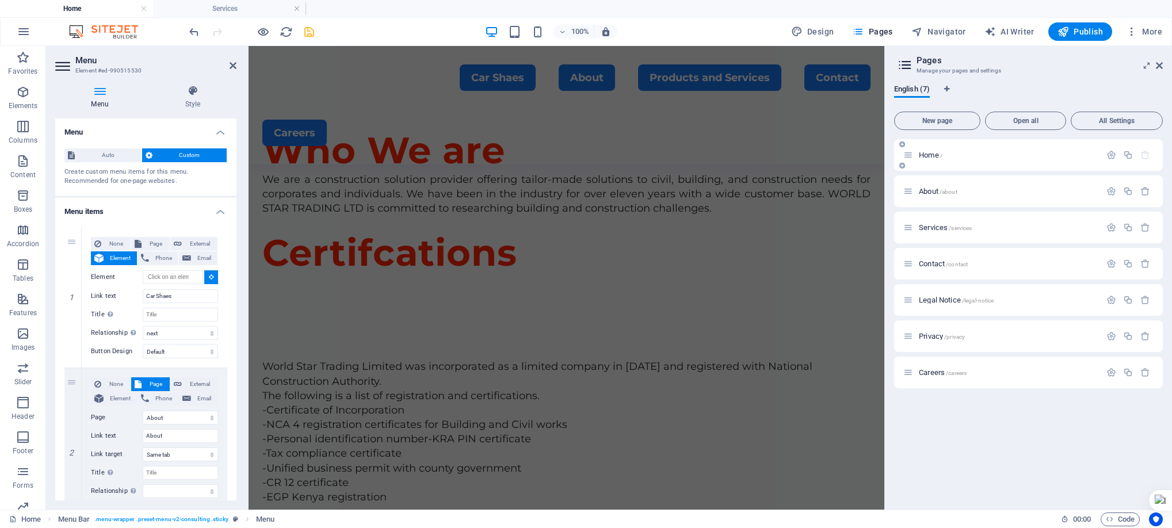
scroll to position [0, 0]
click at [146, 240] on span "Page" at bounding box center [155, 244] width 21 height 14
select select
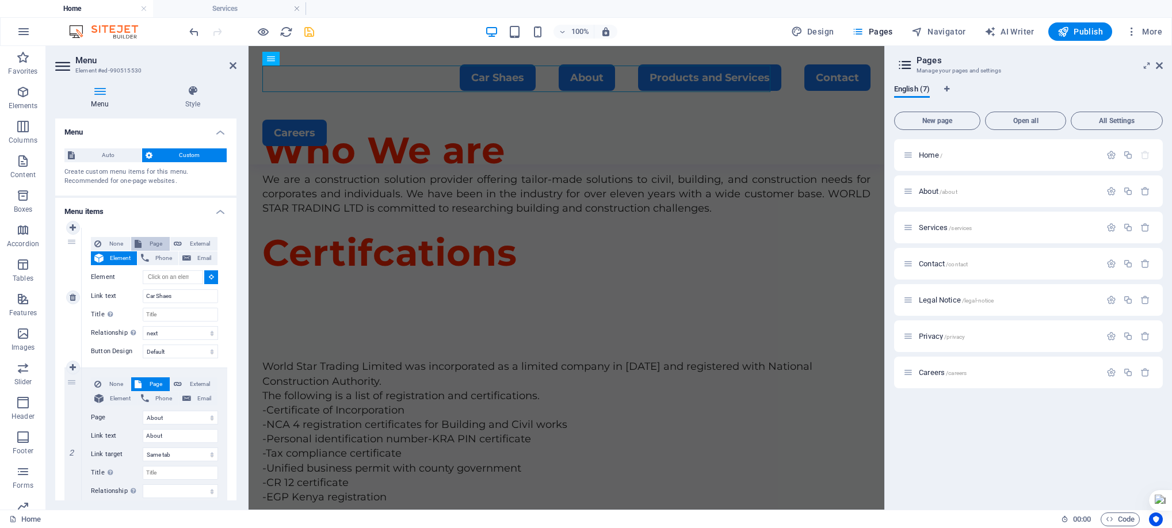
select select
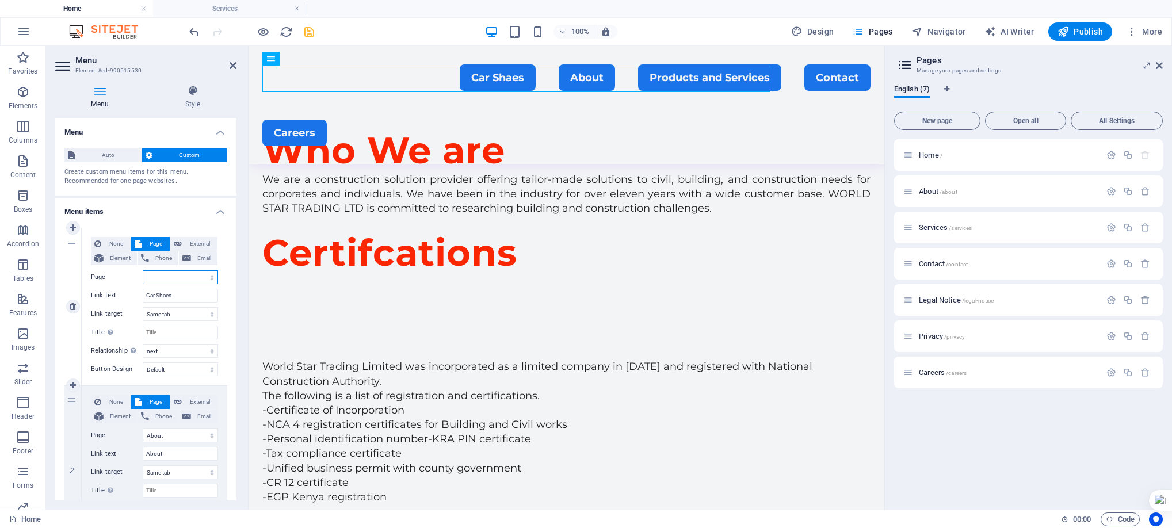
click at [174, 273] on select "Home About Services Contact Legal Notice Privacy Careers" at bounding box center [180, 277] width 75 height 14
select select "2"
click at [143, 270] on select "Home About Services Contact Legal Notice Privacy Careers" at bounding box center [180, 277] width 75 height 14
select select
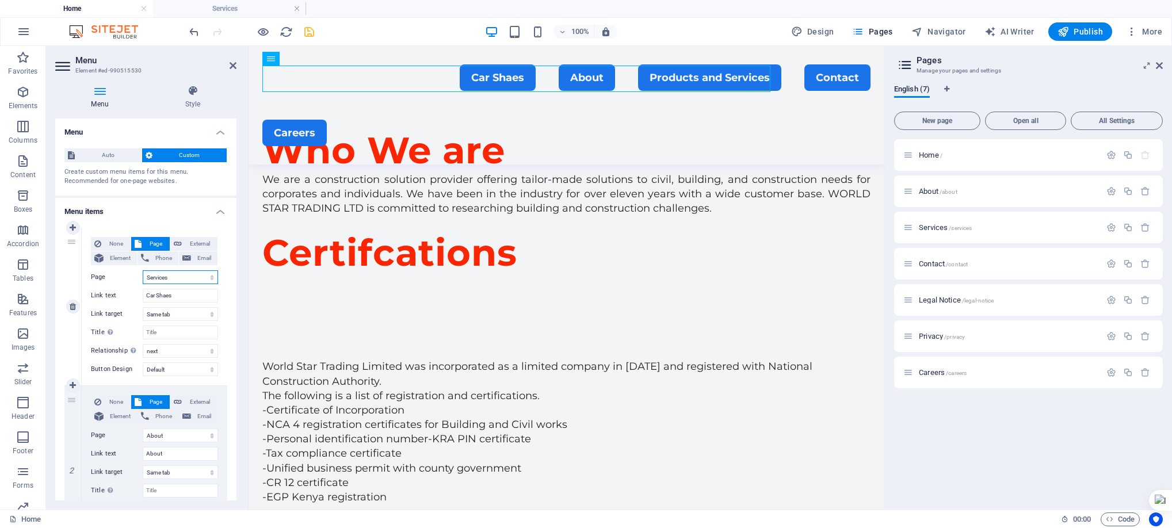
select select
click at [185, 315] on select "New tab Same tab Overlay" at bounding box center [180, 314] width 75 height 14
click at [311, 31] on icon "save" at bounding box center [309, 31] width 13 height 13
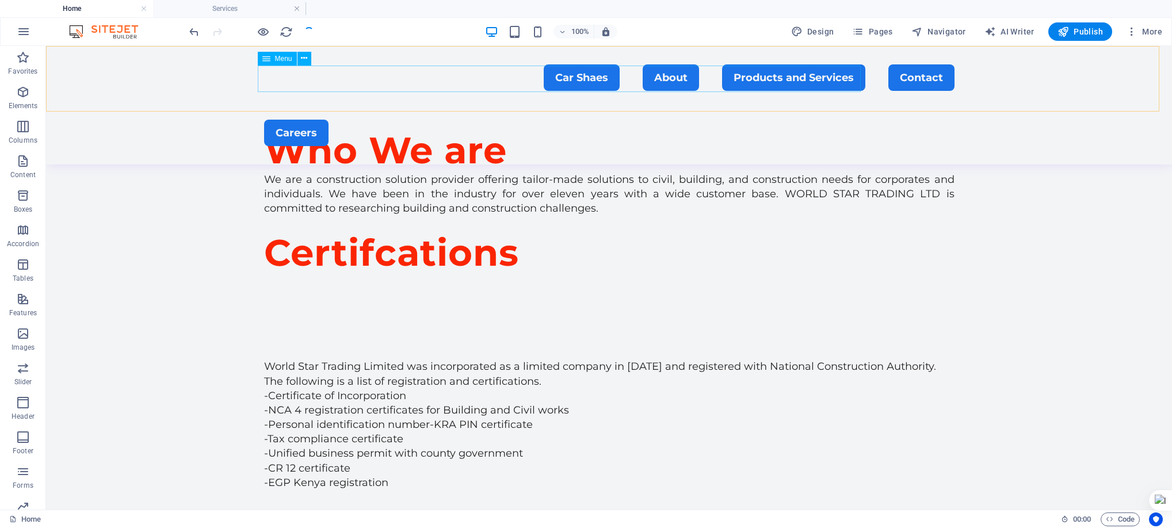
click at [659, 76] on nav "Car Shaes About Products and Services Contact" at bounding box center [609, 77] width 690 height 26
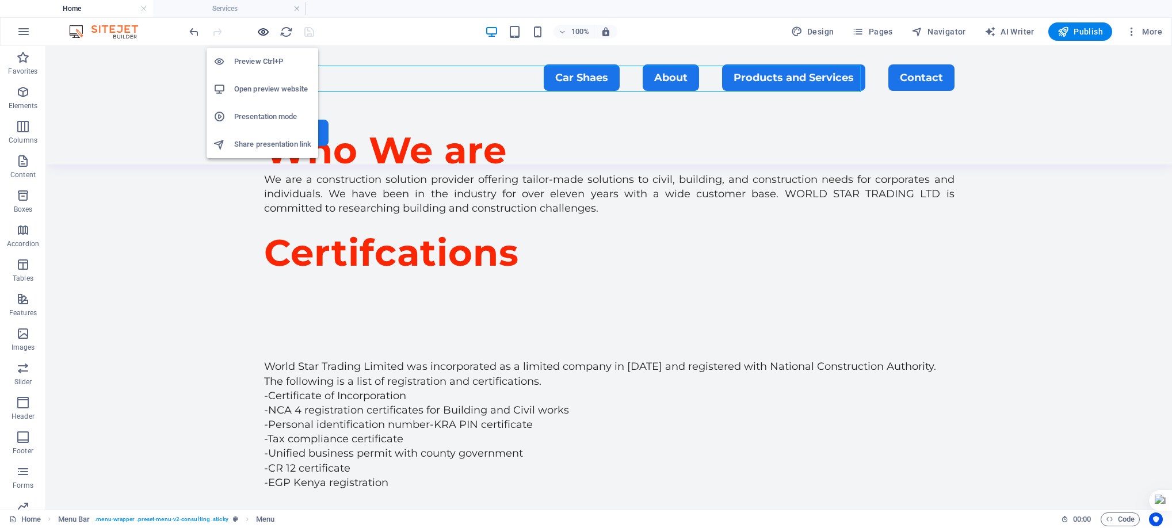
click at [267, 28] on icon "button" at bounding box center [263, 31] width 13 height 13
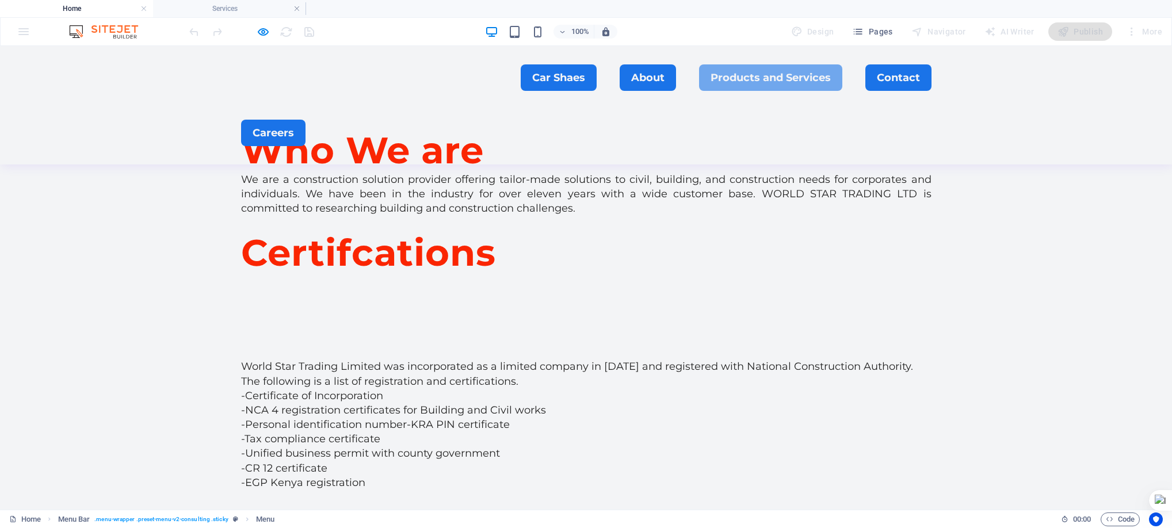
click at [699, 76] on link "Products and Services" at bounding box center [770, 77] width 143 height 26
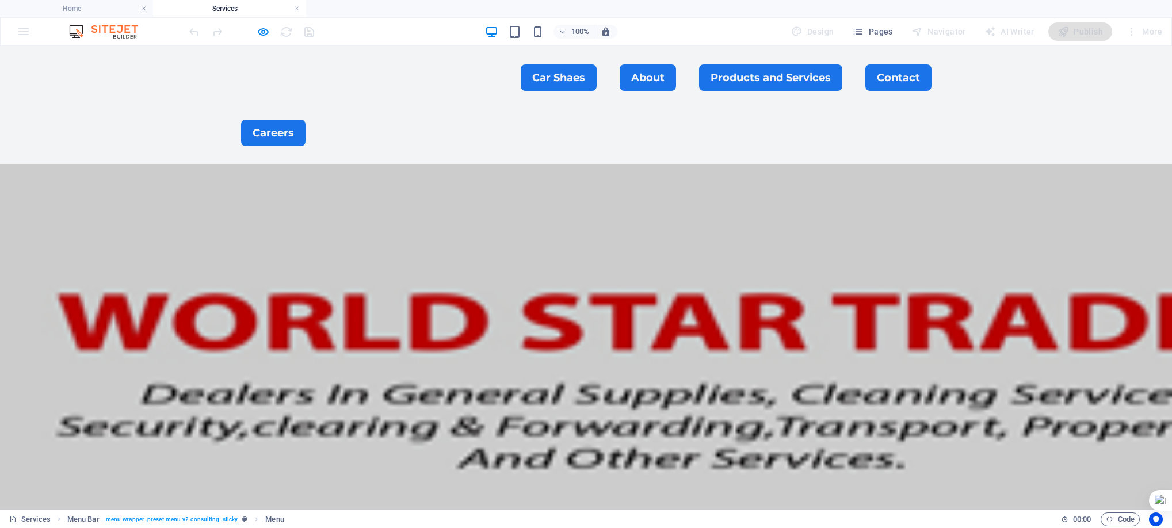
scroll to position [412, 0]
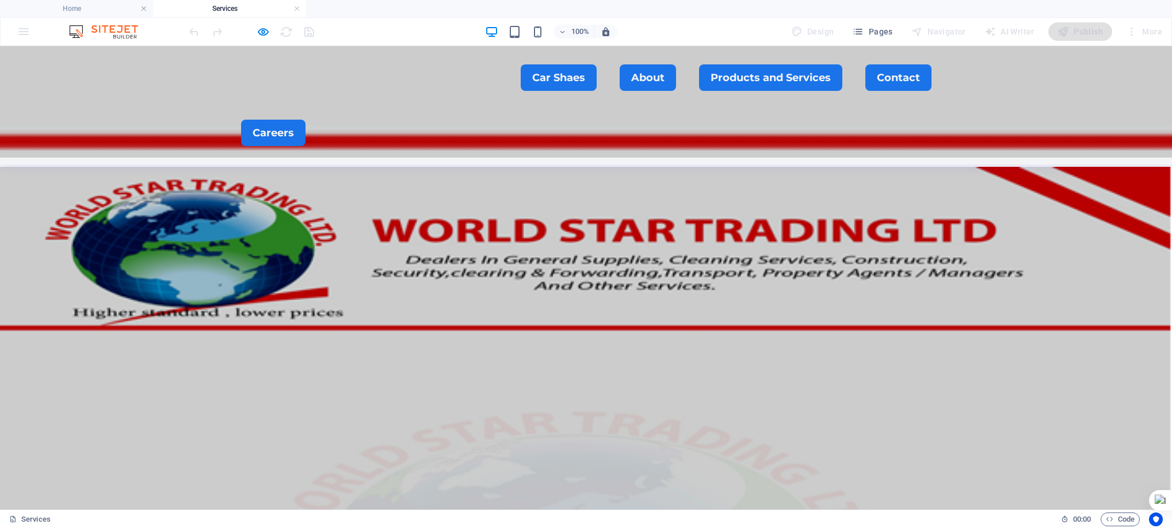
click at [699, 76] on link "Products and Services" at bounding box center [770, 77] width 143 height 26
